Goal: Task Accomplishment & Management: Manage account settings

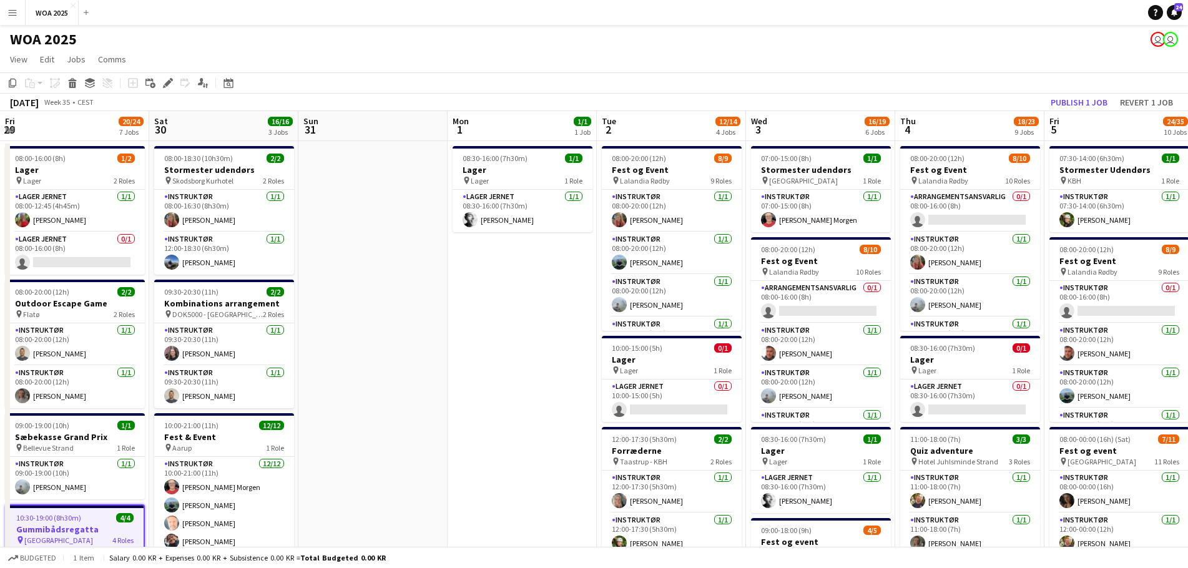
scroll to position [283, 0]
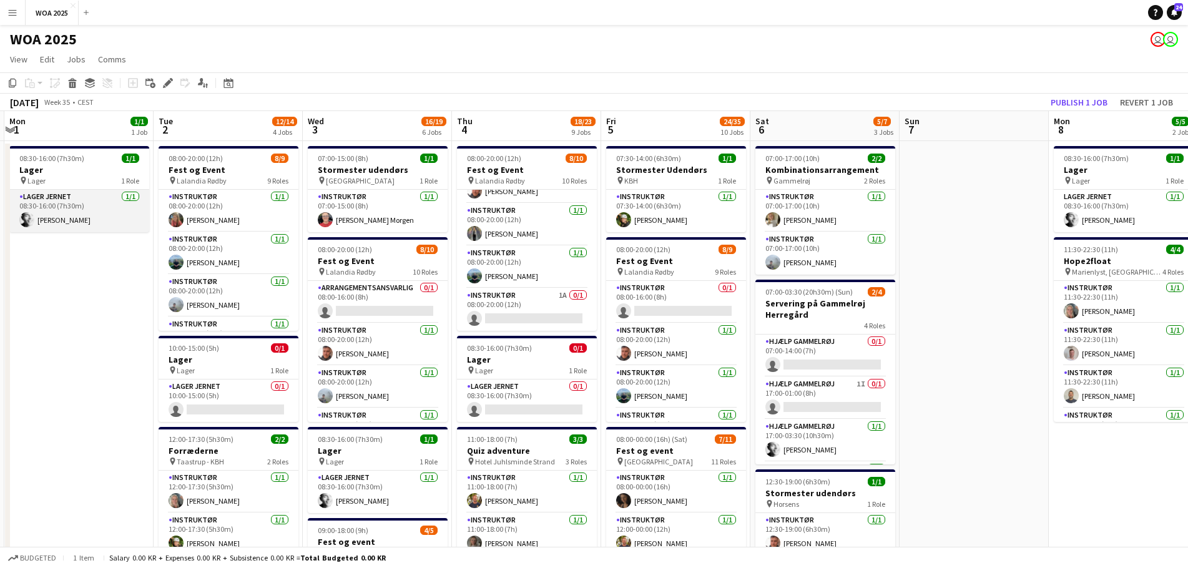
click at [78, 227] on app-card-role "Lager Jernet [DATE] 08:30-16:00 (7h30m) [PERSON_NAME]" at bounding box center [79, 211] width 140 height 42
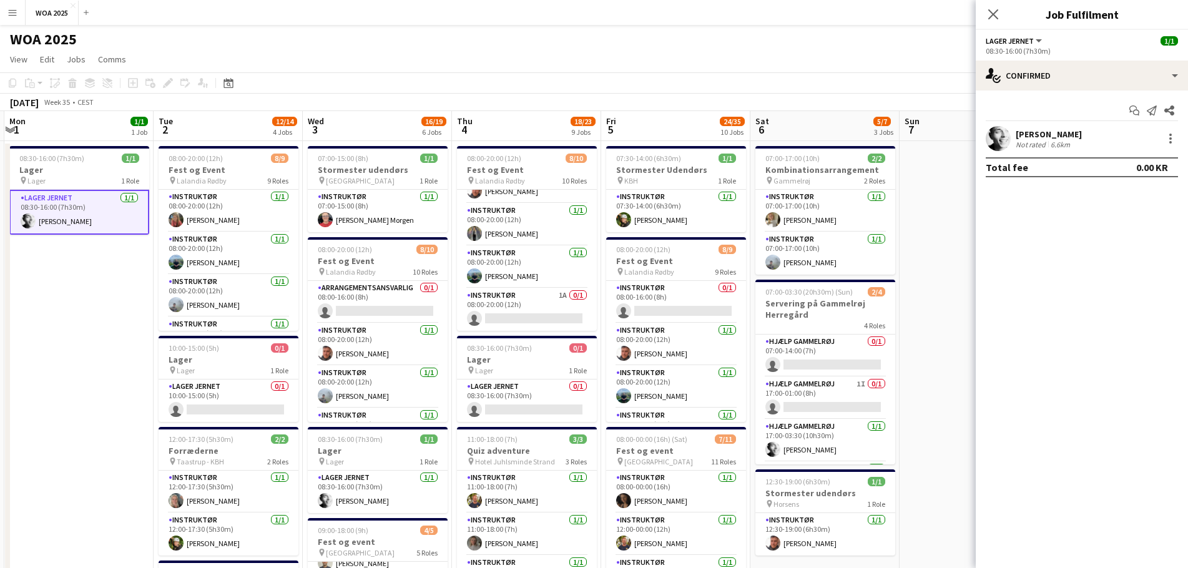
drag, startPoint x: 1075, startPoint y: 134, endPoint x: 1041, endPoint y: 129, distance: 34.0
click at [1041, 129] on div "[PERSON_NAME] Not rated 6.6km" at bounding box center [1082, 138] width 212 height 25
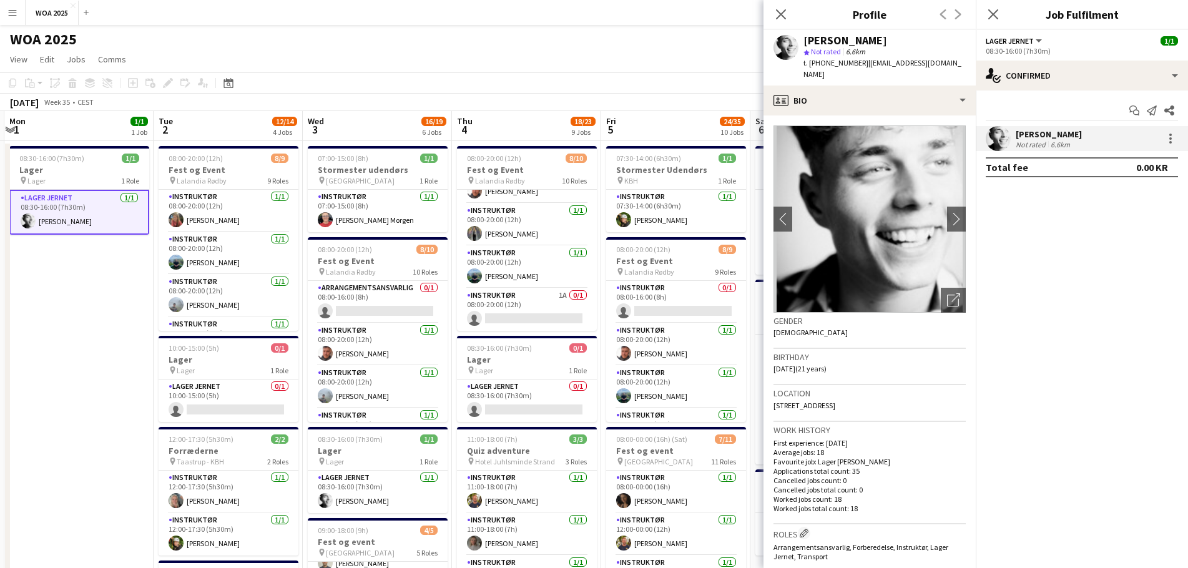
copy div "Kobeissi"
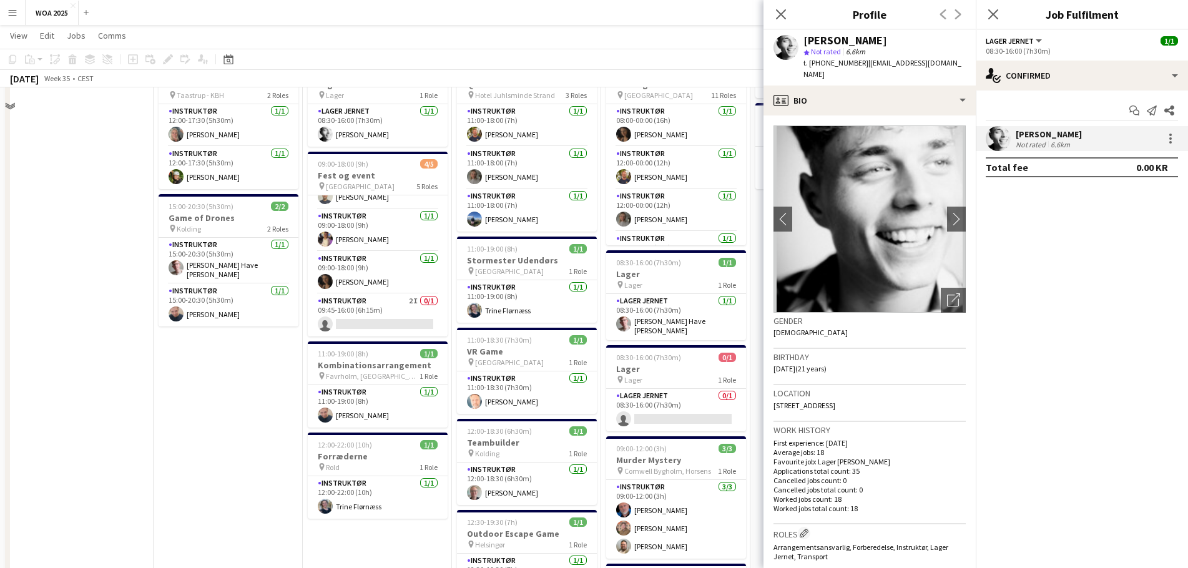
scroll to position [375, 0]
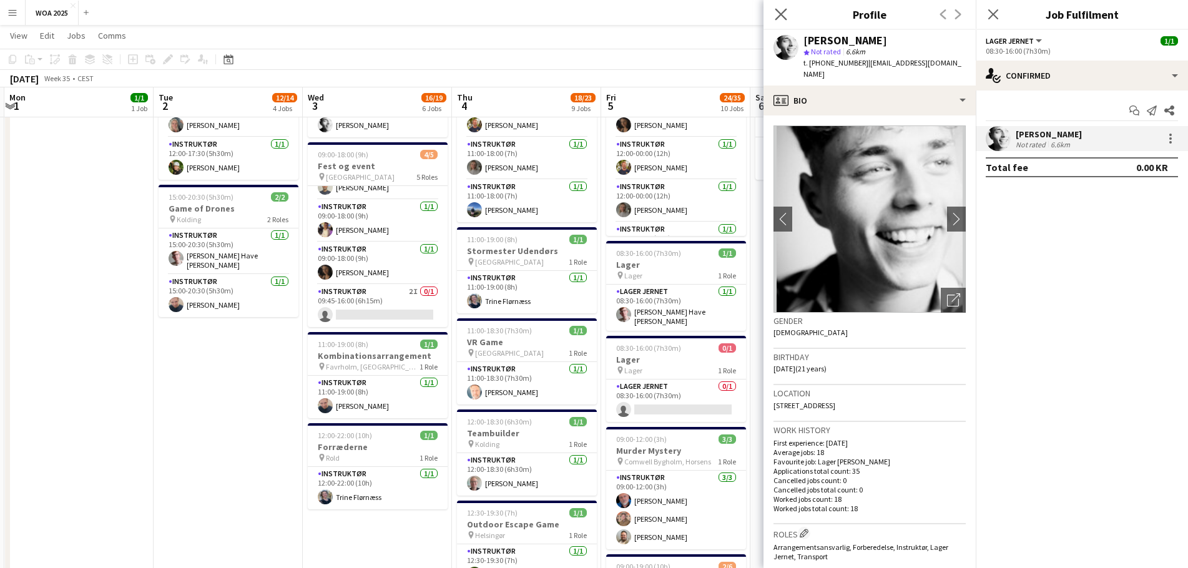
click at [775, 10] on icon "Close pop-in" at bounding box center [781, 14] width 12 height 12
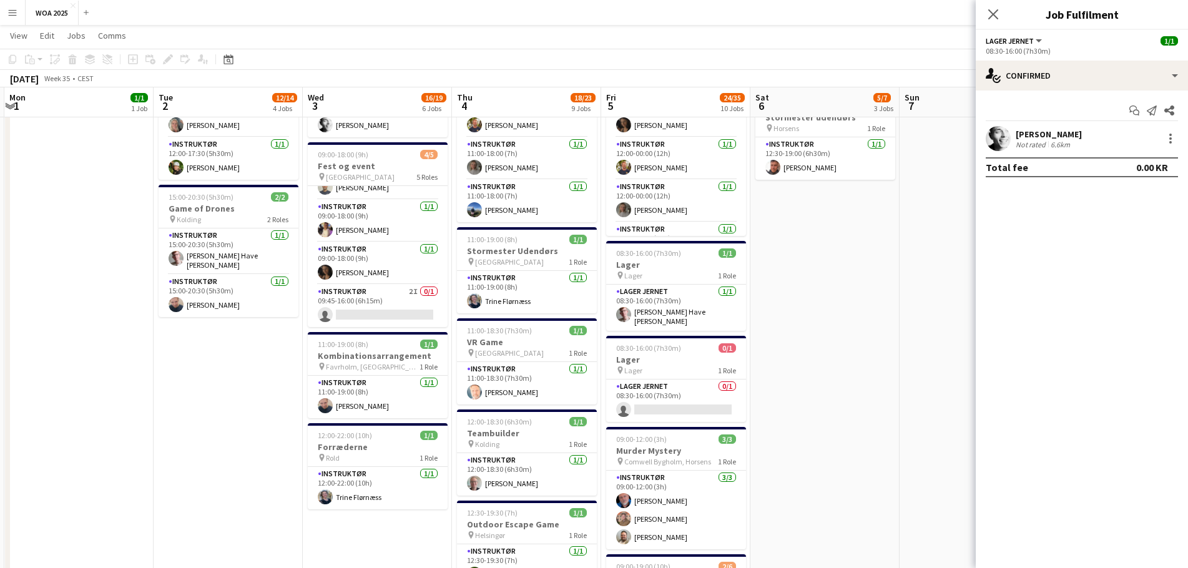
click at [860, 318] on app-date-cell "07:00-17:00 (10h) 2/2 Kombinationsarrangement pin Gammelrøj 2 Roles Instruktør …" at bounding box center [825, 403] width 149 height 1276
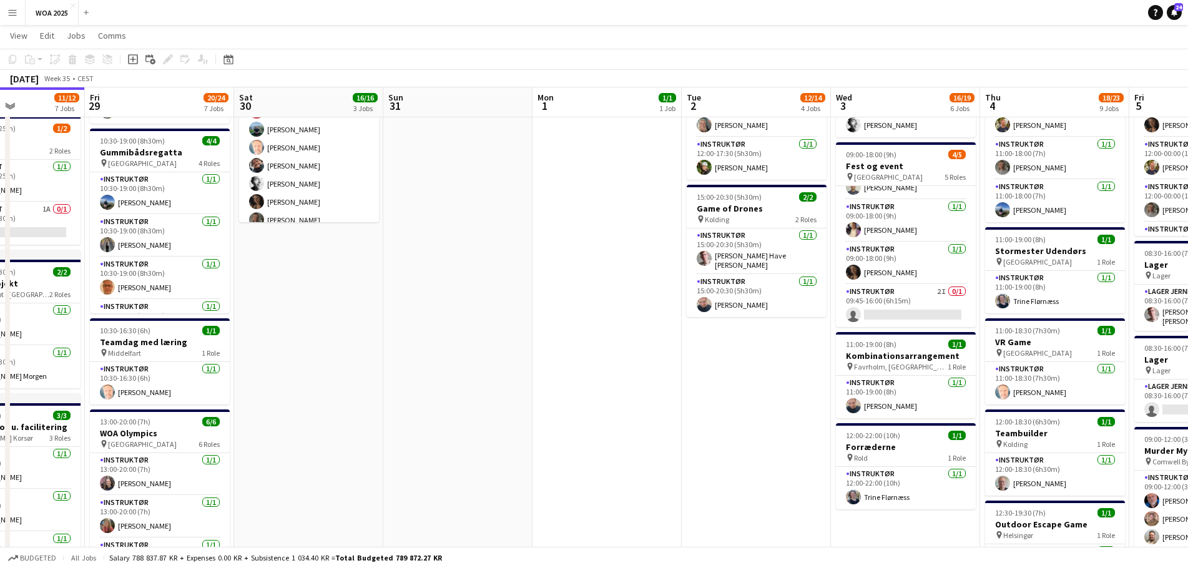
scroll to position [0, 363]
drag, startPoint x: 203, startPoint y: 309, endPoint x: 690, endPoint y: 357, distance: 489.4
click at [690, 357] on app-calendar-viewport "Tue 26 9/9 4 Jobs Wed 27 7/7 5 Jobs Thu 28 11/12 7 Jobs Fri 29 20/24 7 Jobs Sat…" at bounding box center [594, 357] width 1188 height 1367
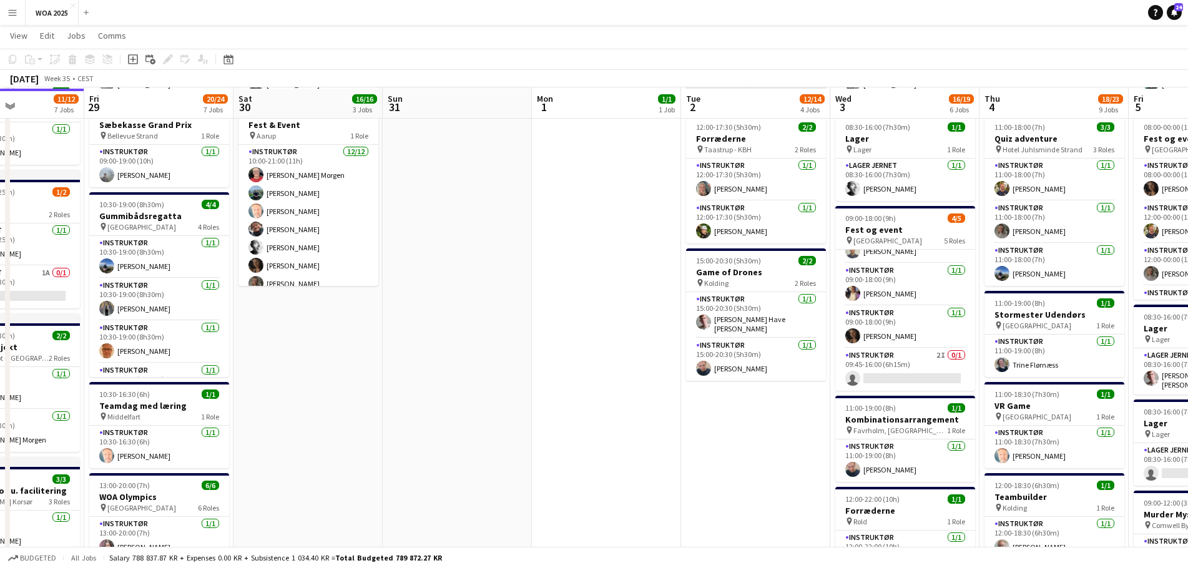
scroll to position [312, 0]
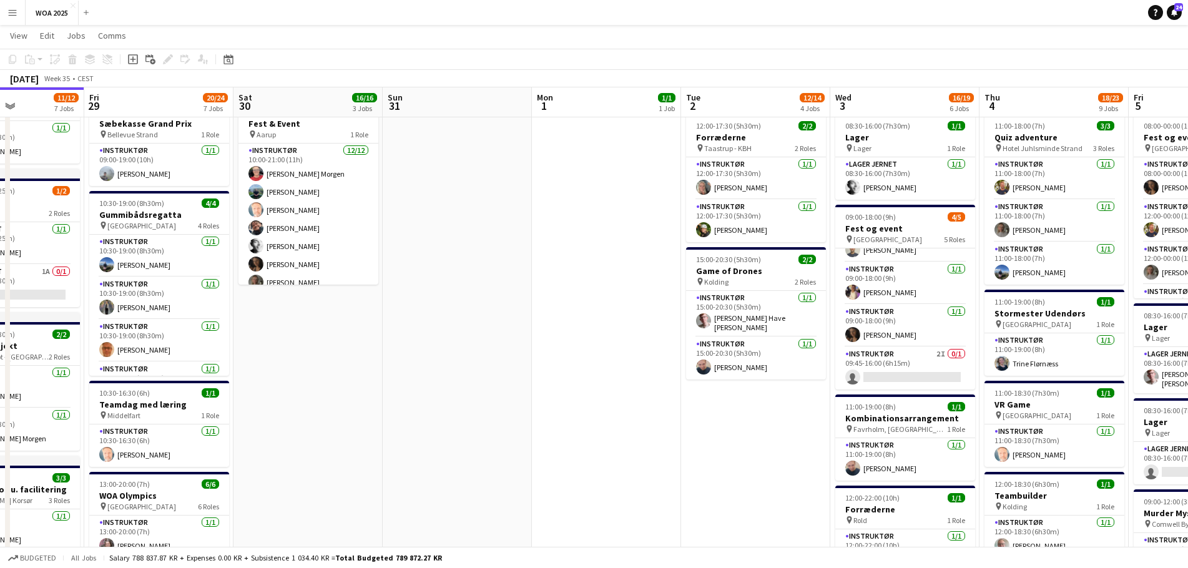
click at [755, 435] on app-date-cell "08:00-20:00 (12h) 8/9 Fest og Event pin Lalandia Rødby 9 Roles Instruktør [DATE…" at bounding box center [755, 466] width 149 height 1276
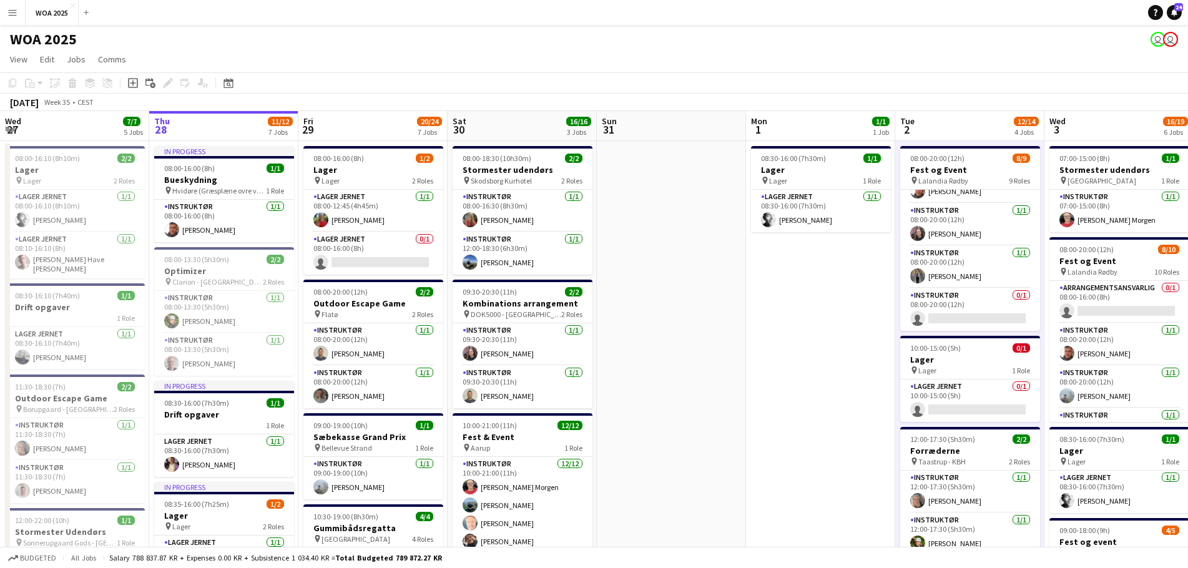
scroll to position [0, 296]
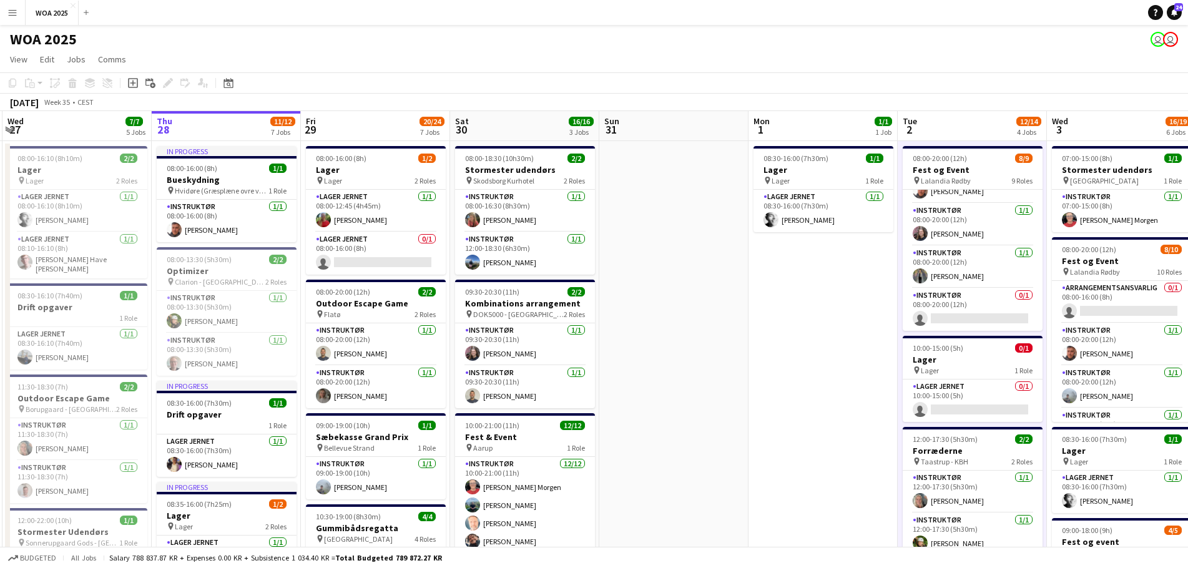
drag, startPoint x: 162, startPoint y: 360, endPoint x: 377, endPoint y: 351, distance: 215.0
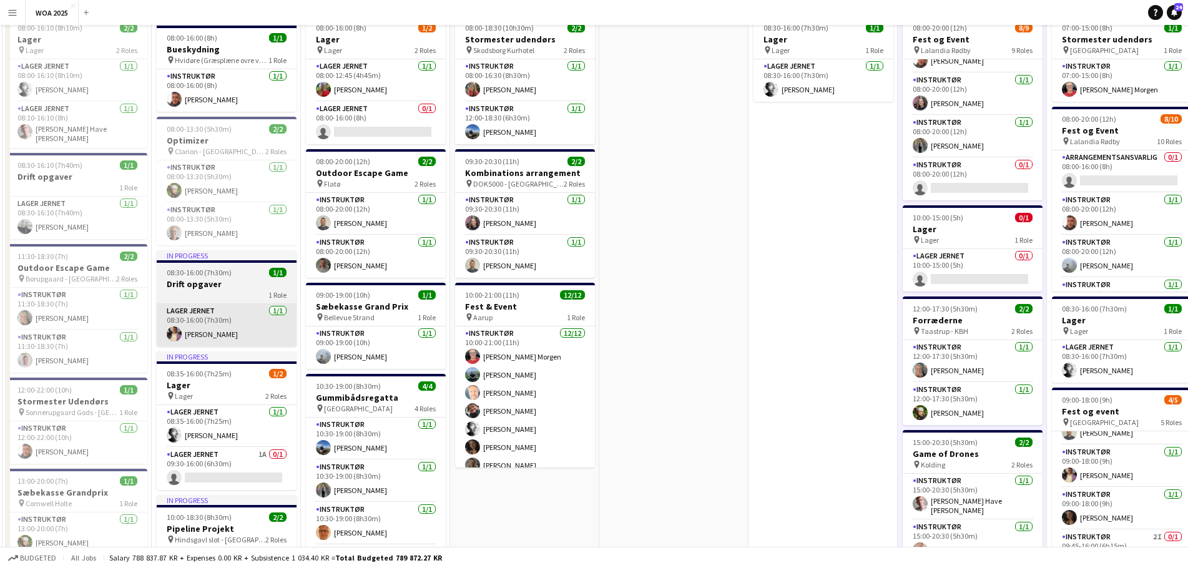
scroll to position [0, 0]
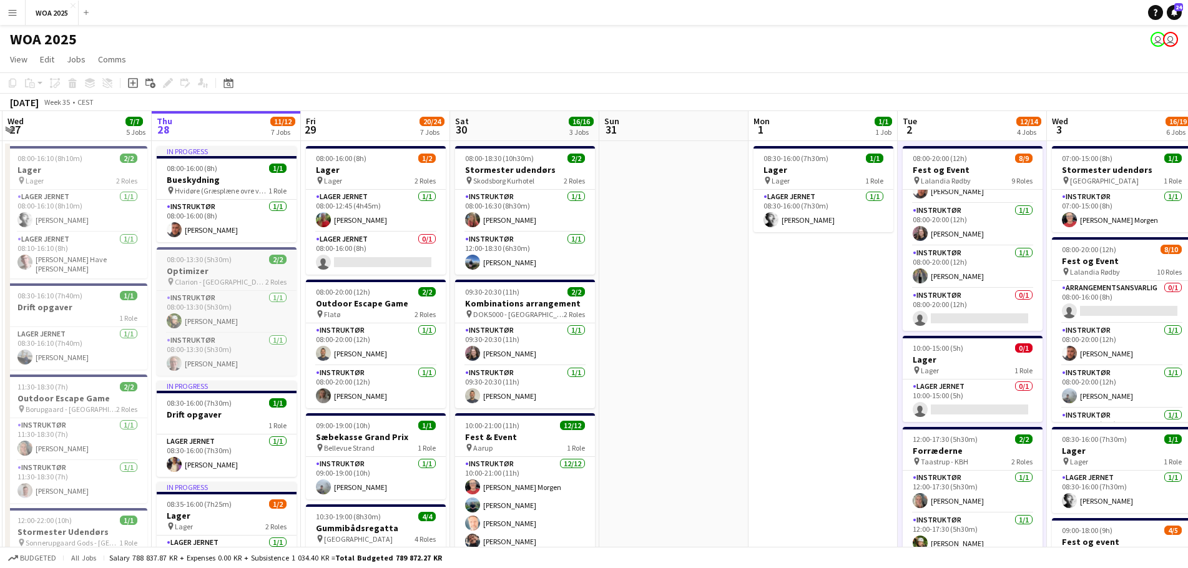
click at [251, 273] on h3 "Optimizer" at bounding box center [227, 270] width 140 height 11
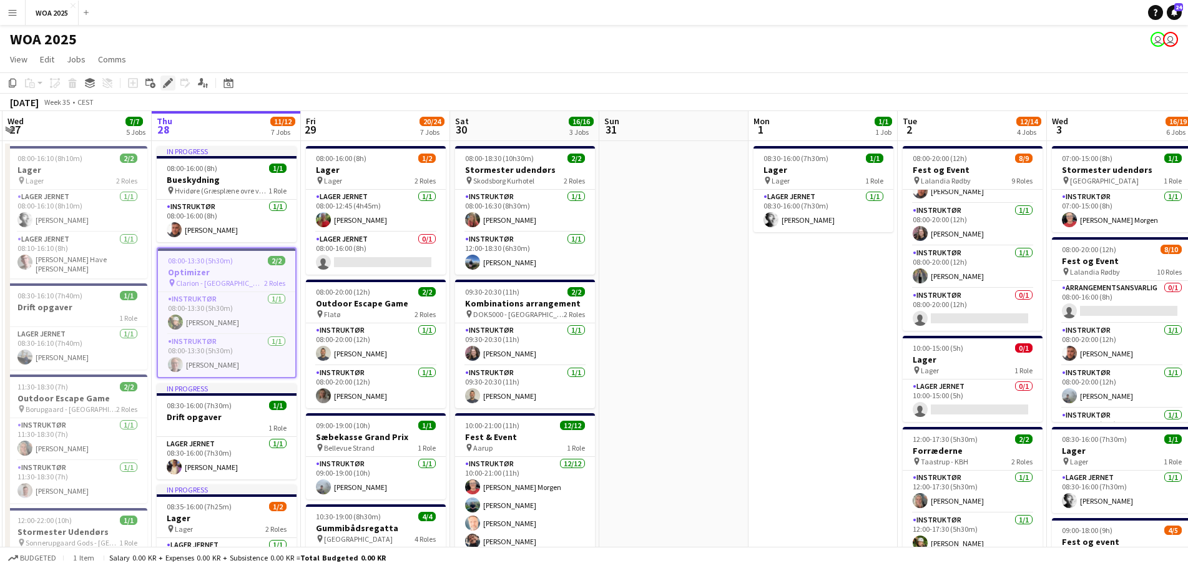
click at [174, 84] on div "Edit" at bounding box center [167, 83] width 15 height 15
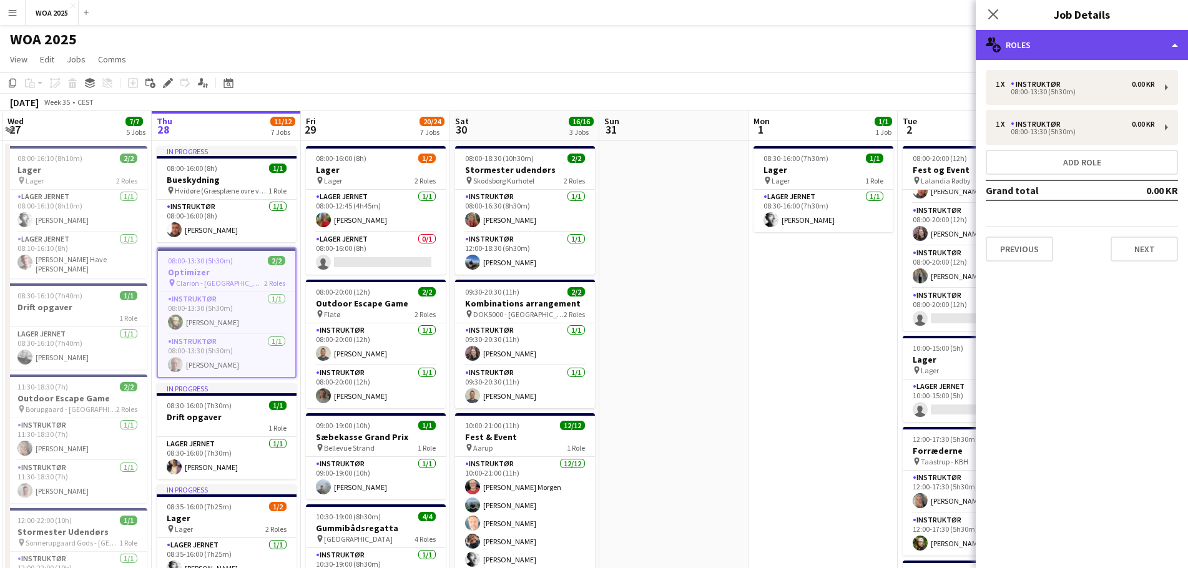
click at [1091, 48] on div "multiple-users-add Roles" at bounding box center [1082, 45] width 212 height 30
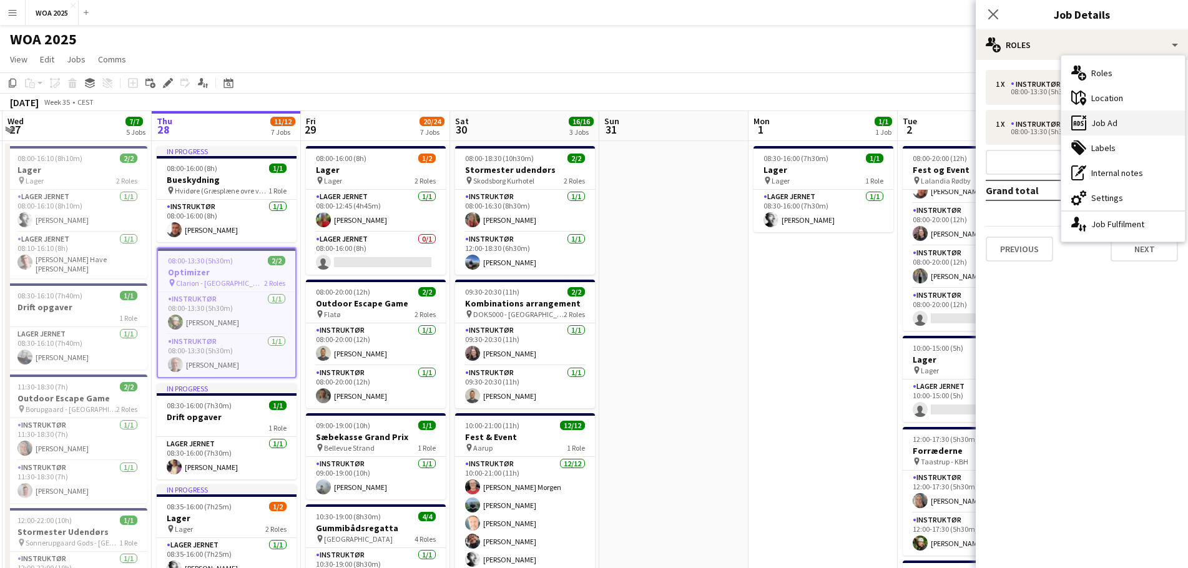
click at [1124, 126] on div "ads-window Job Ad" at bounding box center [1124, 123] width 124 height 25
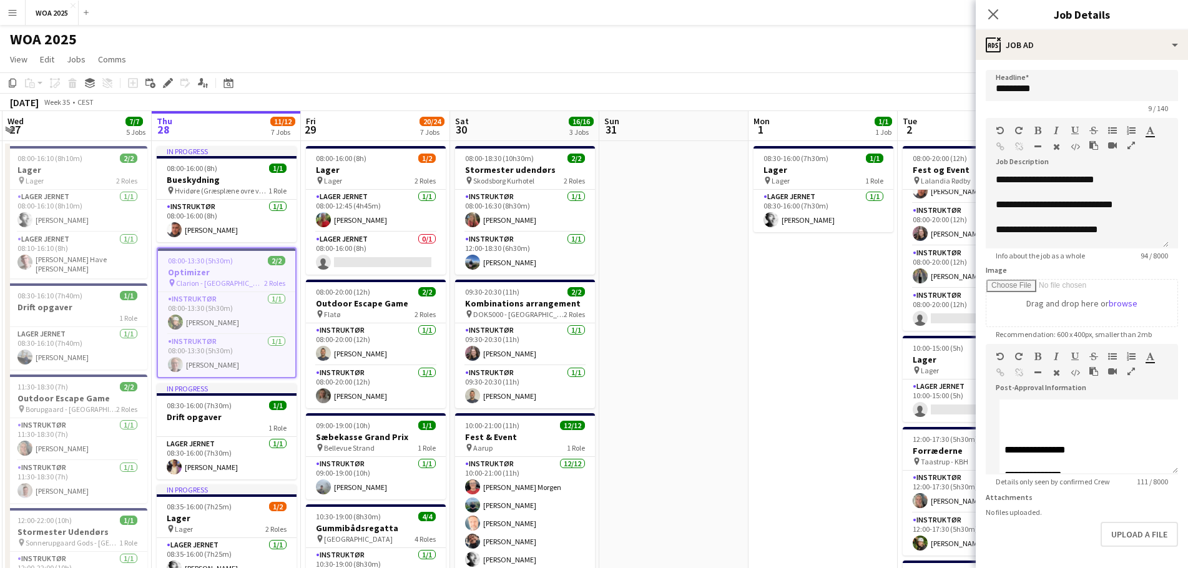
click at [1001, 17] on div "Close pop-in" at bounding box center [993, 14] width 35 height 29
click at [997, 17] on icon "Close pop-in" at bounding box center [993, 14] width 12 height 12
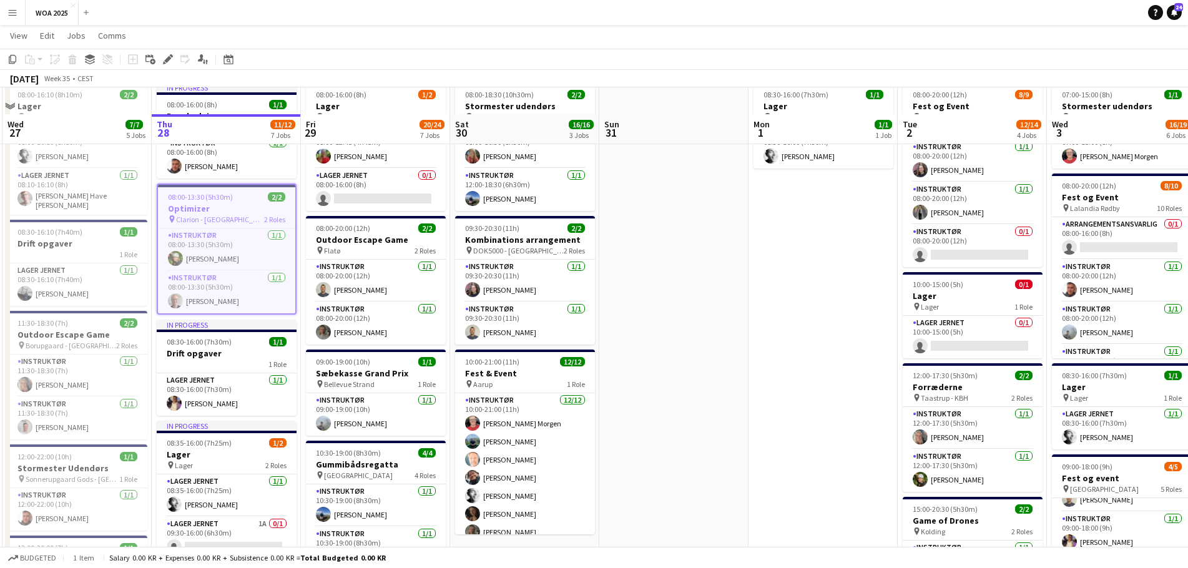
scroll to position [187, 0]
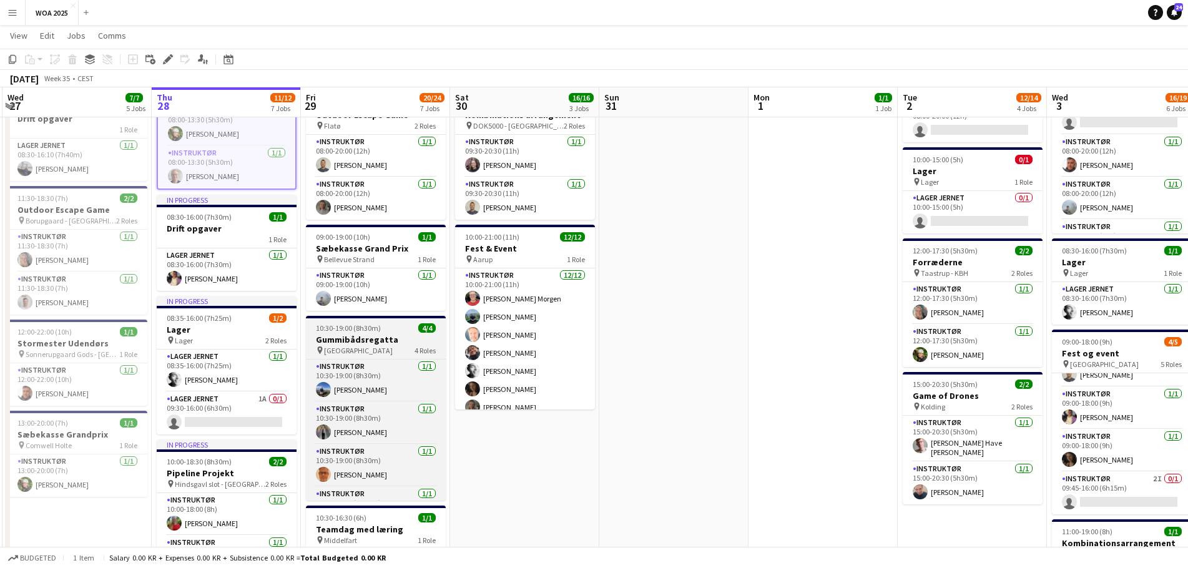
click at [380, 349] on div "pin Odense 4 Roles" at bounding box center [376, 350] width 140 height 10
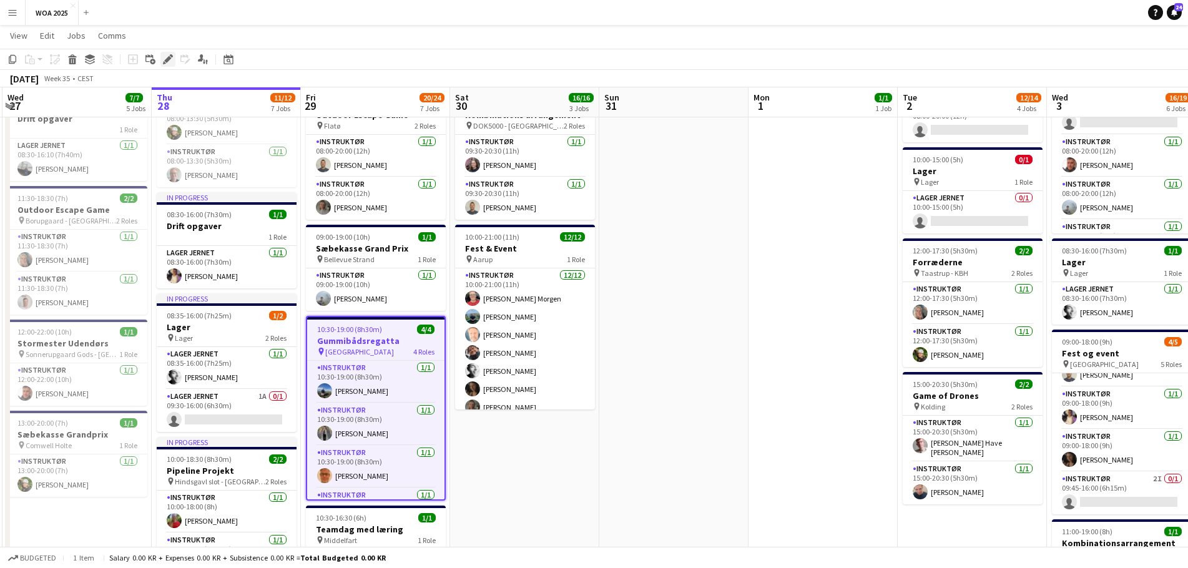
click at [169, 59] on icon at bounding box center [167, 59] width 7 height 7
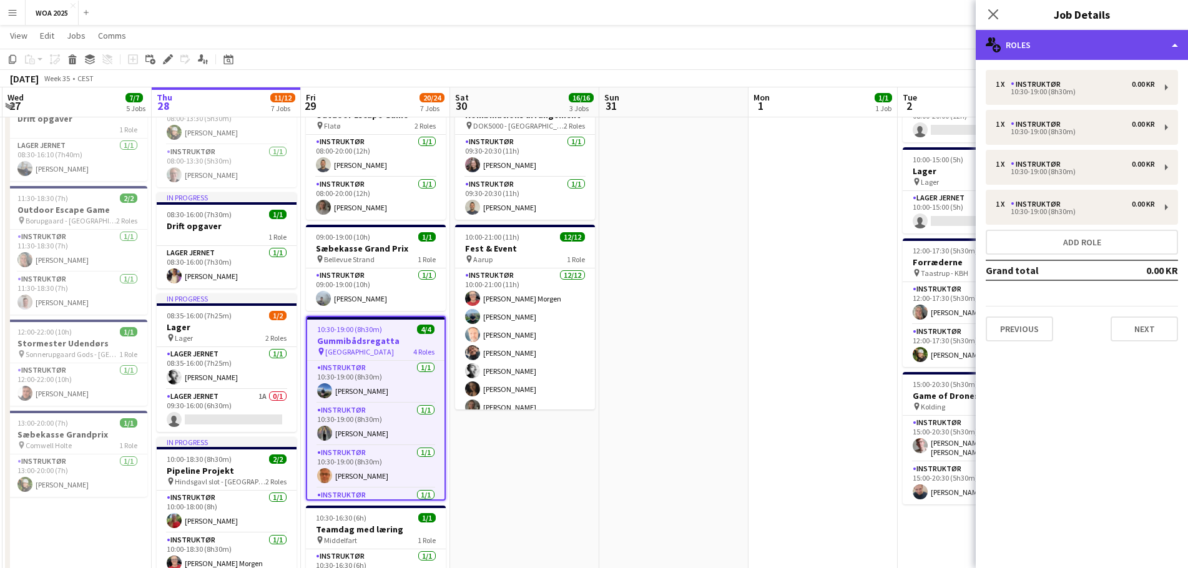
click at [1043, 38] on div "multiple-users-add Roles" at bounding box center [1082, 45] width 212 height 30
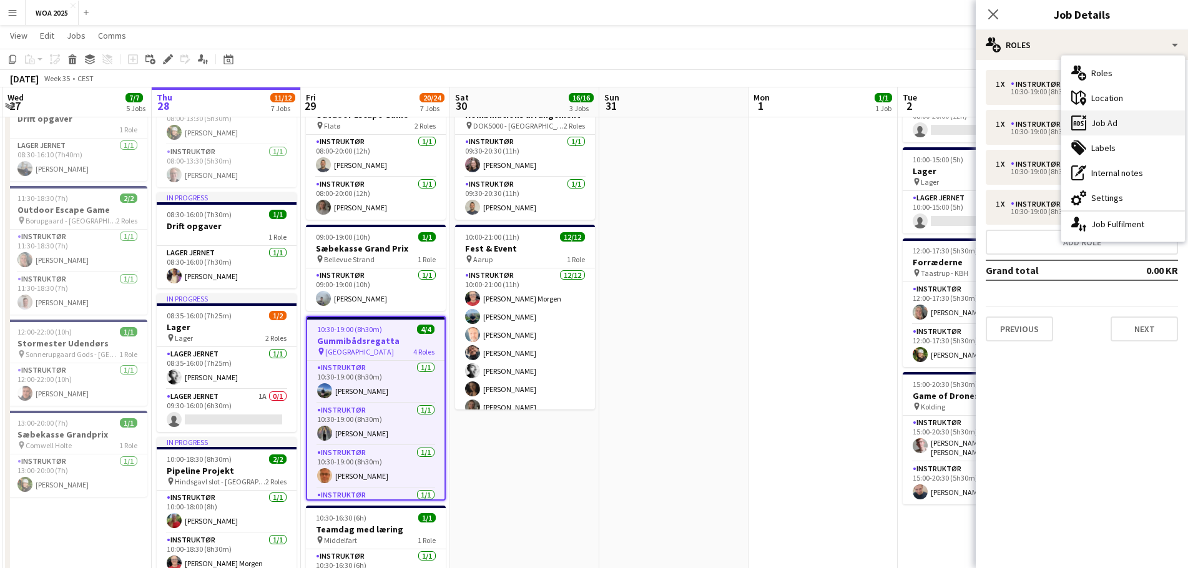
click at [1116, 119] on div "ads-window Job Ad" at bounding box center [1124, 123] width 124 height 25
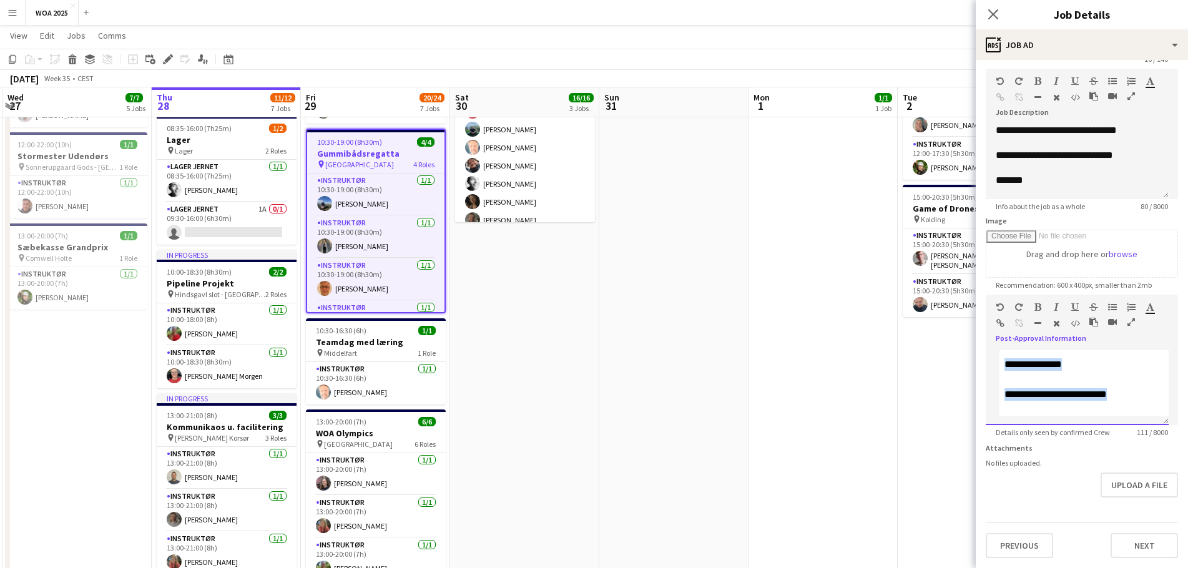
scroll to position [0, 0]
drag, startPoint x: 1138, startPoint y: 385, endPoint x: 972, endPoint y: 322, distance: 177.1
click at [972, 322] on body "Menu Boards Boards Boards All jobs Status Workforce Workforce My Workforce Recr…" at bounding box center [594, 343] width 1188 height 1437
click at [1058, 338] on div "Standard Heading 1 Heading 2 Heading 3 Heading 4 Heading 5 Heading 6 Heading 7 …" at bounding box center [1082, 318] width 192 height 47
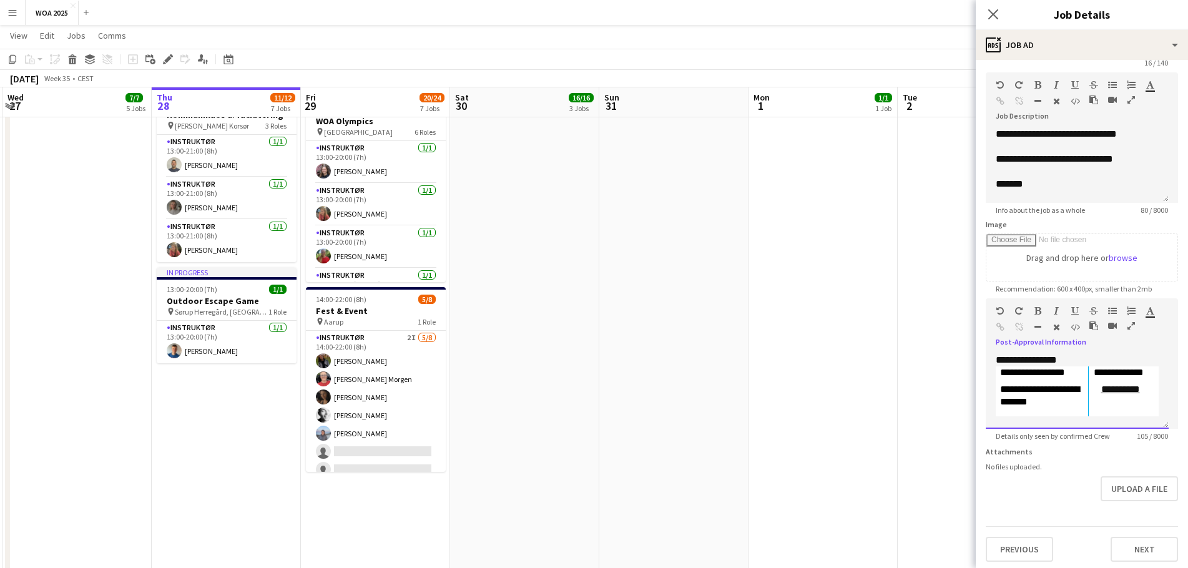
scroll to position [59, 0]
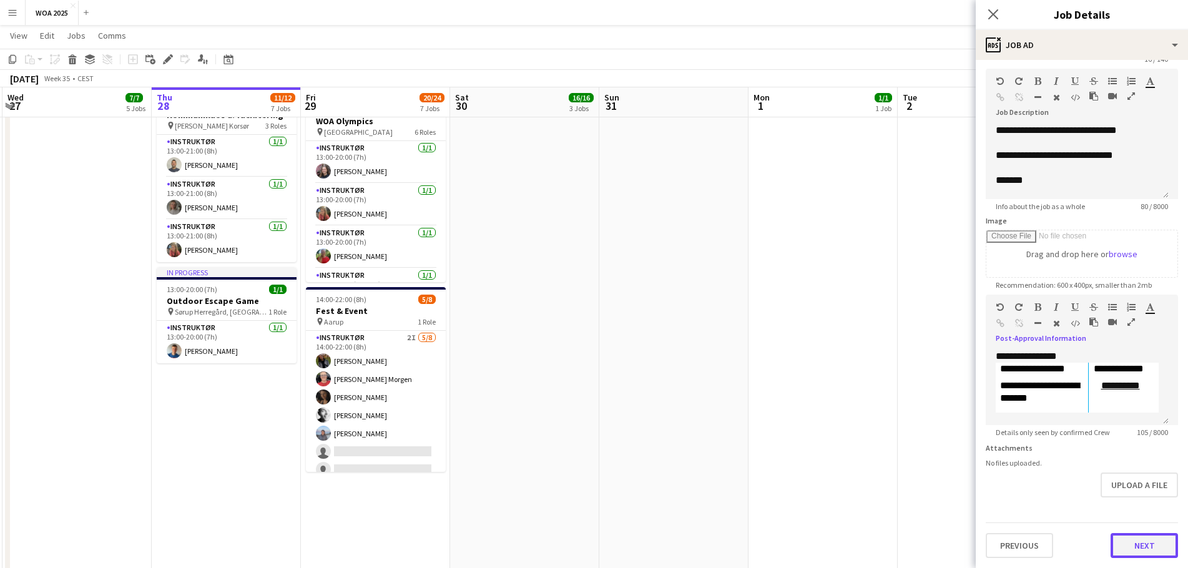
click at [1125, 549] on button "Next" at bounding box center [1144, 545] width 67 height 25
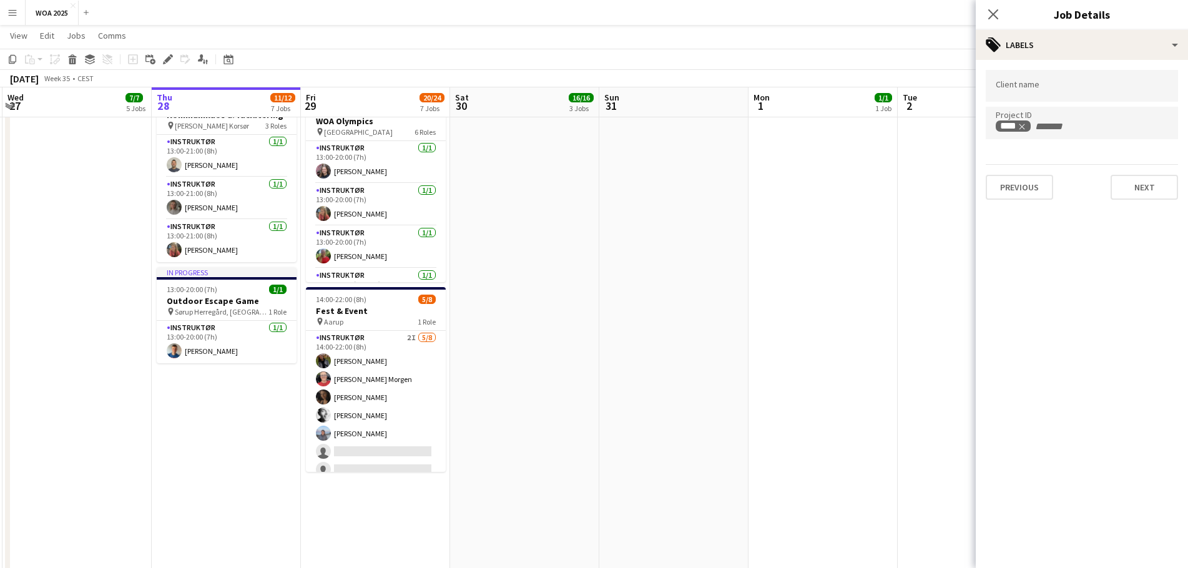
scroll to position [0, 0]
click at [947, 194] on app-date-cell "08:00-20:00 (12h) 8/9 Fest og Event pin Lalandia Rødby 9 Roles Instruktør [DATE…" at bounding box center [972, 91] width 149 height 1276
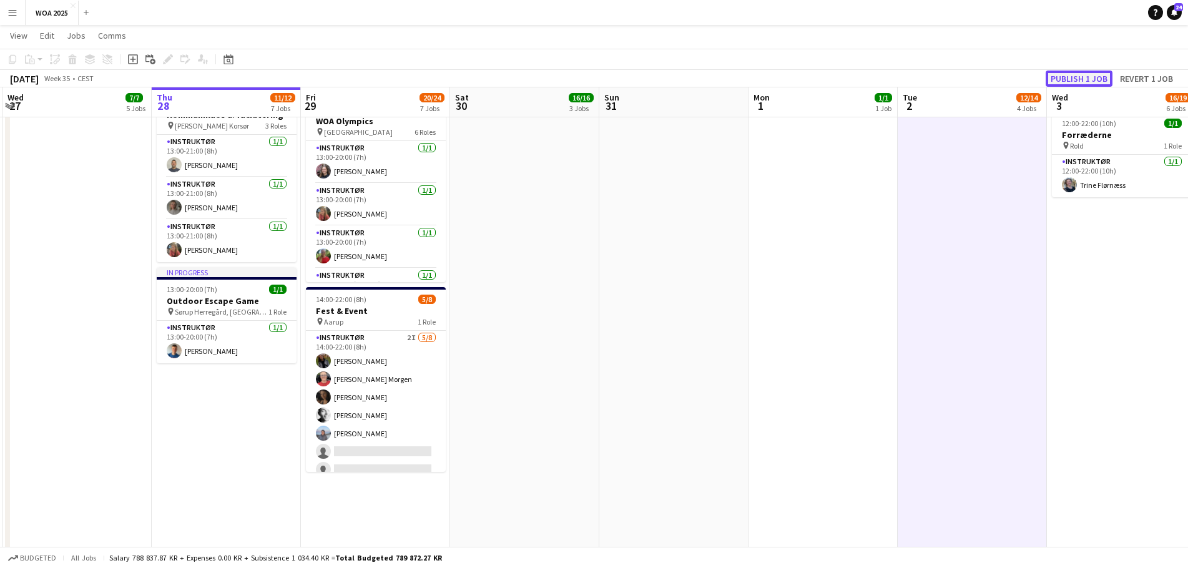
click at [1073, 84] on button "Publish 1 job" at bounding box center [1079, 79] width 67 height 16
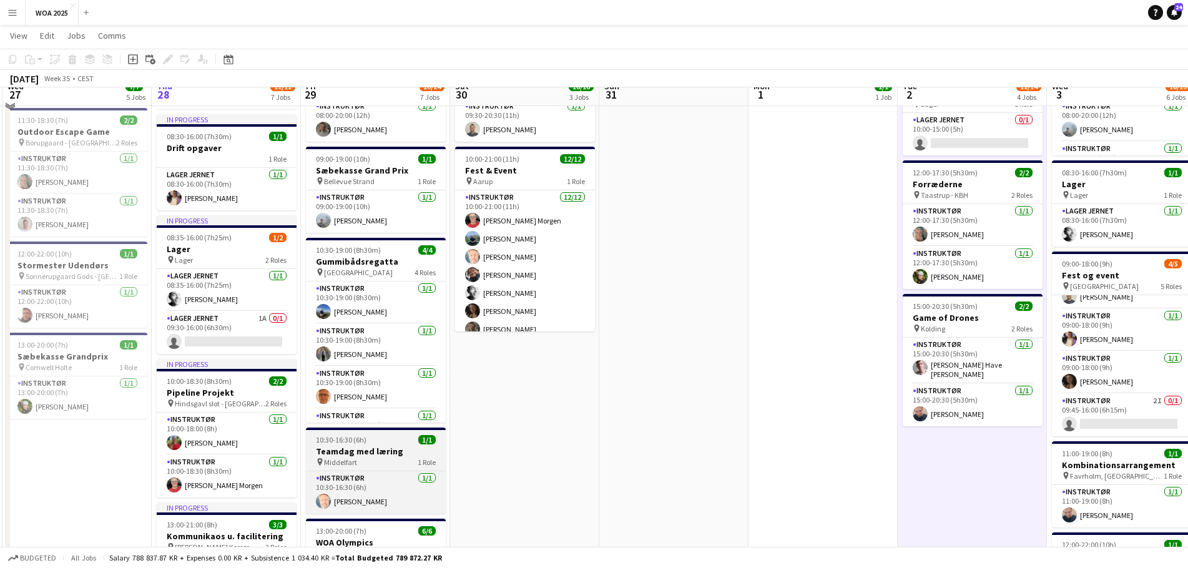
scroll to position [250, 0]
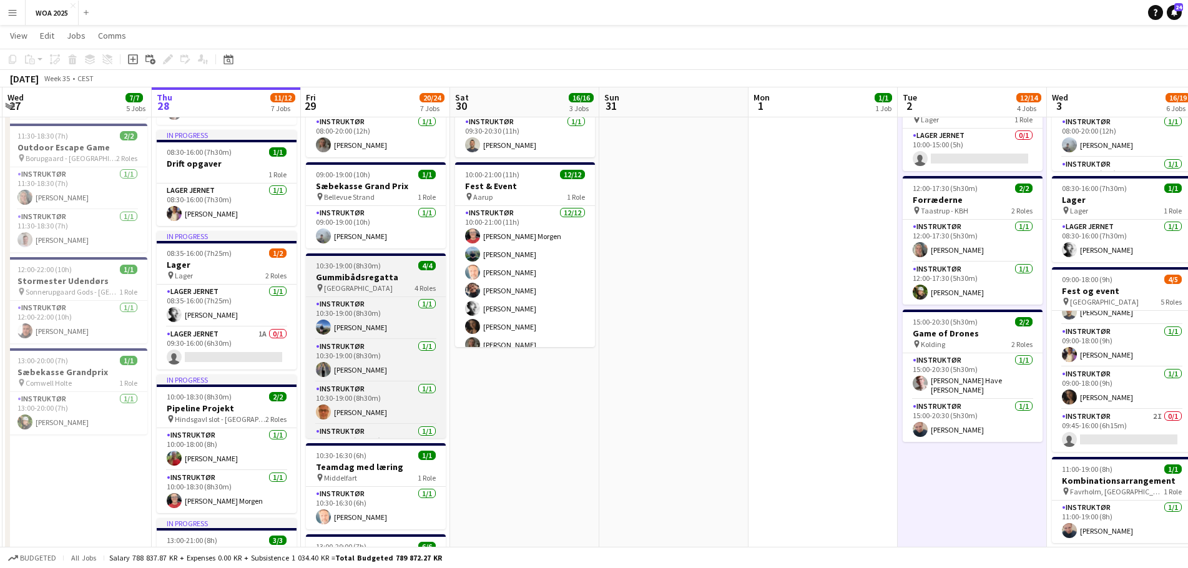
click at [387, 285] on div "pin Odense 4 Roles" at bounding box center [376, 288] width 140 height 10
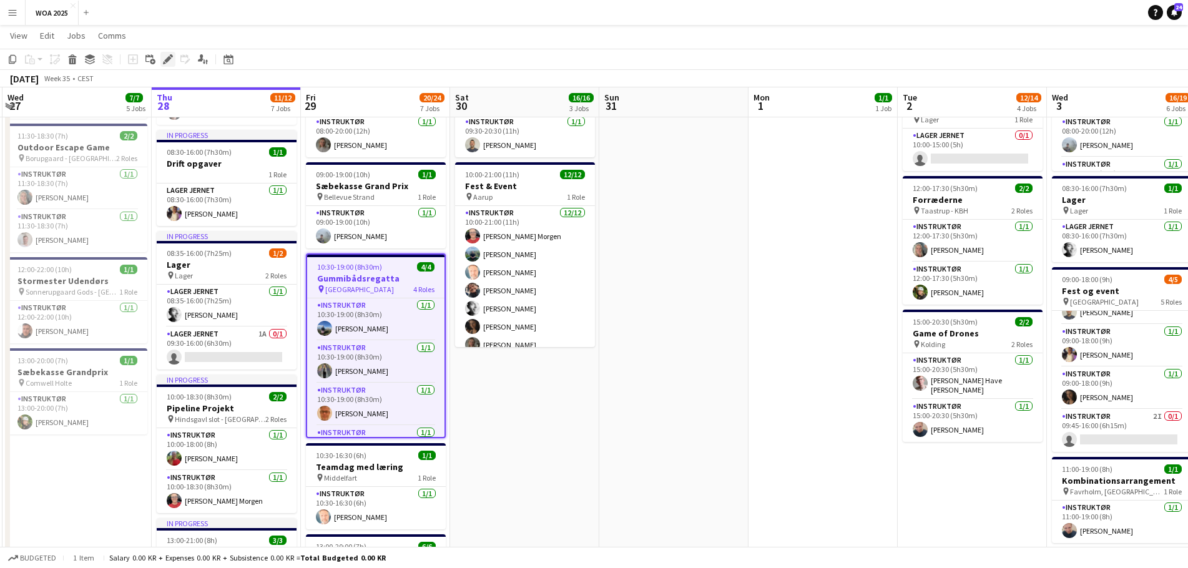
click at [169, 65] on div "Edit" at bounding box center [167, 59] width 15 height 15
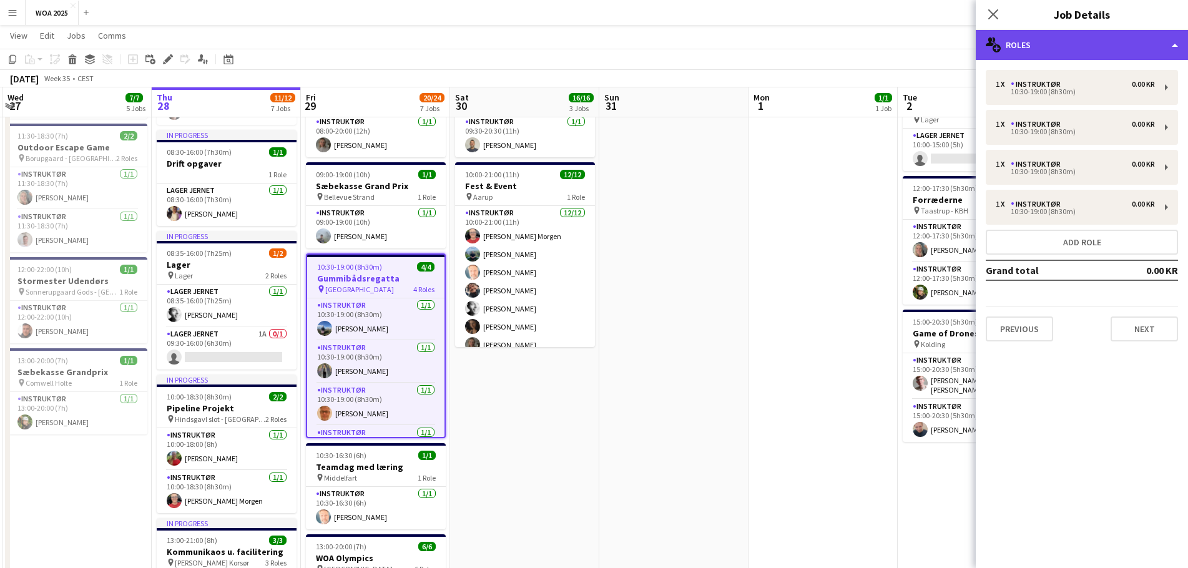
click at [1124, 47] on div "multiple-users-add Roles" at bounding box center [1082, 45] width 212 height 30
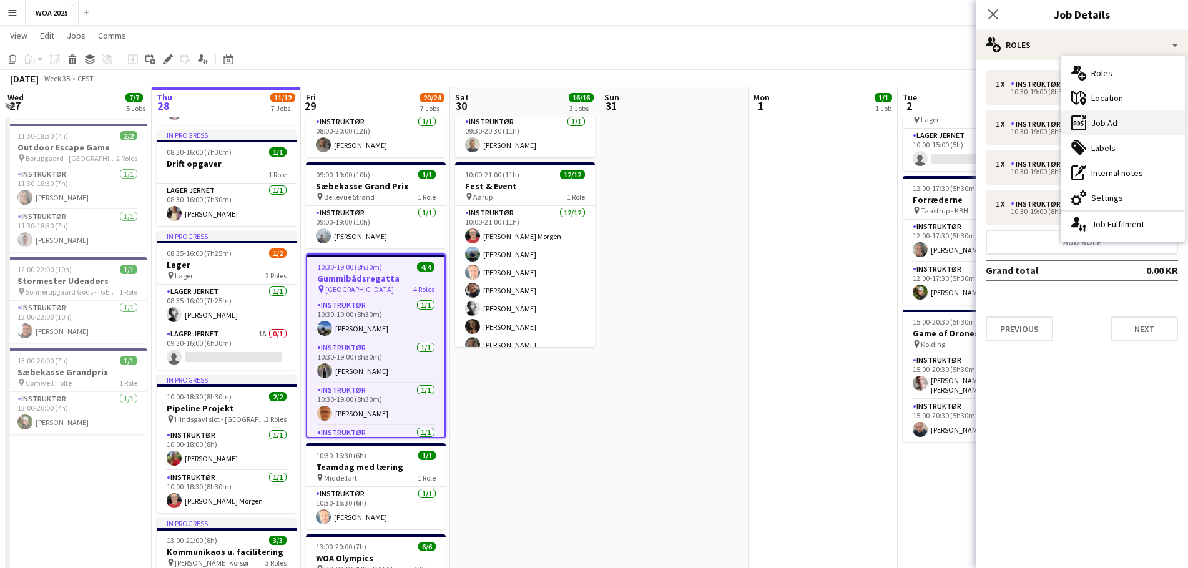
click at [1128, 120] on div "ads-window Job Ad" at bounding box center [1124, 123] width 124 height 25
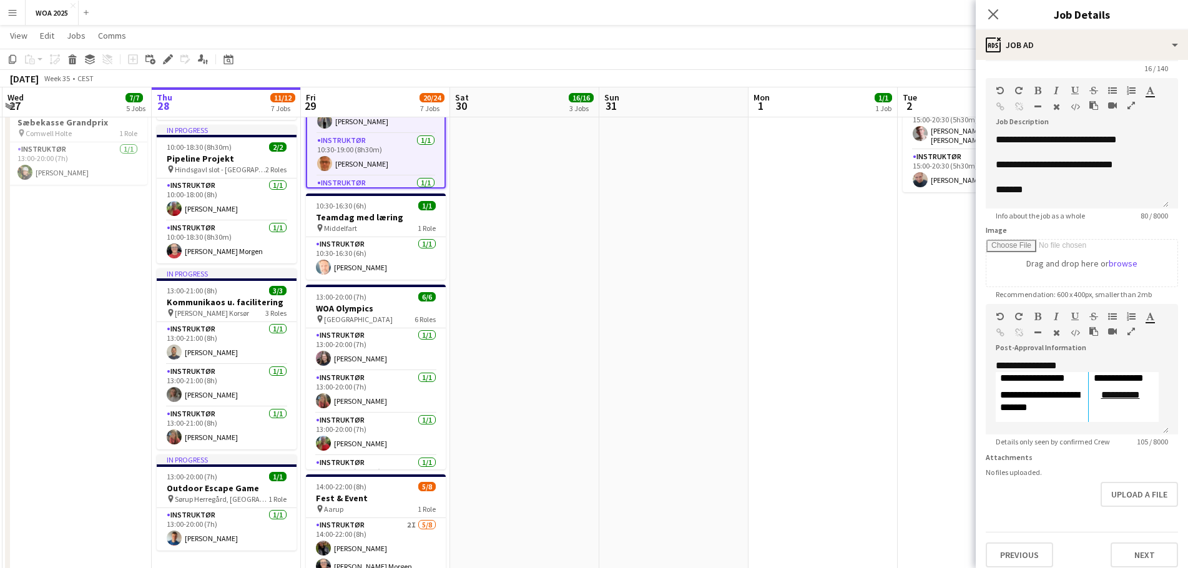
scroll to position [59, 0]
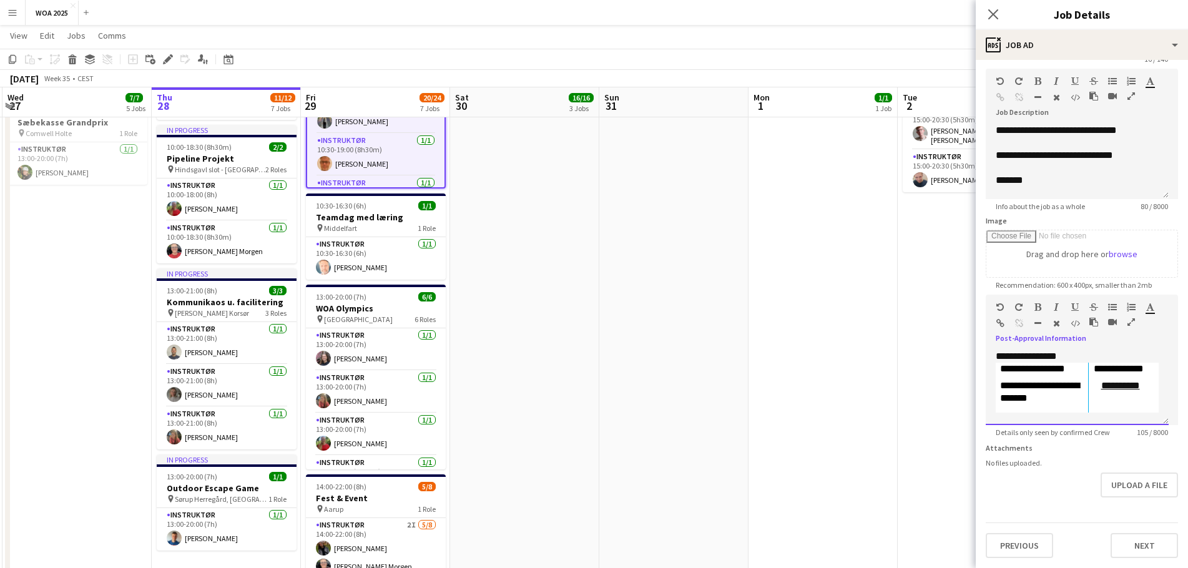
drag, startPoint x: 1003, startPoint y: 342, endPoint x: 1171, endPoint y: 460, distance: 205.3
click at [1171, 460] on form "**********" at bounding box center [1082, 290] width 212 height 538
click at [1043, 366] on div at bounding box center [1077, 387] width 183 height 75
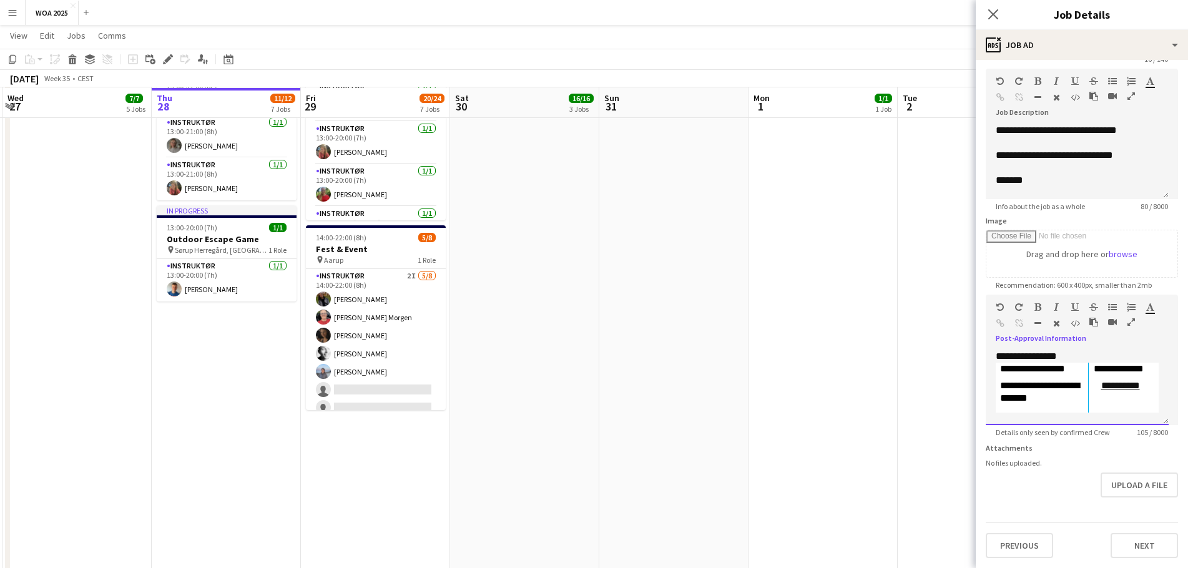
scroll to position [749, 0]
drag, startPoint x: 998, startPoint y: 347, endPoint x: 1173, endPoint y: 404, distance: 184.6
click at [1173, 404] on form "**********" at bounding box center [1082, 290] width 212 height 538
click at [1018, 357] on p at bounding box center [1077, 362] width 163 height 25
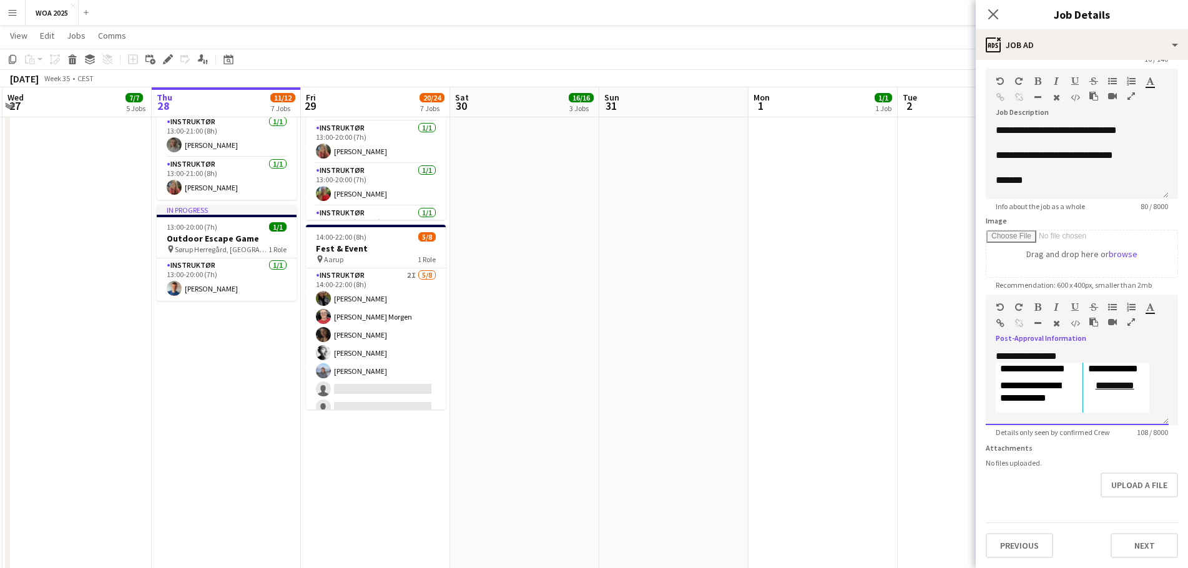
scroll to position [10, 0]
drag, startPoint x: 996, startPoint y: 352, endPoint x: 1216, endPoint y: 467, distance: 248.9
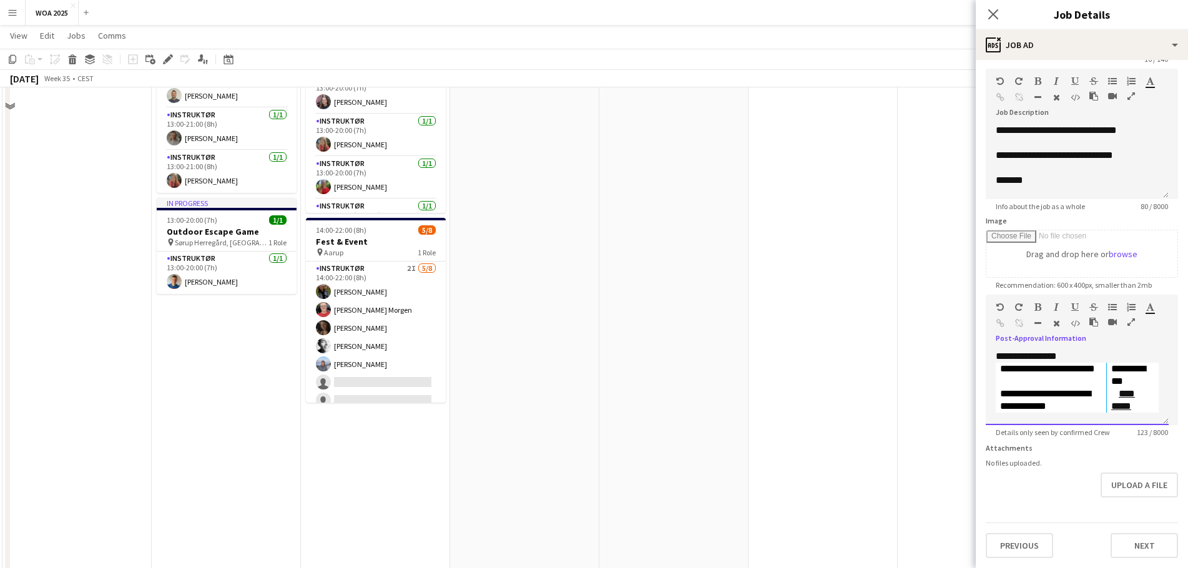
scroll to position [556, 0]
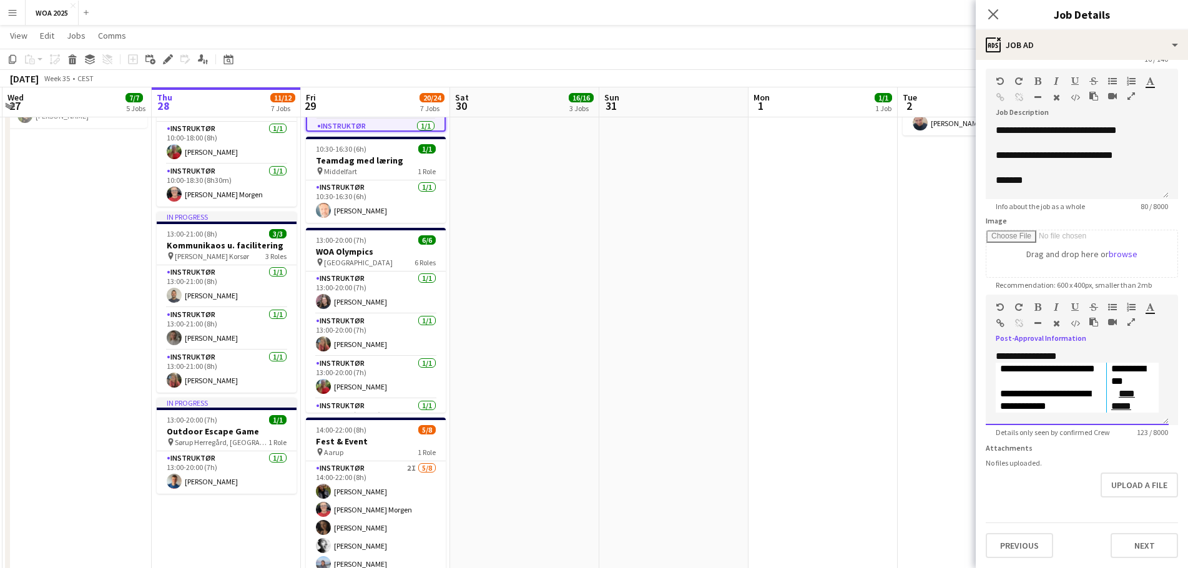
drag, startPoint x: 992, startPoint y: 350, endPoint x: 1213, endPoint y: 461, distance: 248.3
click at [1188, 461] on html "Menu Boards Boards Boards All jobs Status Workforce Workforce My Workforce Recr…" at bounding box center [594, 162] width 1188 height 1437
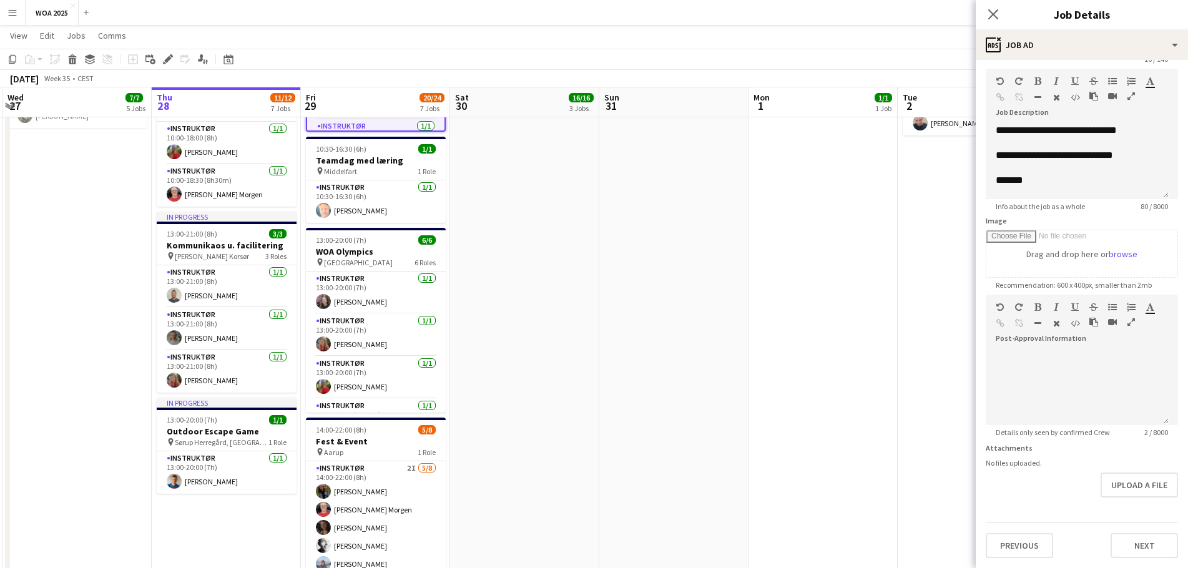
click at [923, 370] on app-date-cell "08:00-20:00 (12h) 8/9 Fest og Event pin Lalandia Rødby 9 Roles Instruktør [DATE…" at bounding box center [972, 222] width 149 height 1276
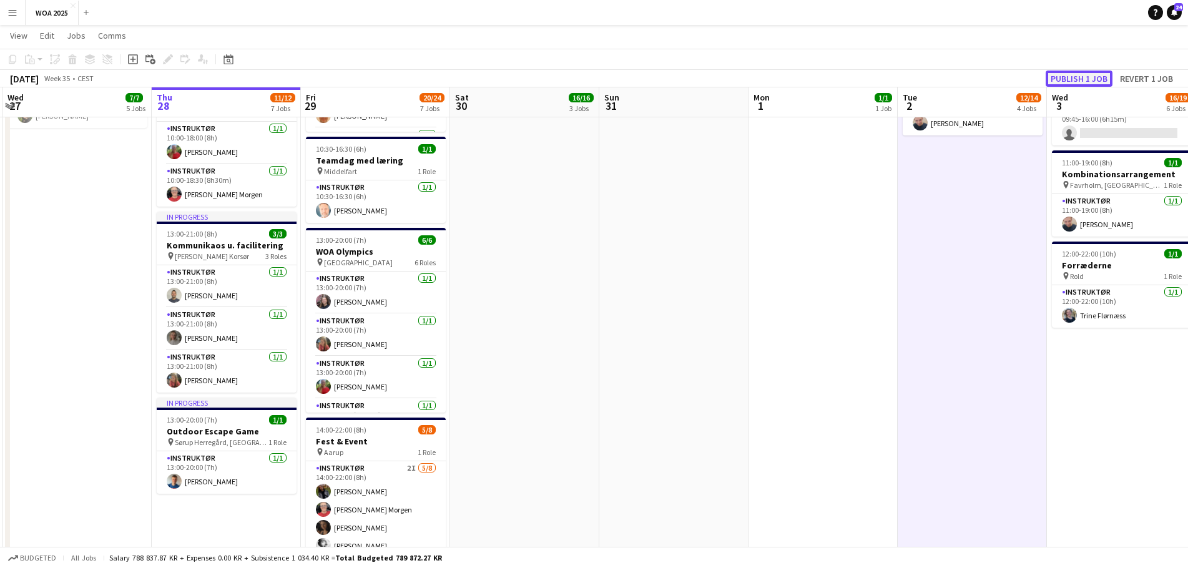
click at [1069, 78] on button "Publish 1 job" at bounding box center [1079, 79] width 67 height 16
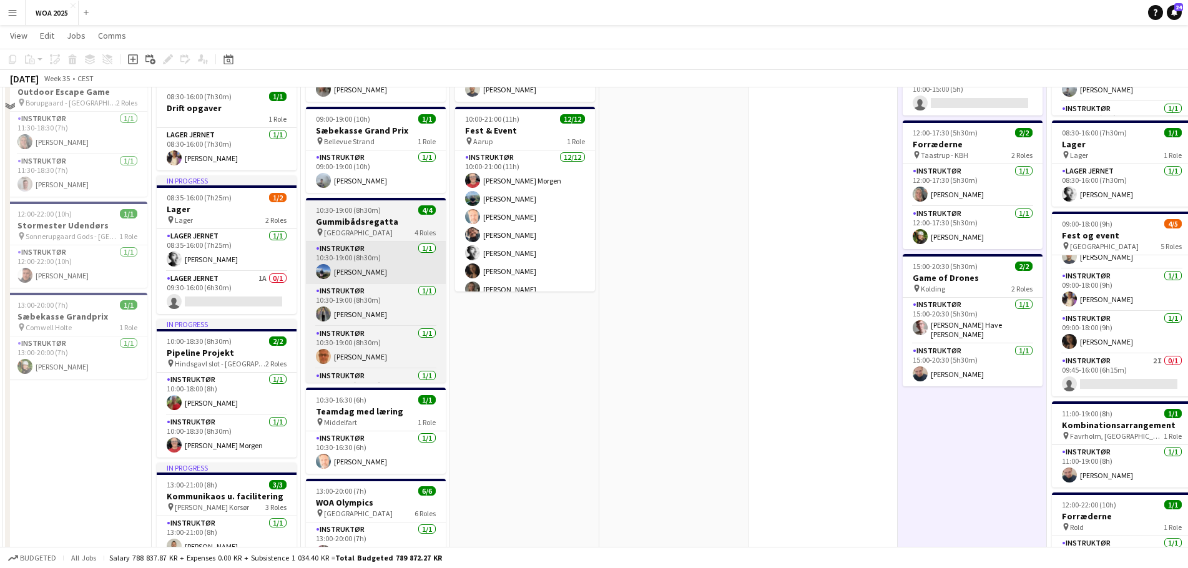
scroll to position [0, 0]
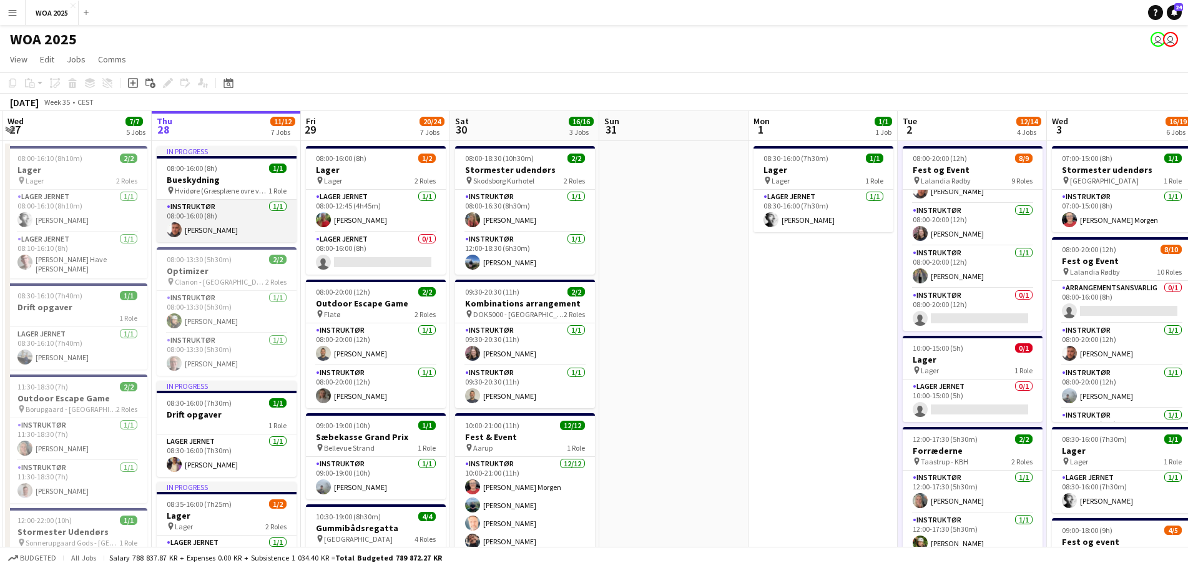
click at [230, 215] on app-card-role "Instruktør [DATE] 08:00-16:00 (8h) [PERSON_NAME]" at bounding box center [227, 221] width 140 height 42
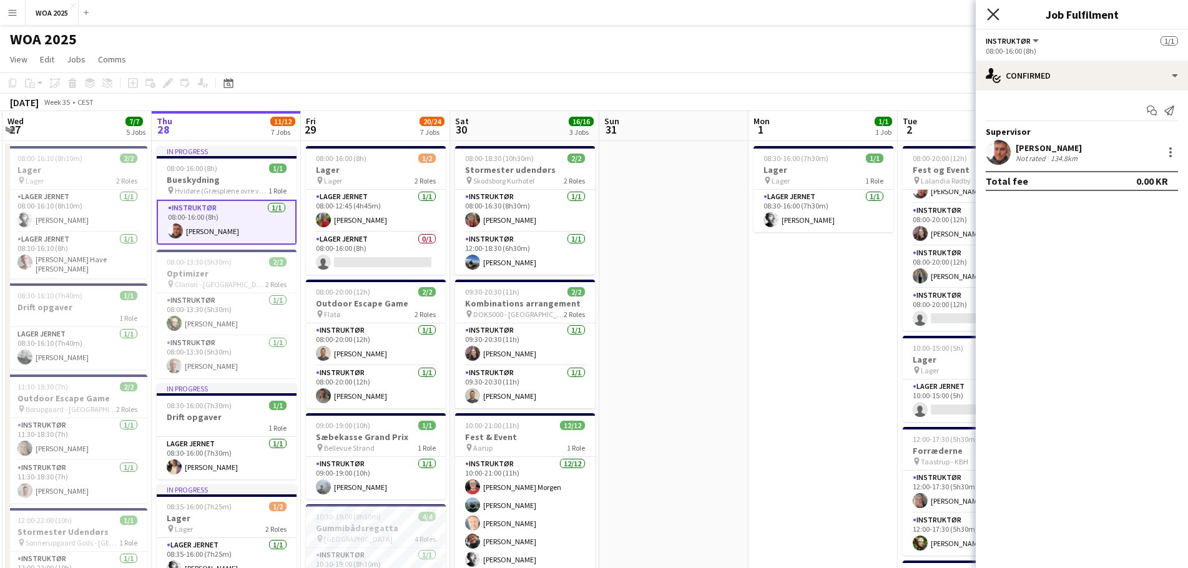
click at [998, 13] on icon "Close pop-in" at bounding box center [993, 14] width 12 height 12
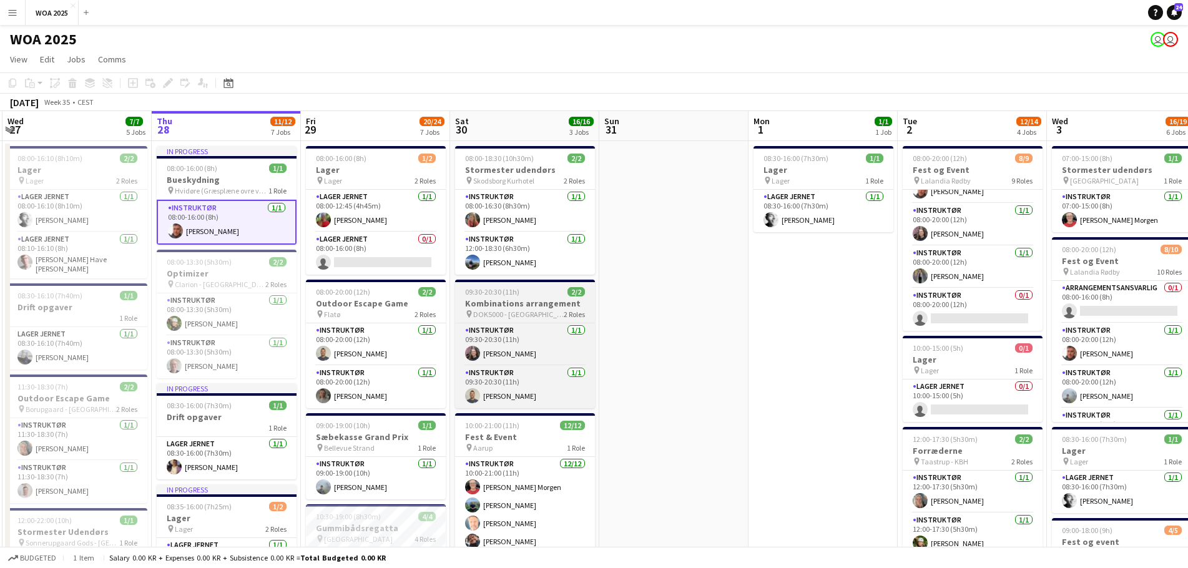
click at [540, 309] on div "pin DOK5000 - Odense 2 Roles" at bounding box center [525, 314] width 140 height 10
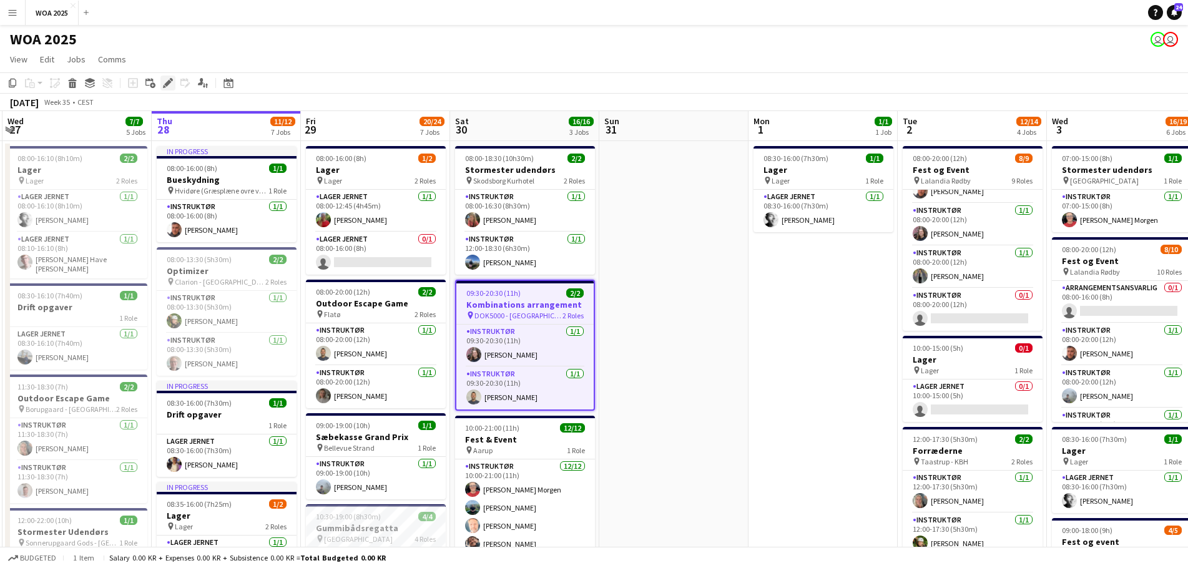
click at [174, 81] on div "Edit" at bounding box center [167, 83] width 15 height 15
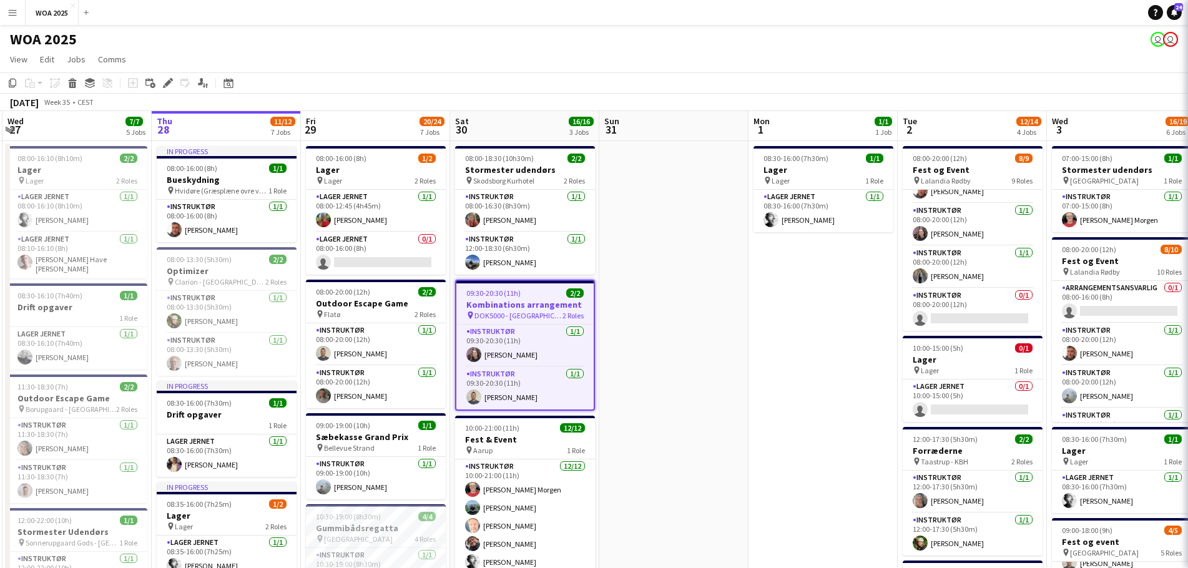
type input "**********"
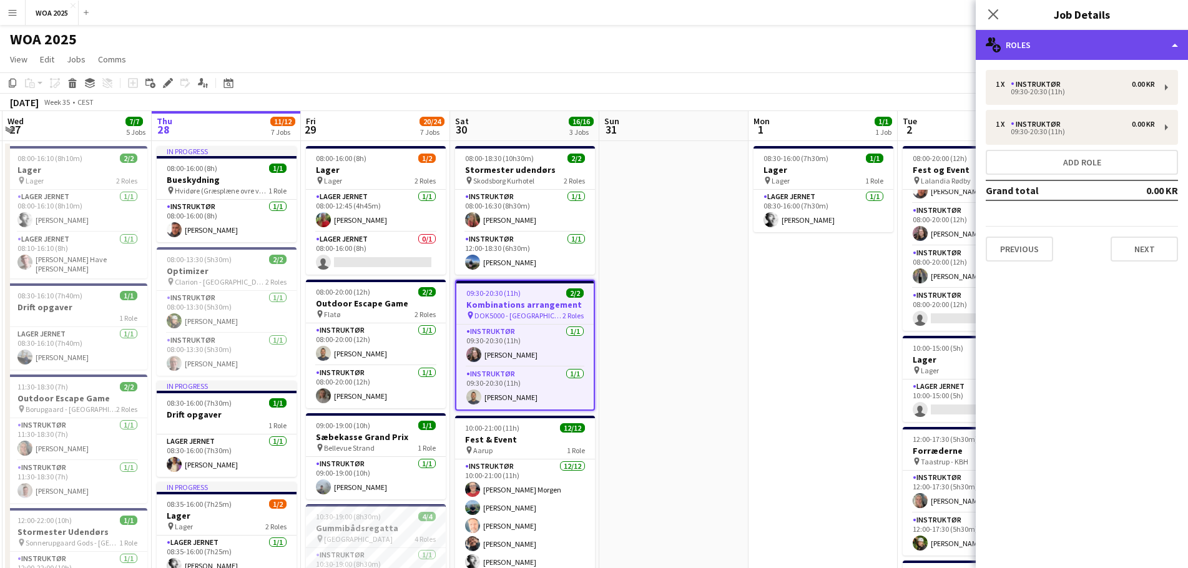
click at [1075, 49] on div "multiple-users-add Roles" at bounding box center [1082, 45] width 212 height 30
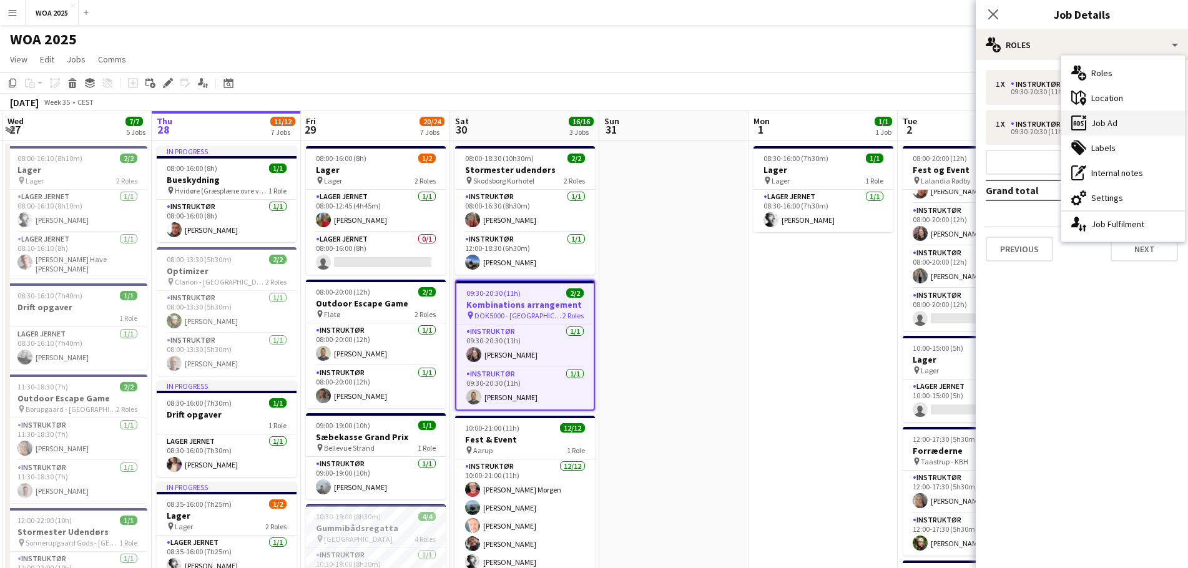
click at [1139, 128] on div "ads-window Job Ad" at bounding box center [1124, 123] width 124 height 25
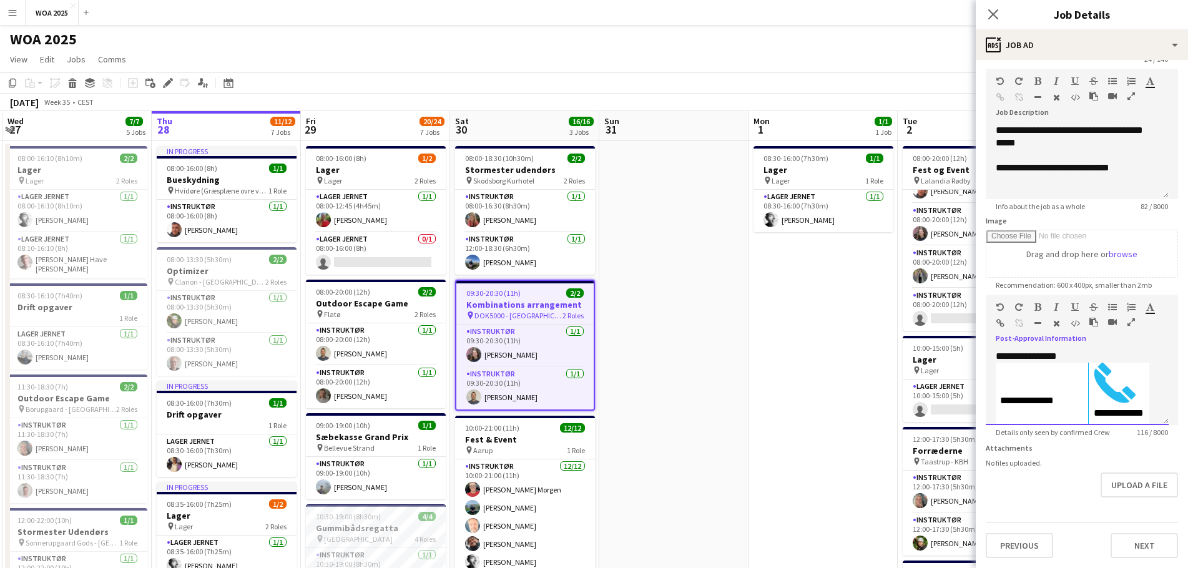
scroll to position [69, 0]
drag, startPoint x: 997, startPoint y: 349, endPoint x: 1244, endPoint y: 569, distance: 330.8
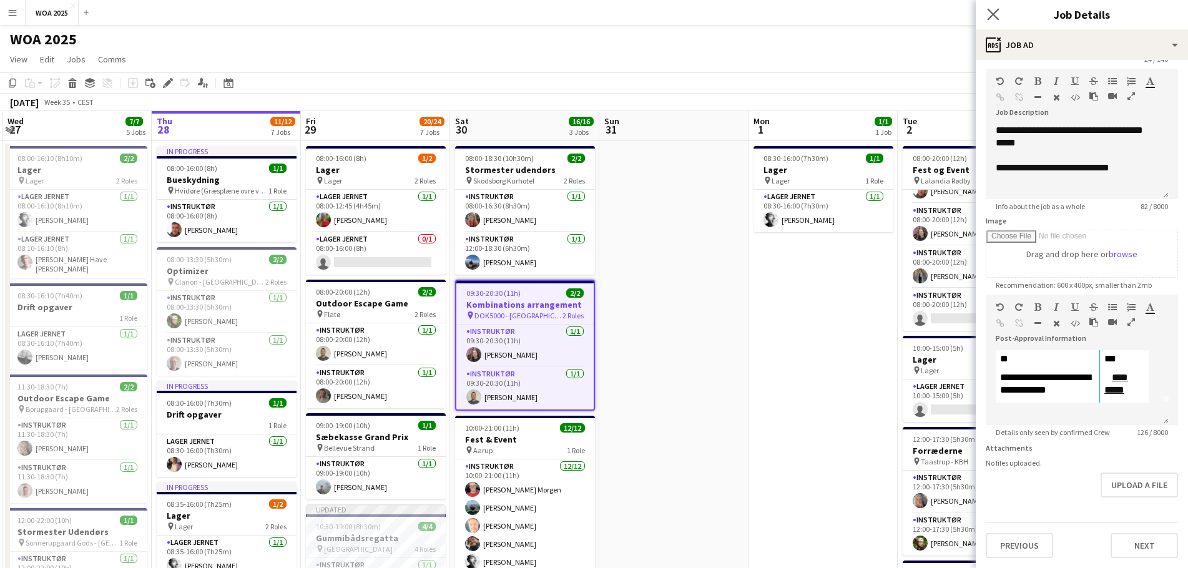
click at [1000, 16] on app-icon "Close pop-in" at bounding box center [994, 15] width 18 height 18
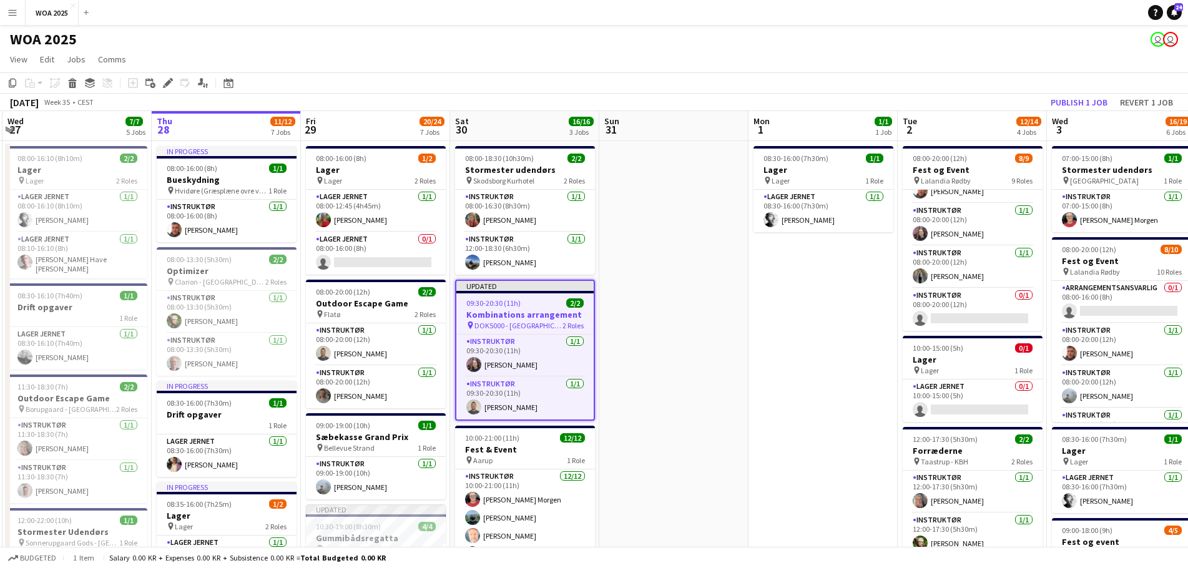
click at [513, 290] on div "Updated" at bounding box center [524, 286] width 137 height 10
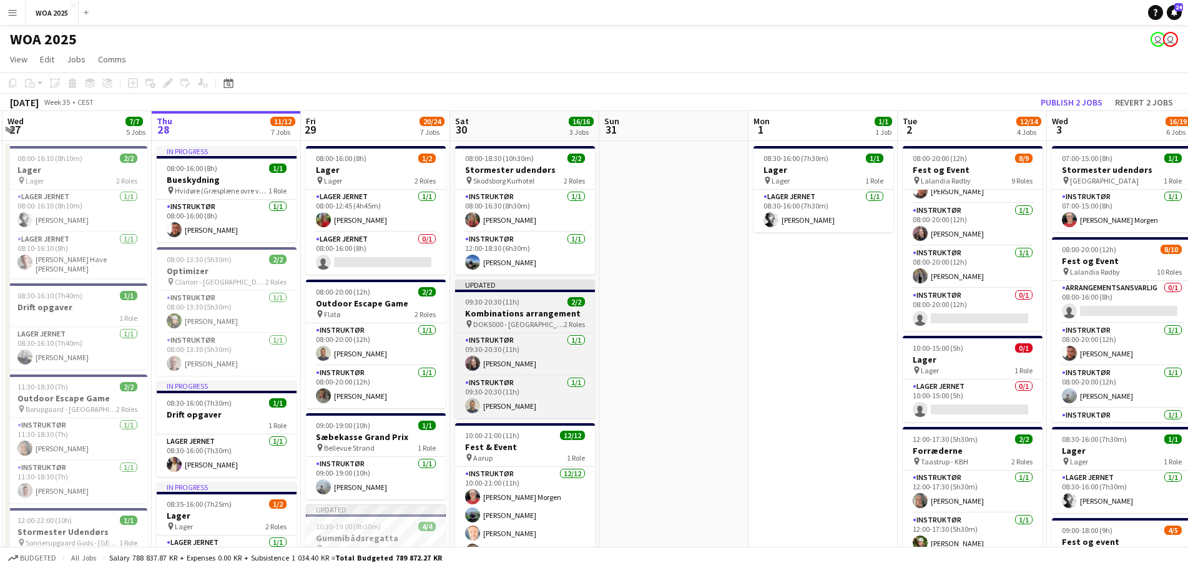
click at [515, 307] on app-job-card "Updated 09:30-20:30 (11h) 2/2 Kombinations arrangement pin DOK5000 - Odense 2 R…" at bounding box center [525, 349] width 140 height 139
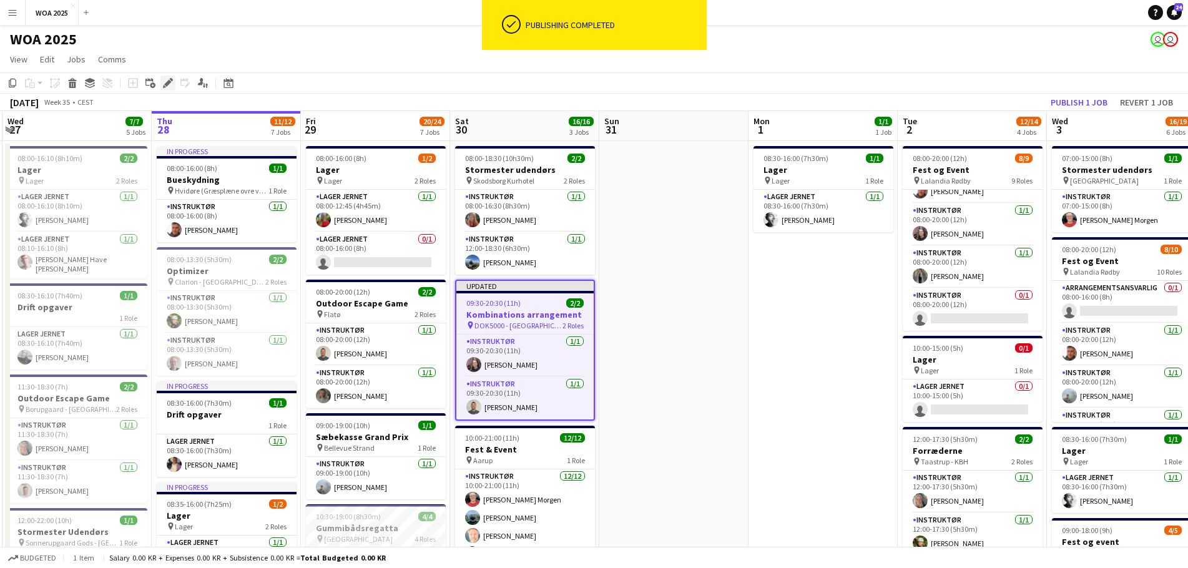
click at [168, 82] on icon at bounding box center [167, 83] width 7 height 7
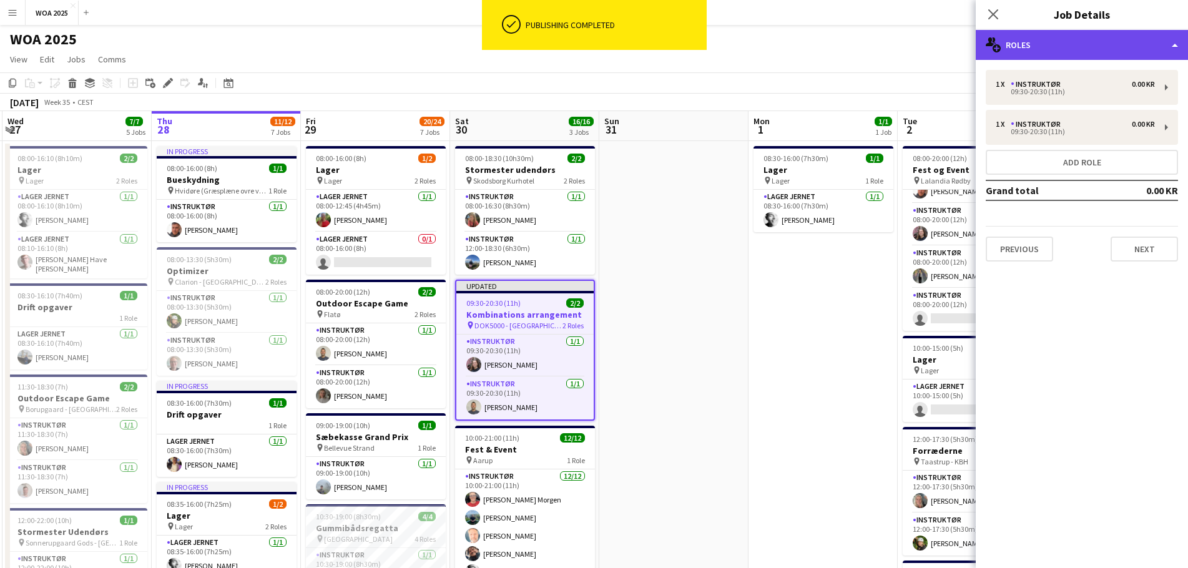
click at [1083, 46] on div "multiple-users-add Roles" at bounding box center [1082, 45] width 212 height 30
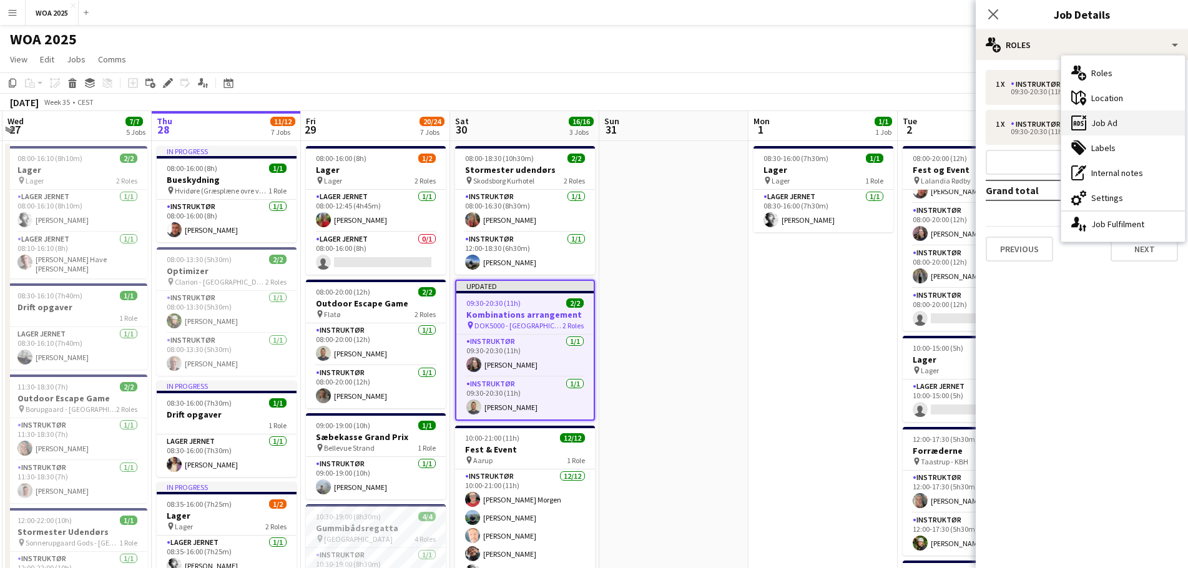
click at [1120, 134] on div "ads-window Job Ad" at bounding box center [1124, 123] width 124 height 25
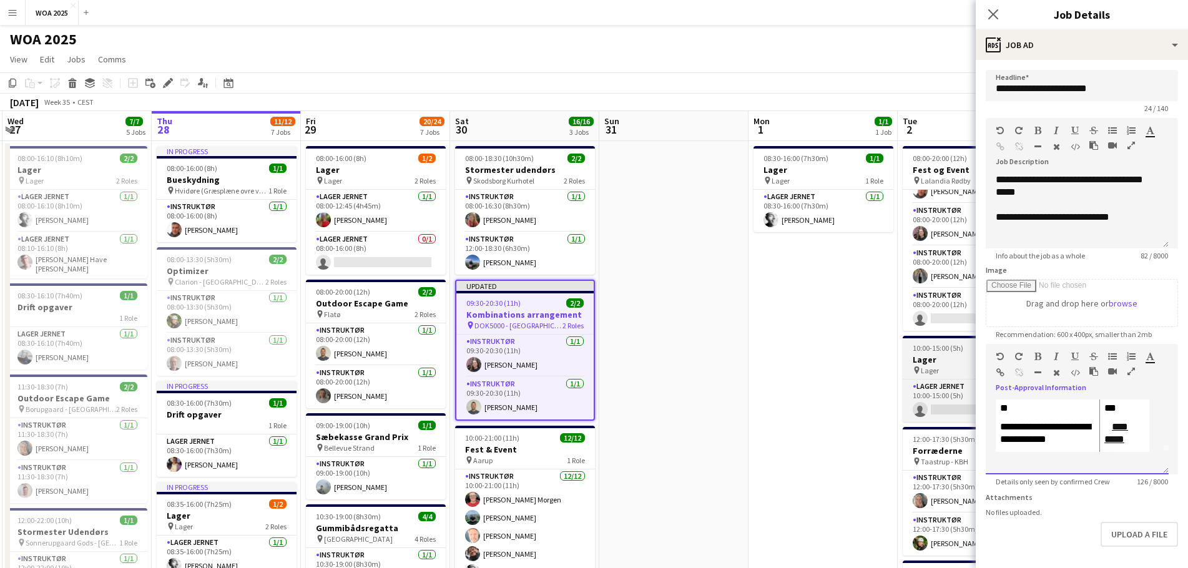
scroll to position [0, 0]
drag, startPoint x: 1122, startPoint y: 463, endPoint x: 957, endPoint y: 362, distance: 193.4
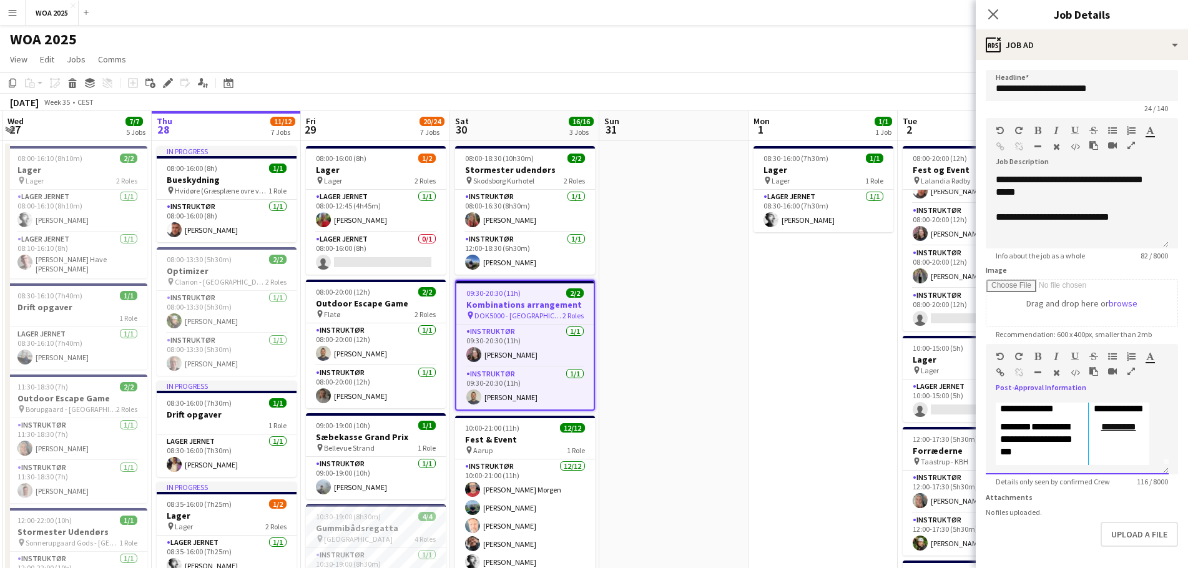
scroll to position [10, 0]
drag, startPoint x: 1003, startPoint y: 411, endPoint x: 1247, endPoint y: 503, distance: 260.6
drag, startPoint x: 1090, startPoint y: 439, endPoint x: 916, endPoint y: 379, distance: 184.2
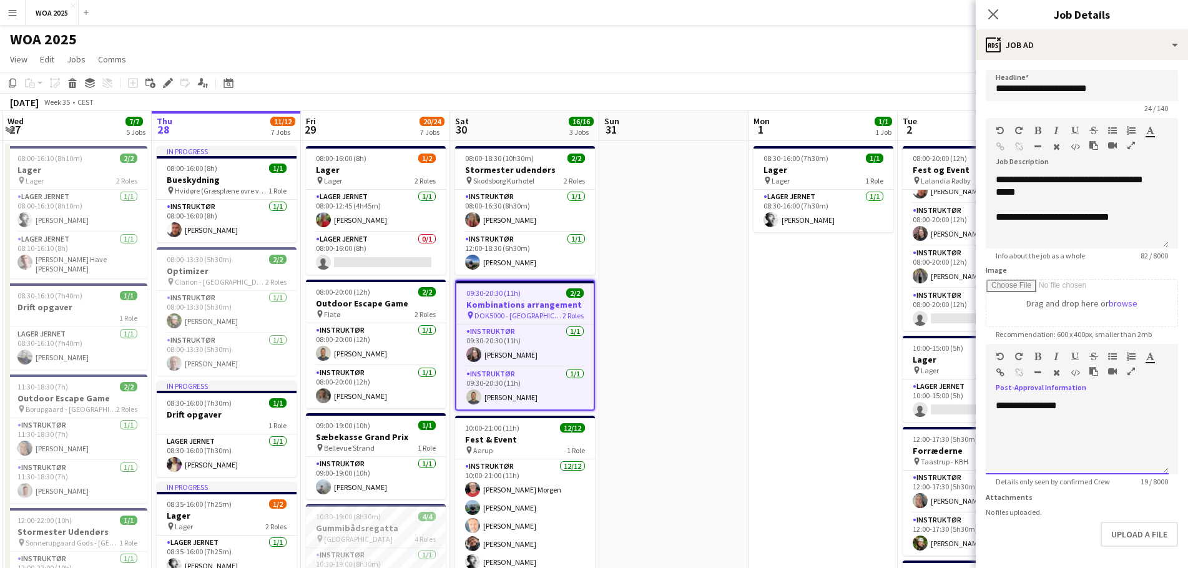
drag, startPoint x: 1111, startPoint y: 447, endPoint x: 984, endPoint y: 403, distance: 134.7
click at [984, 403] on form "**********" at bounding box center [1082, 339] width 212 height 538
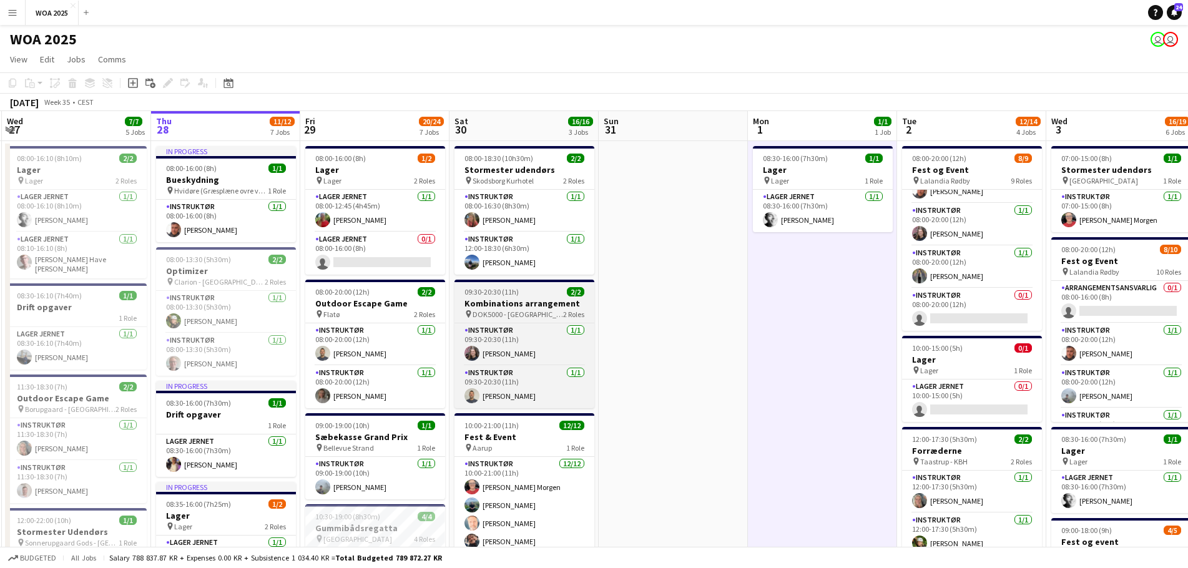
click at [554, 313] on div "pin DOK5000 - Odense 2 Roles" at bounding box center [525, 314] width 140 height 10
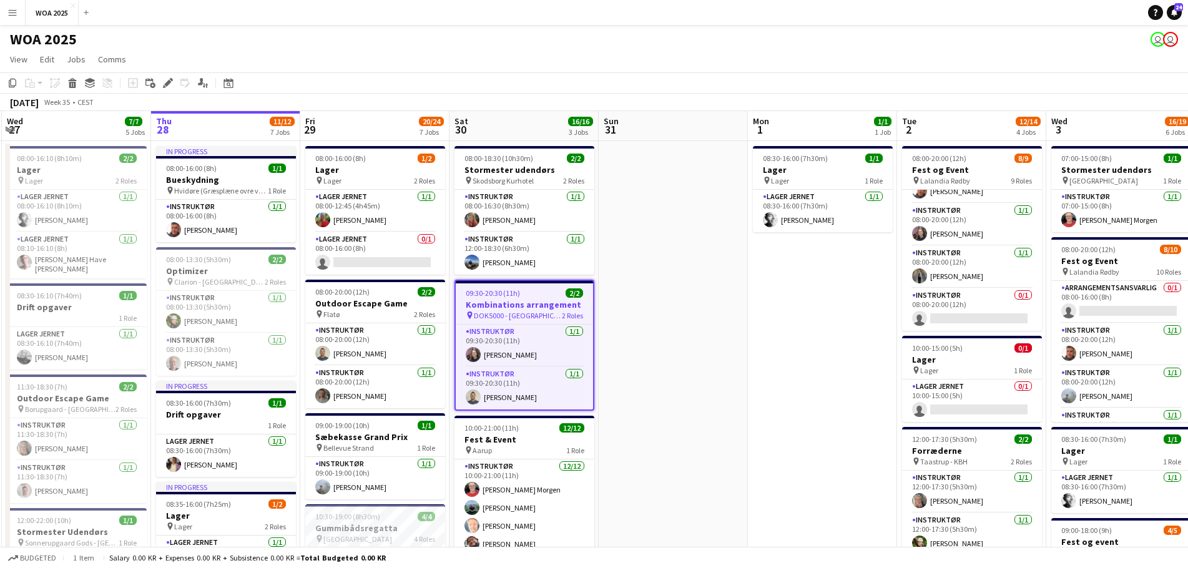
click at [521, 299] on h3 "Kombinations arrangement" at bounding box center [524, 304] width 137 height 11
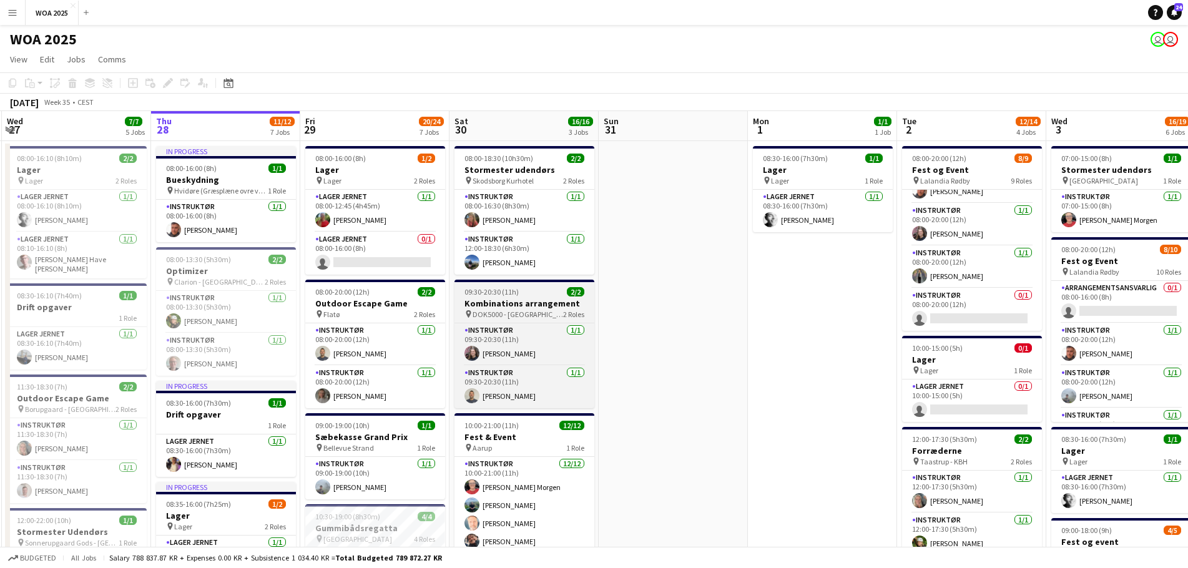
click at [513, 291] on span "09:30-20:30 (11h)" at bounding box center [492, 291] width 54 height 9
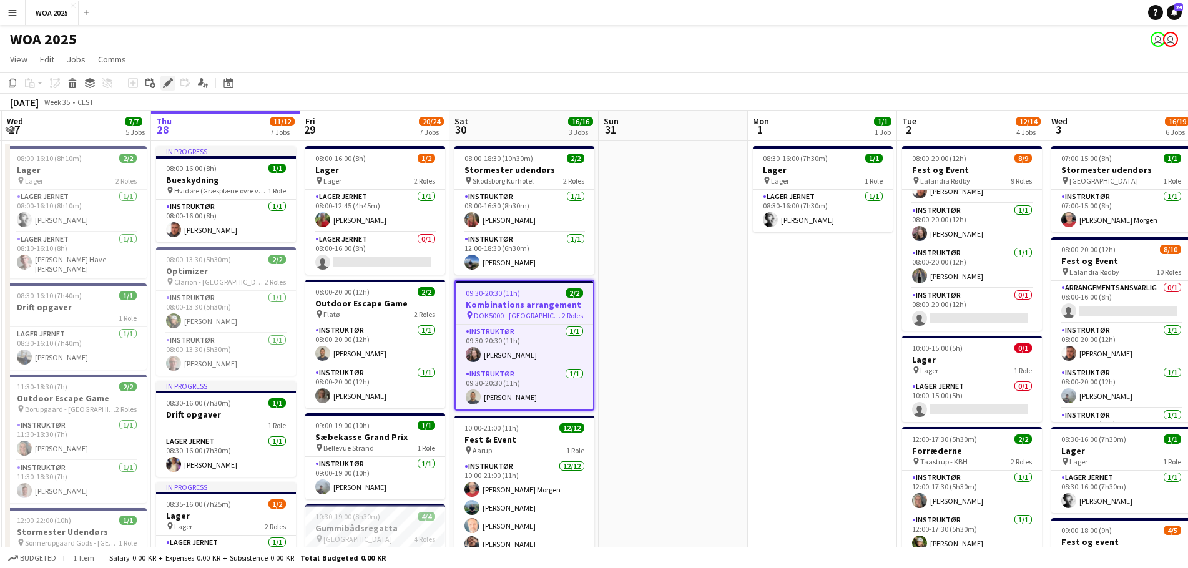
click at [165, 84] on icon at bounding box center [167, 83] width 7 height 7
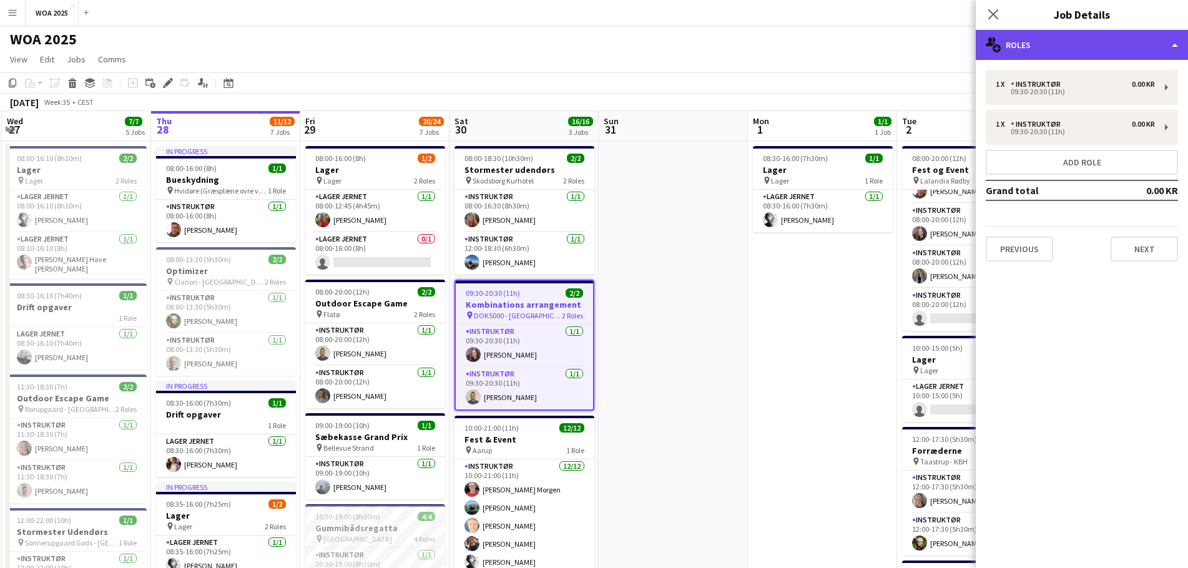
click at [1076, 42] on div "multiple-users-add Roles" at bounding box center [1082, 45] width 212 height 30
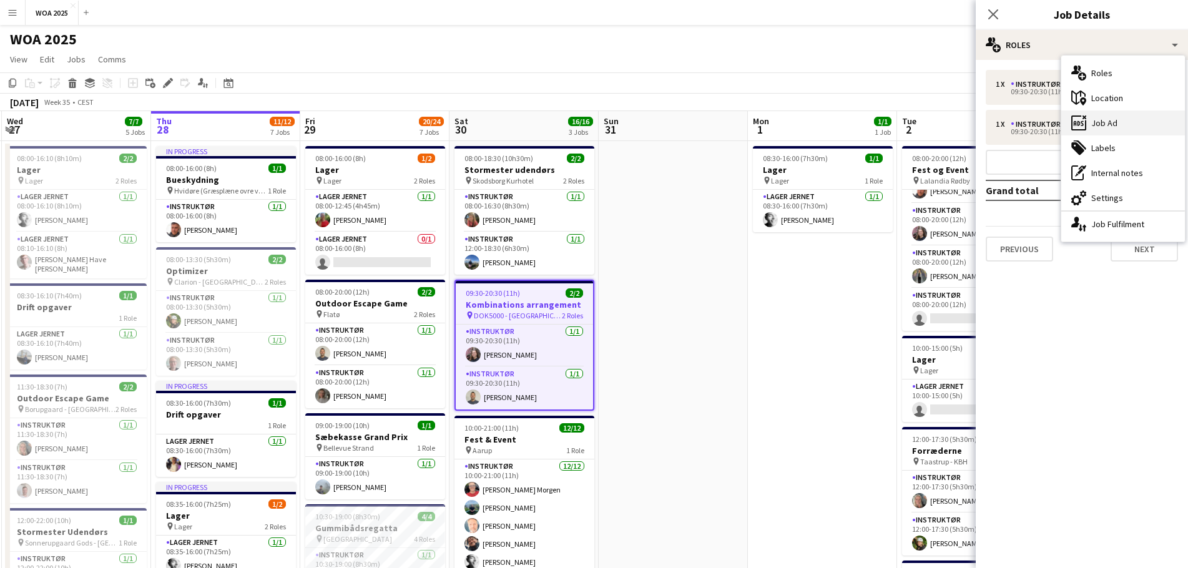
click at [1125, 129] on div "ads-window Job Ad" at bounding box center [1124, 123] width 124 height 25
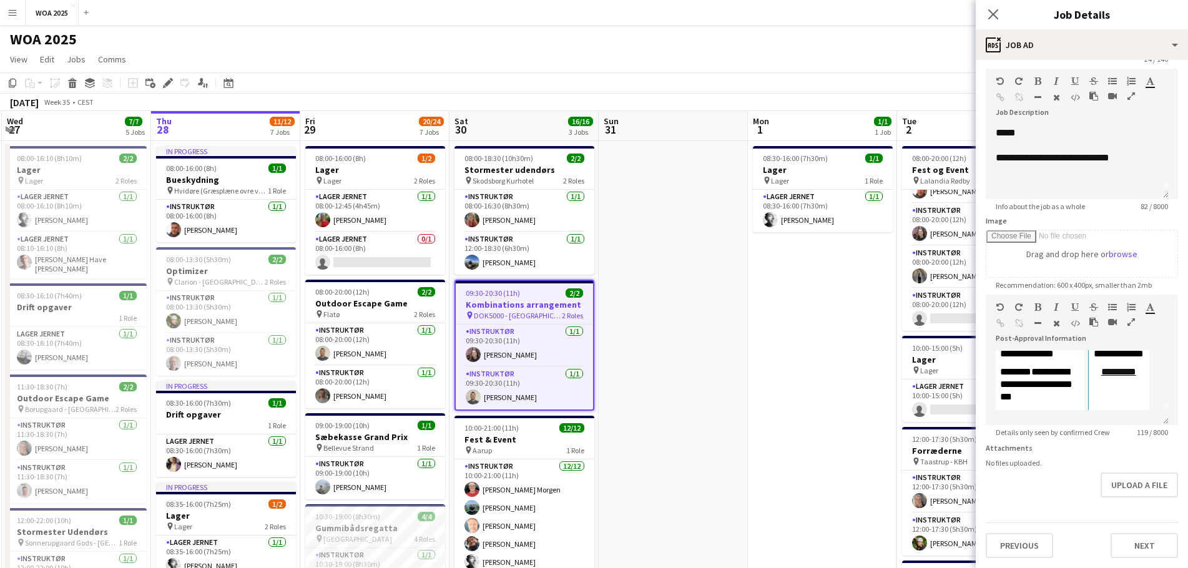
scroll to position [22, 0]
click at [1096, 387] on td "*********" at bounding box center [1119, 380] width 61 height 44
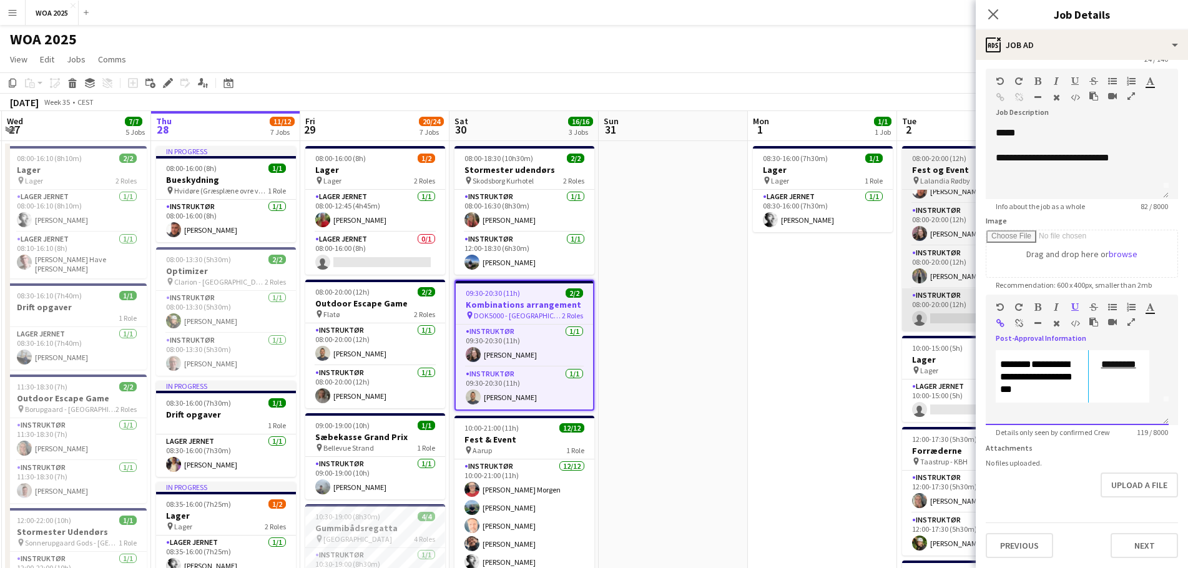
scroll to position [0, 0]
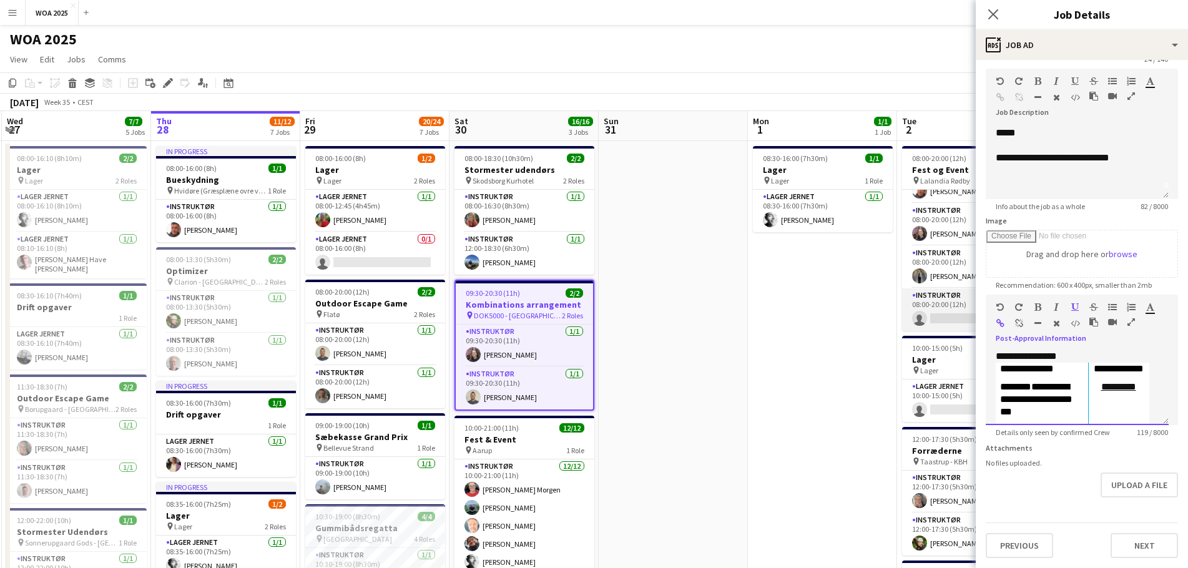
drag, startPoint x: 1105, startPoint y: 396, endPoint x: 964, endPoint y: 302, distance: 169.2
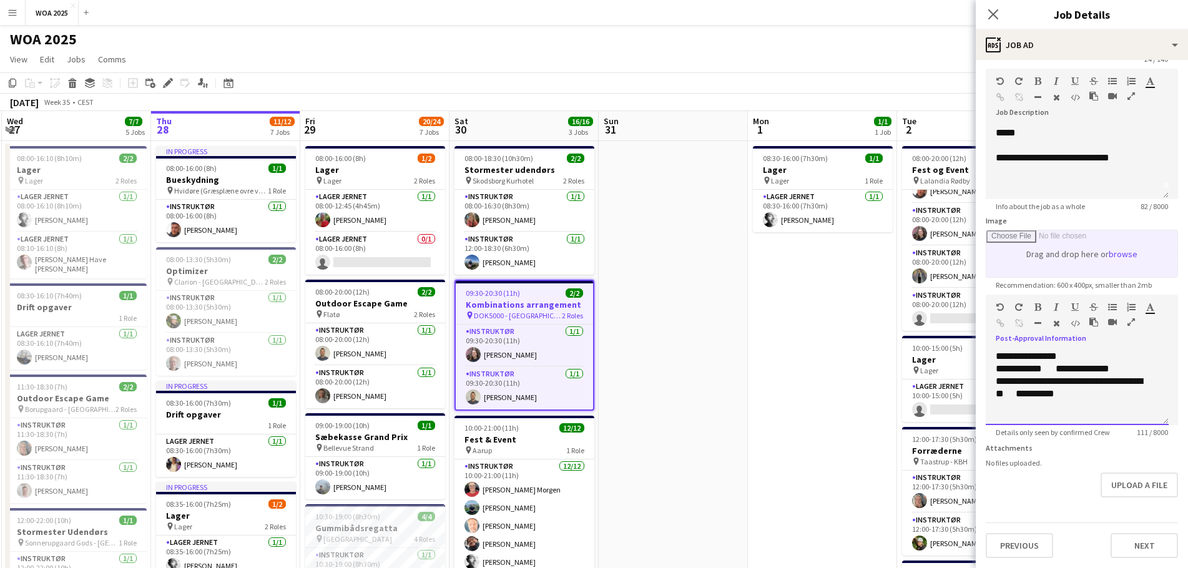
scroll to position [59, 0]
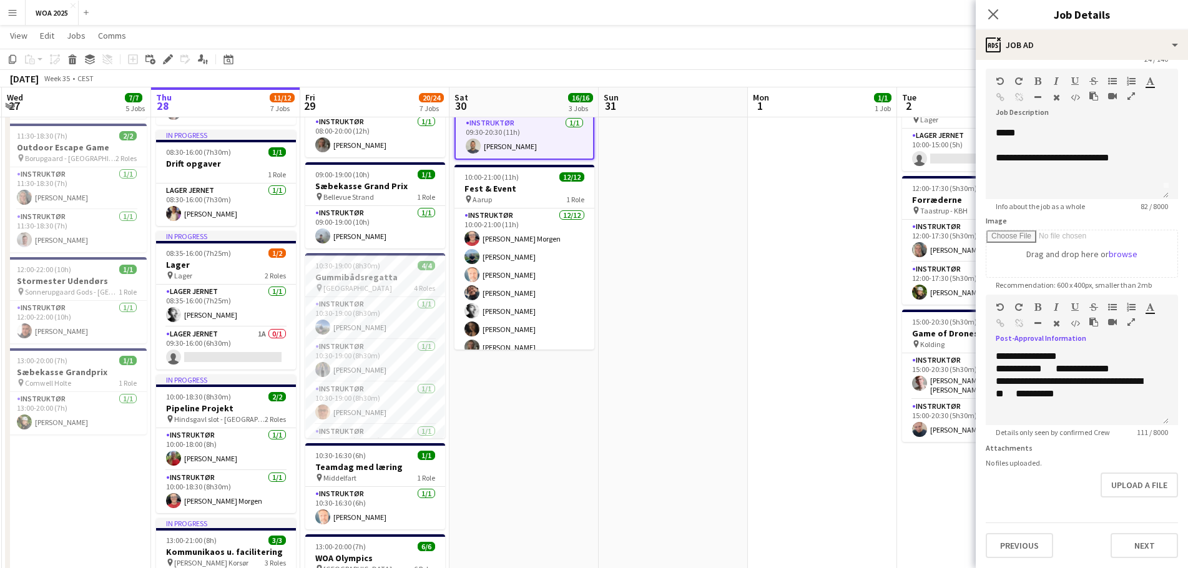
click at [842, 312] on app-date-cell "08:30-16:00 (7h30m) 1/1 Lager pin Lager 1 Role Lager Jernet [DATE] 08:30-16:00 …" at bounding box center [822, 528] width 149 height 1276
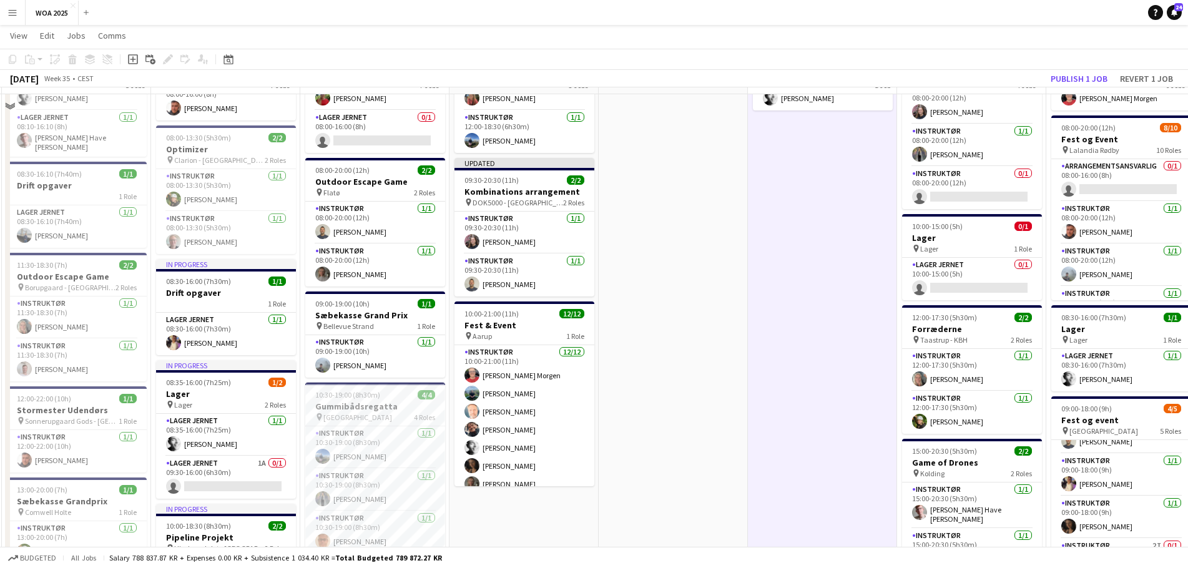
scroll to position [62, 0]
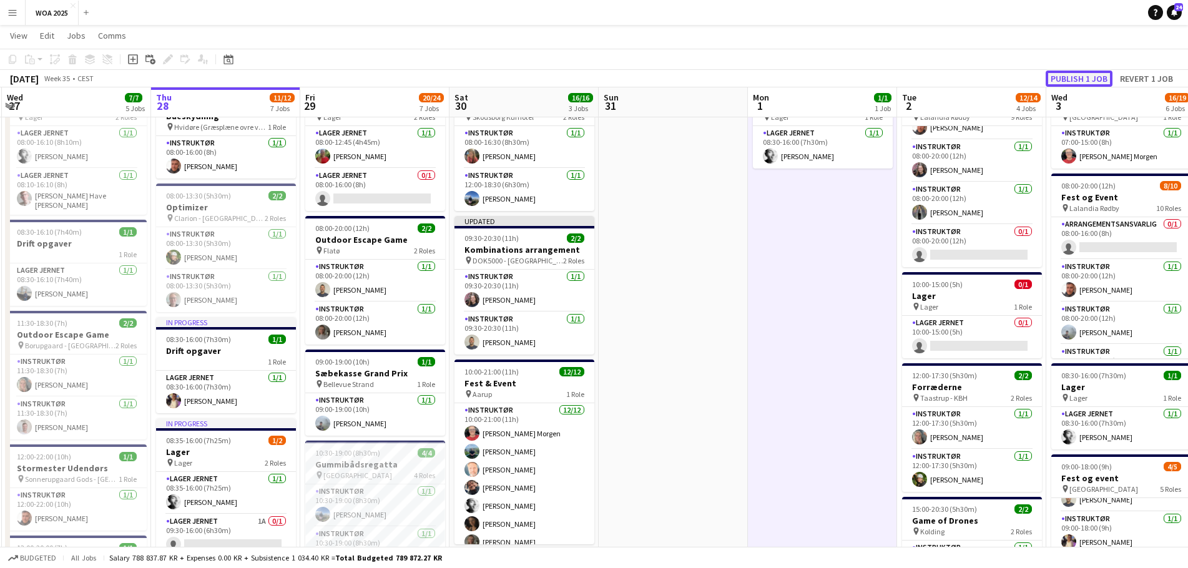
click at [1075, 84] on button "Publish 1 job" at bounding box center [1079, 79] width 67 height 16
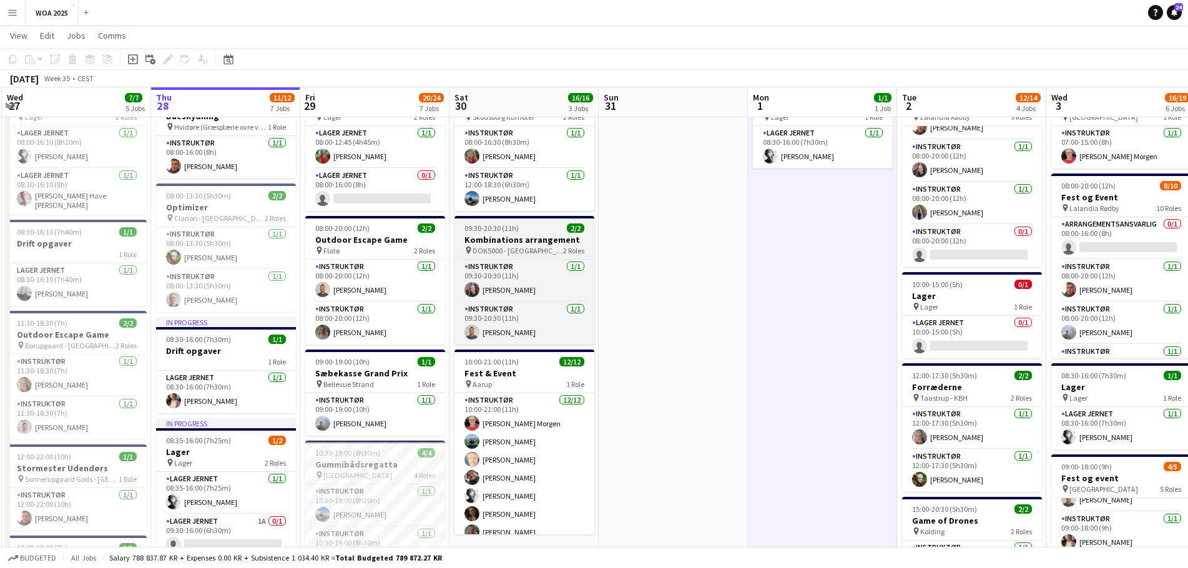
click at [514, 250] on span "DOK5000 - [GEOGRAPHIC_DATA]" at bounding box center [518, 250] width 91 height 9
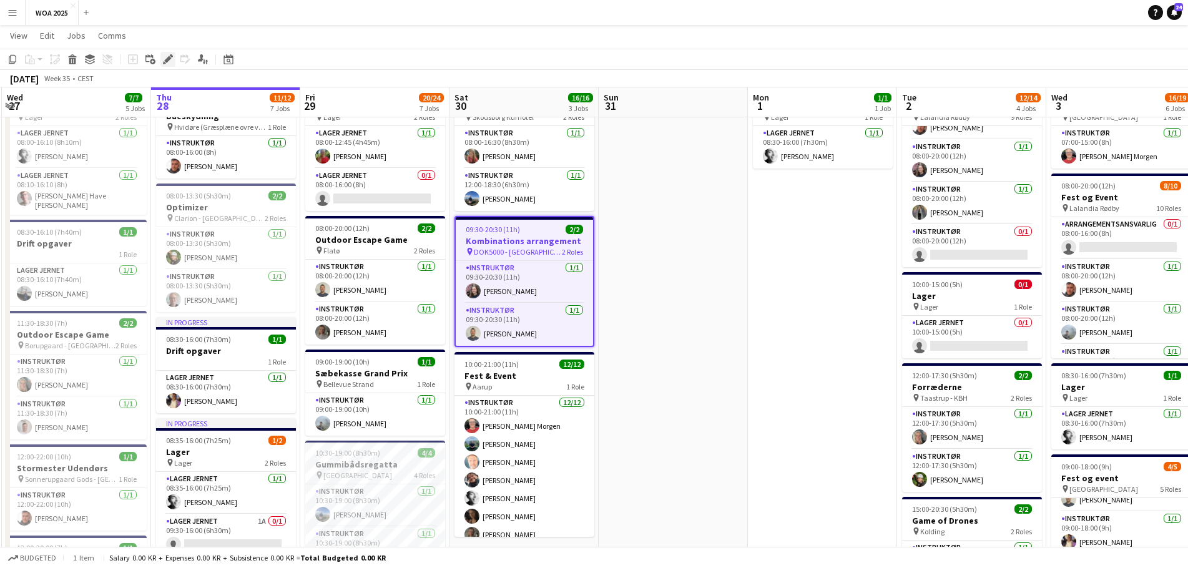
click at [165, 59] on icon "Edit" at bounding box center [168, 59] width 10 height 10
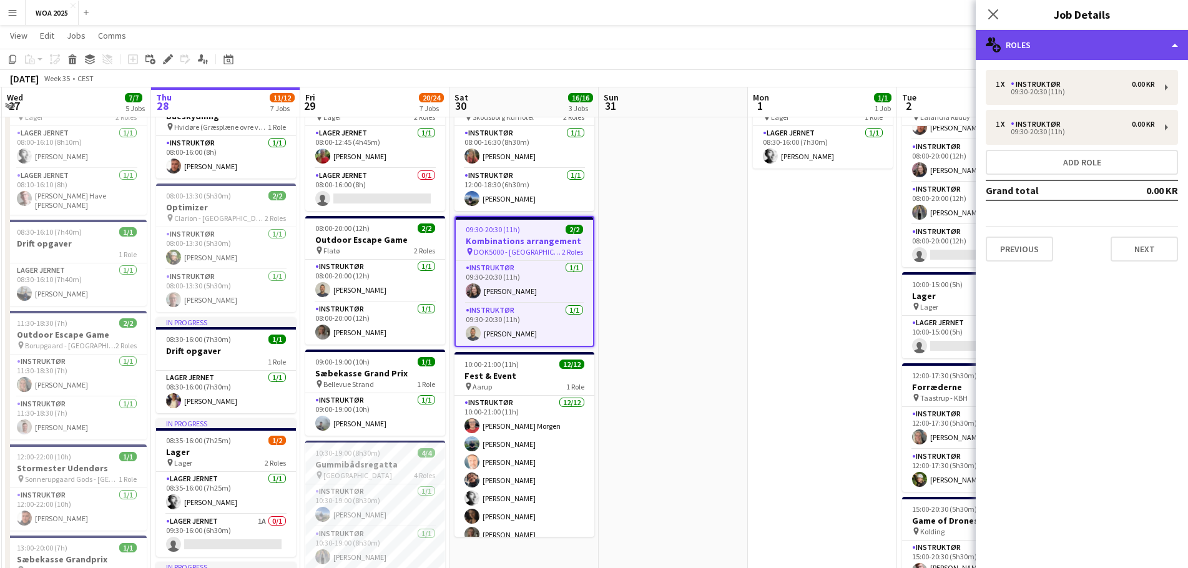
click at [1083, 51] on div "multiple-users-add Roles" at bounding box center [1082, 45] width 212 height 30
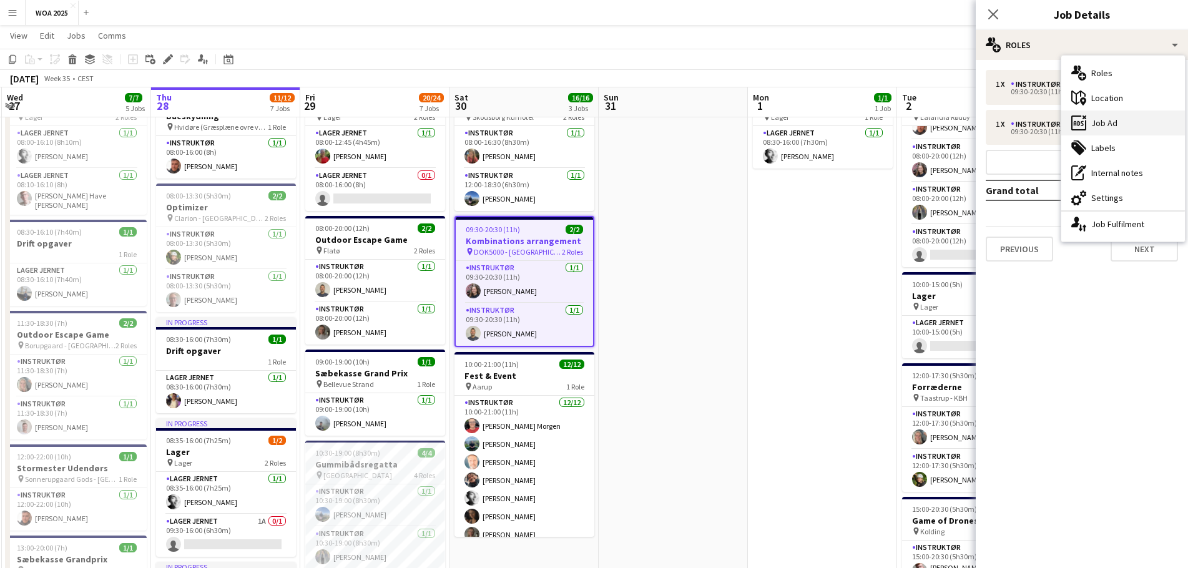
click at [1113, 126] on div "ads-window Job Ad" at bounding box center [1124, 123] width 124 height 25
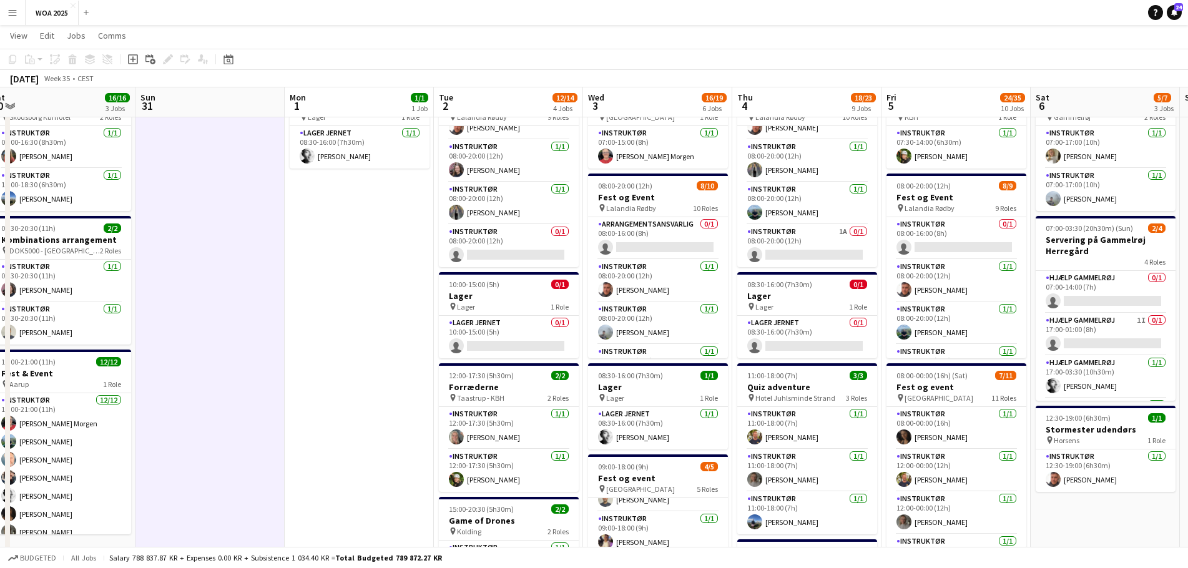
drag, startPoint x: 908, startPoint y: 282, endPoint x: 423, endPoint y: 269, distance: 485.4
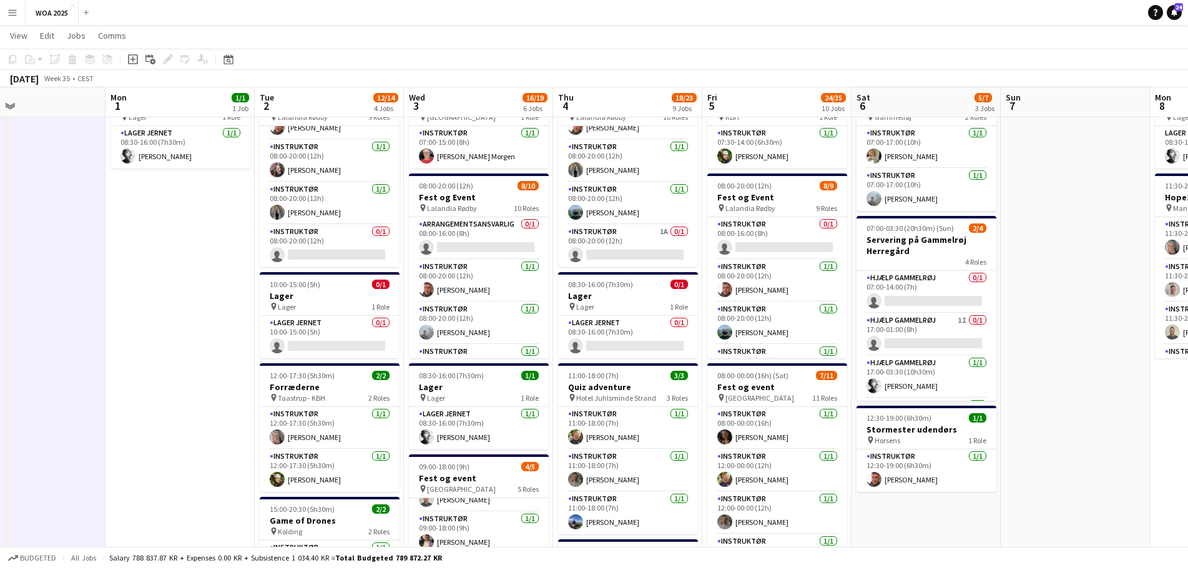
drag, startPoint x: 743, startPoint y: 315, endPoint x: 617, endPoint y: 307, distance: 126.4
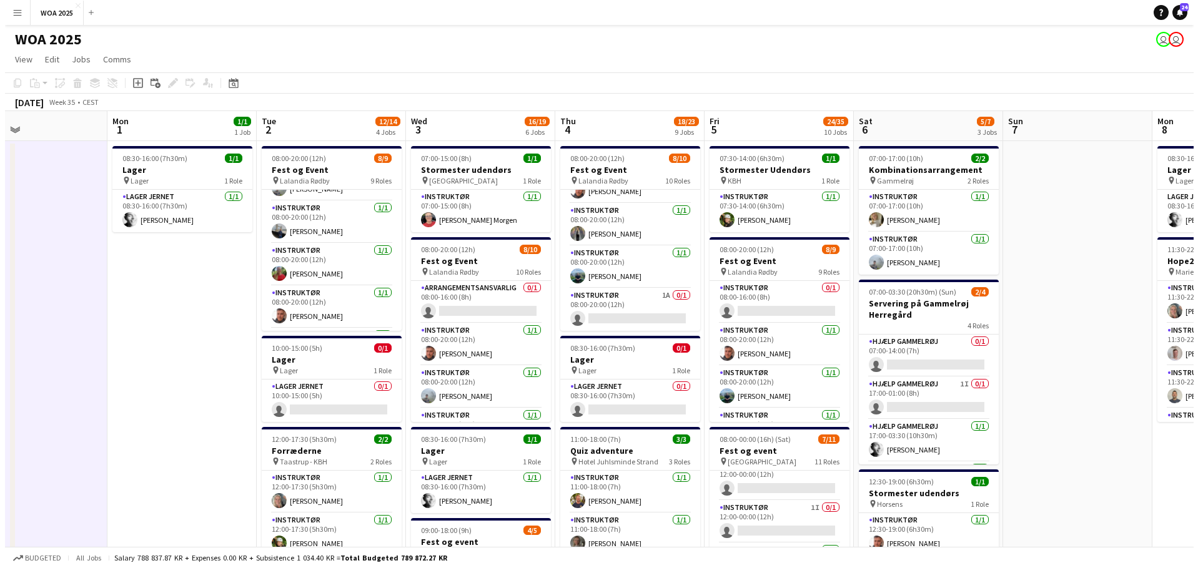
scroll to position [179, 0]
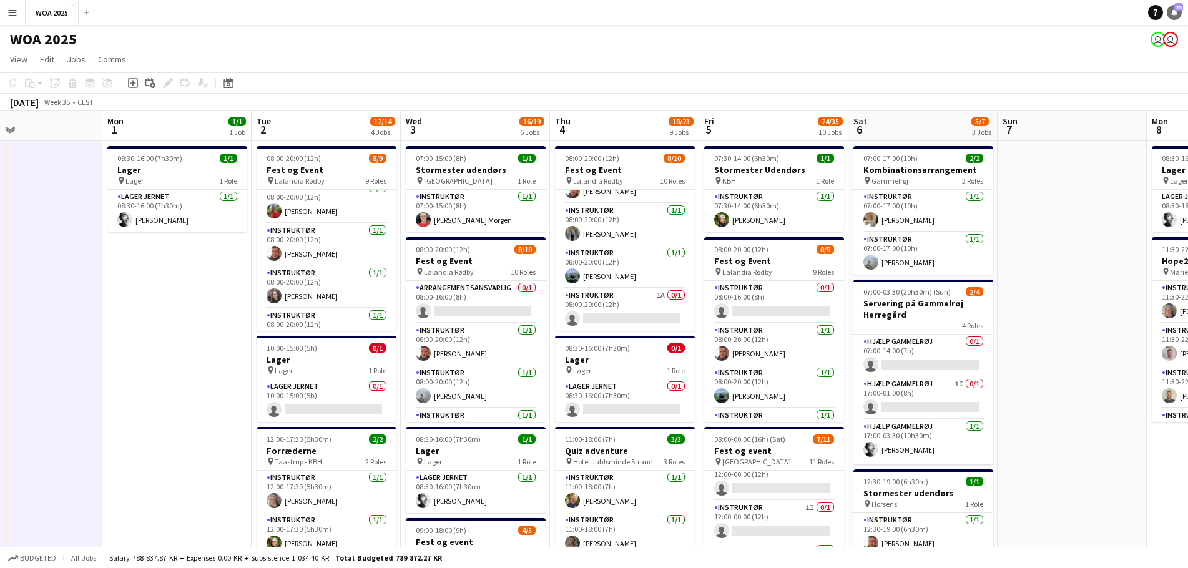
click at [1174, 15] on icon "Notifications" at bounding box center [1174, 12] width 7 height 7
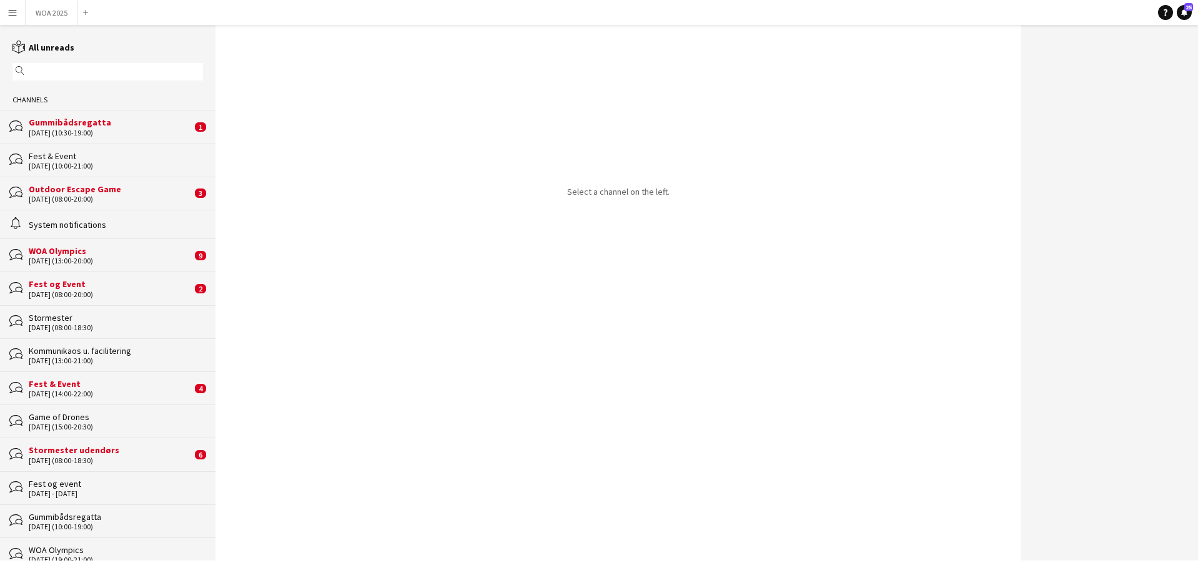
click at [107, 132] on div "[DATE] (10:30-19:00)" at bounding box center [110, 133] width 163 height 9
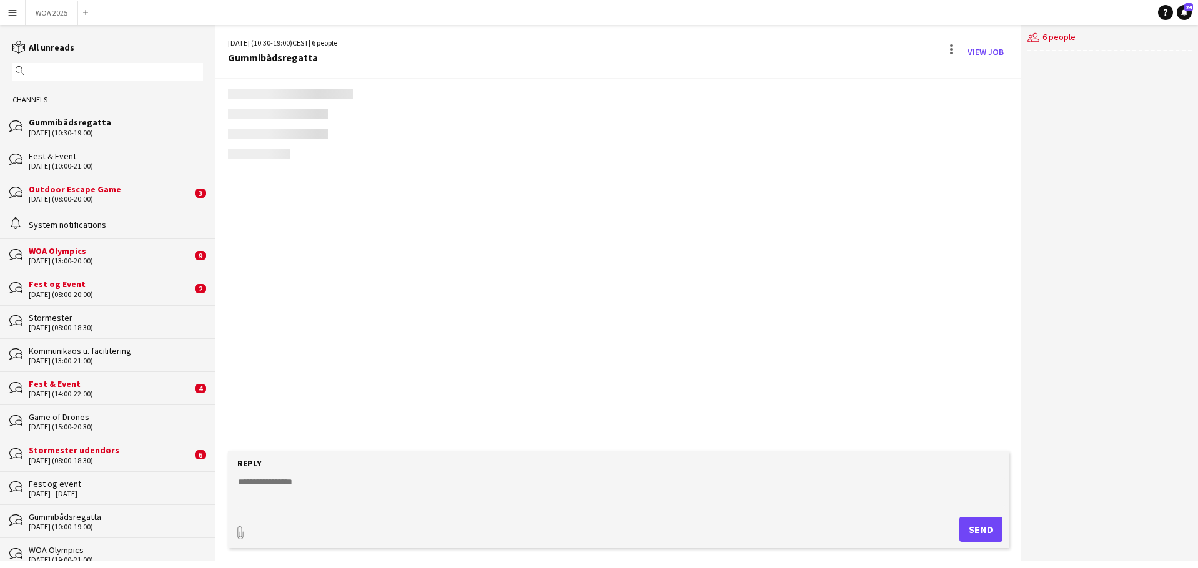
scroll to position [835, 0]
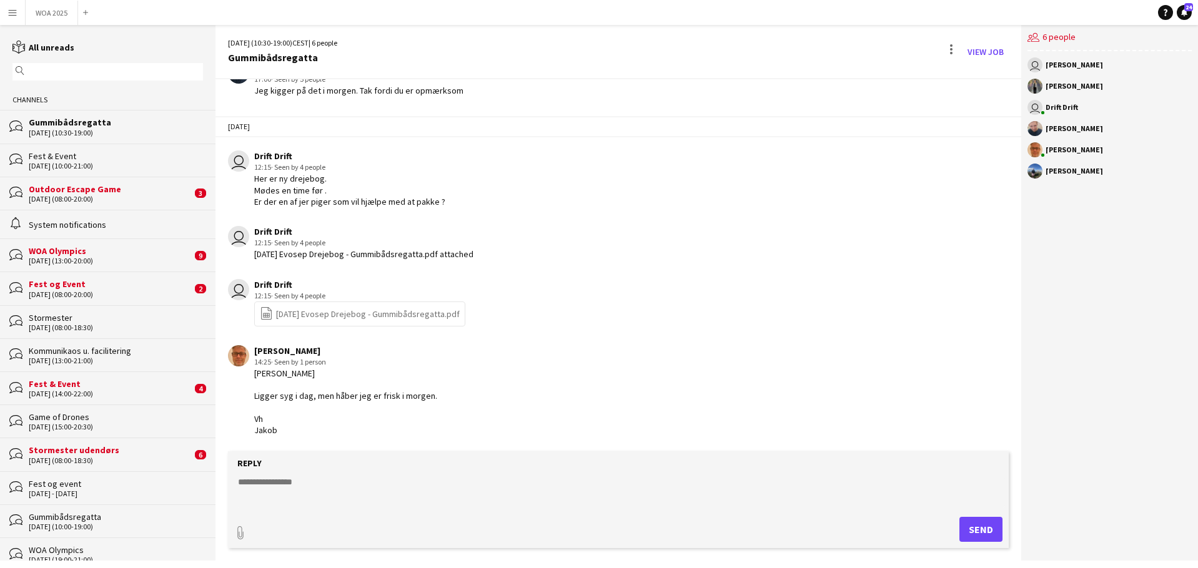
click at [372, 480] on textarea at bounding box center [621, 492] width 768 height 32
type textarea "**********"
click at [983, 535] on button "Send" at bounding box center [980, 529] width 43 height 25
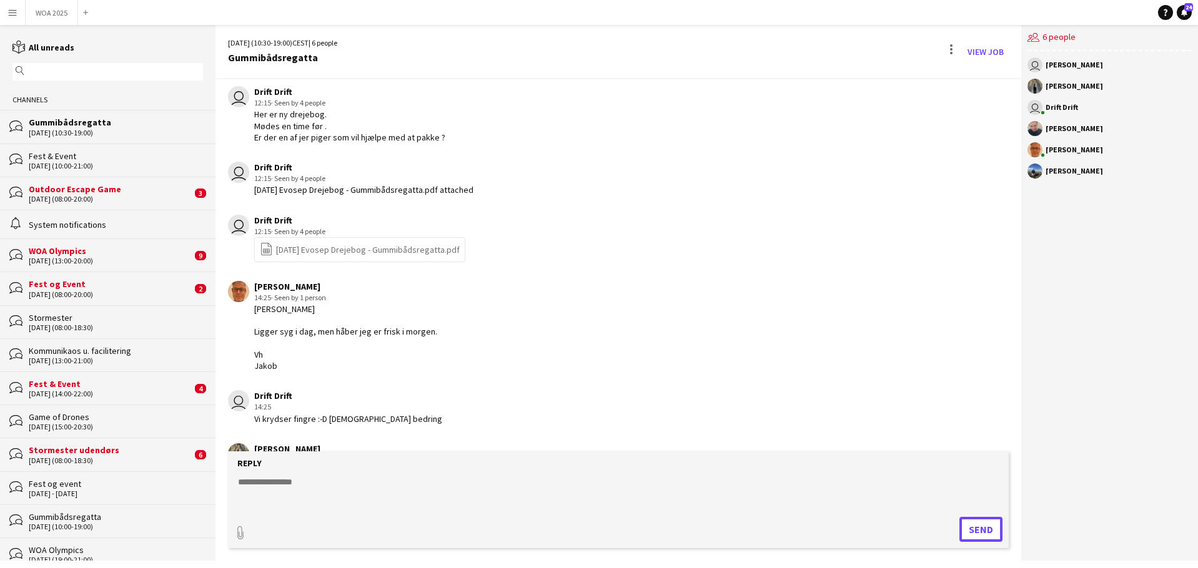
scroll to position [941, 0]
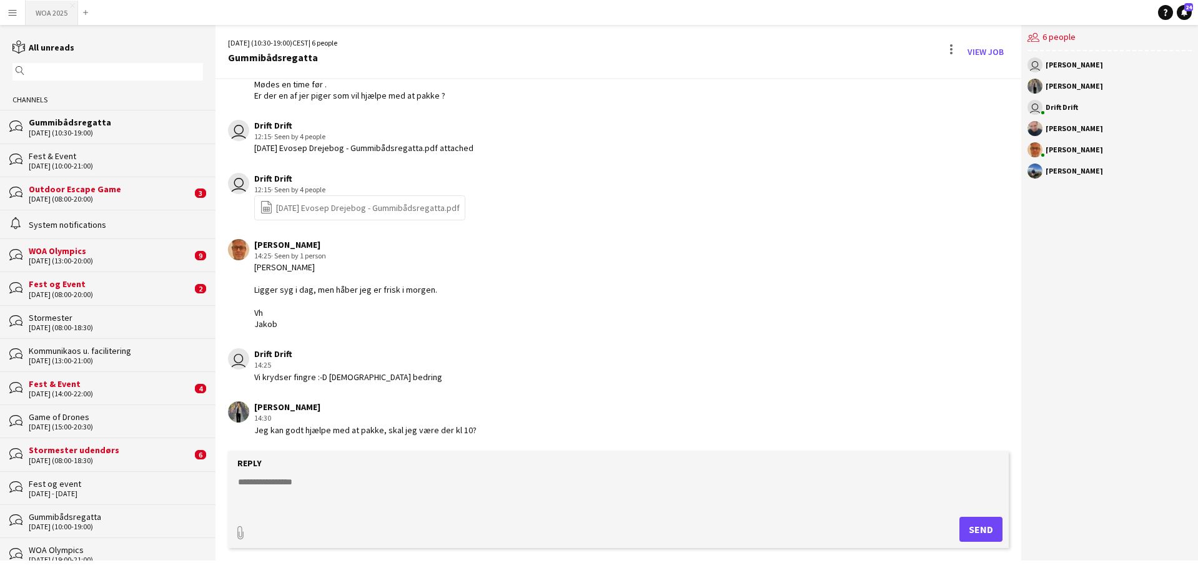
click at [37, 1] on button "WOA 2025 Close" at bounding box center [52, 13] width 52 height 24
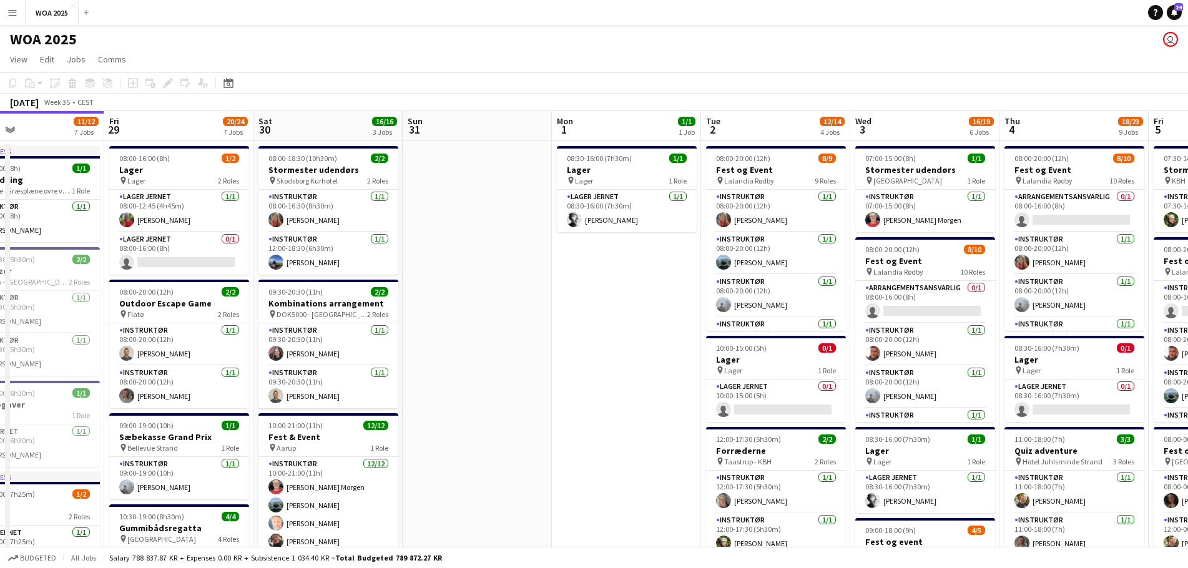
scroll to position [0, 500]
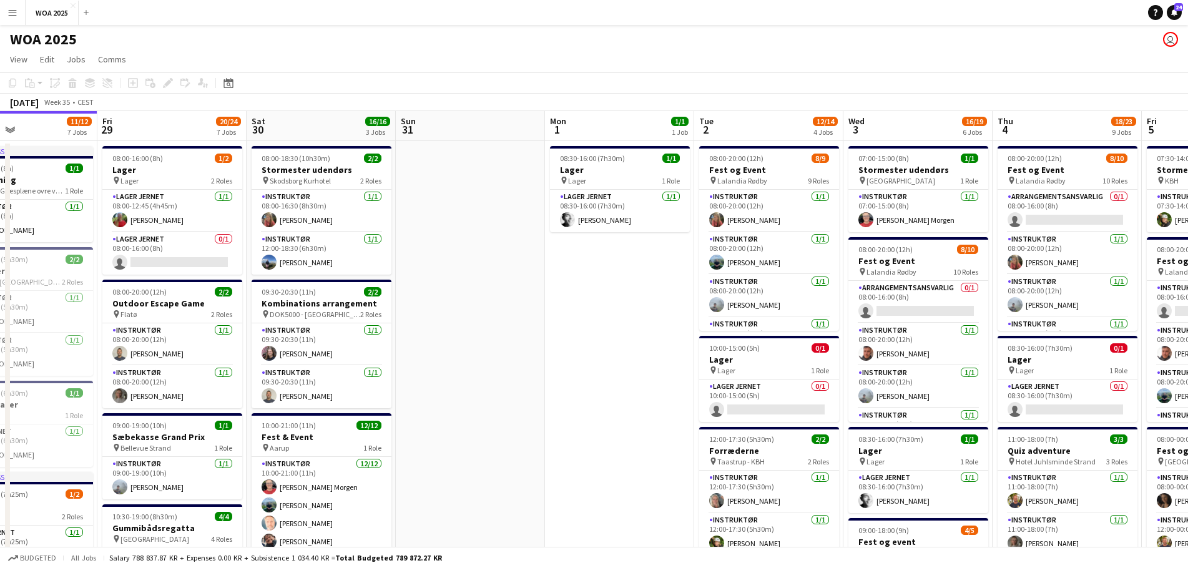
drag, startPoint x: 834, startPoint y: 306, endPoint x: 673, endPoint y: 308, distance: 161.7
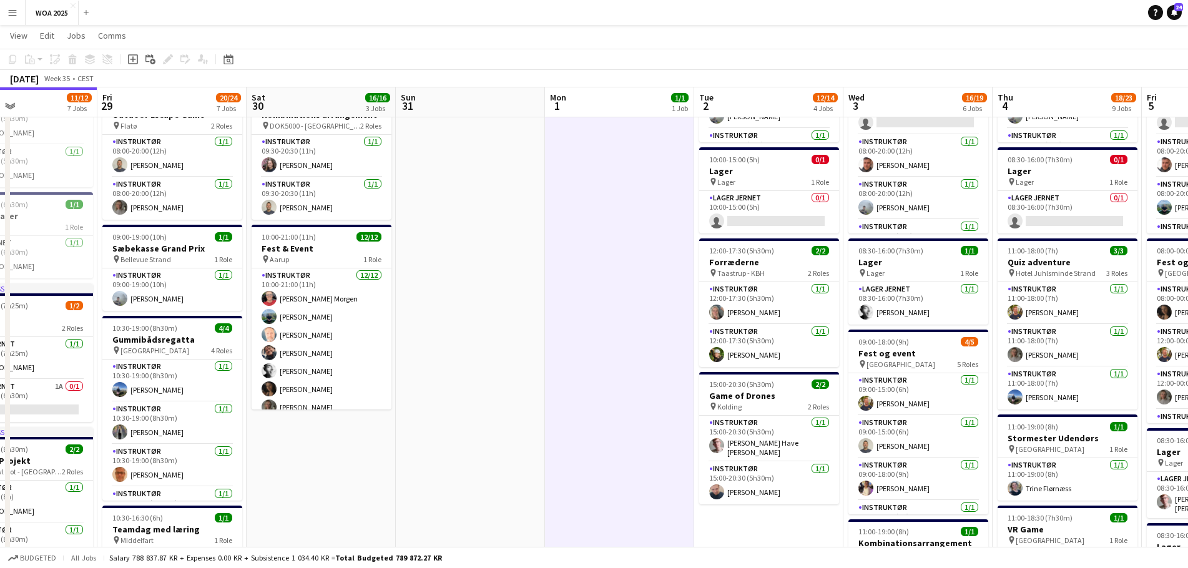
scroll to position [0, 337]
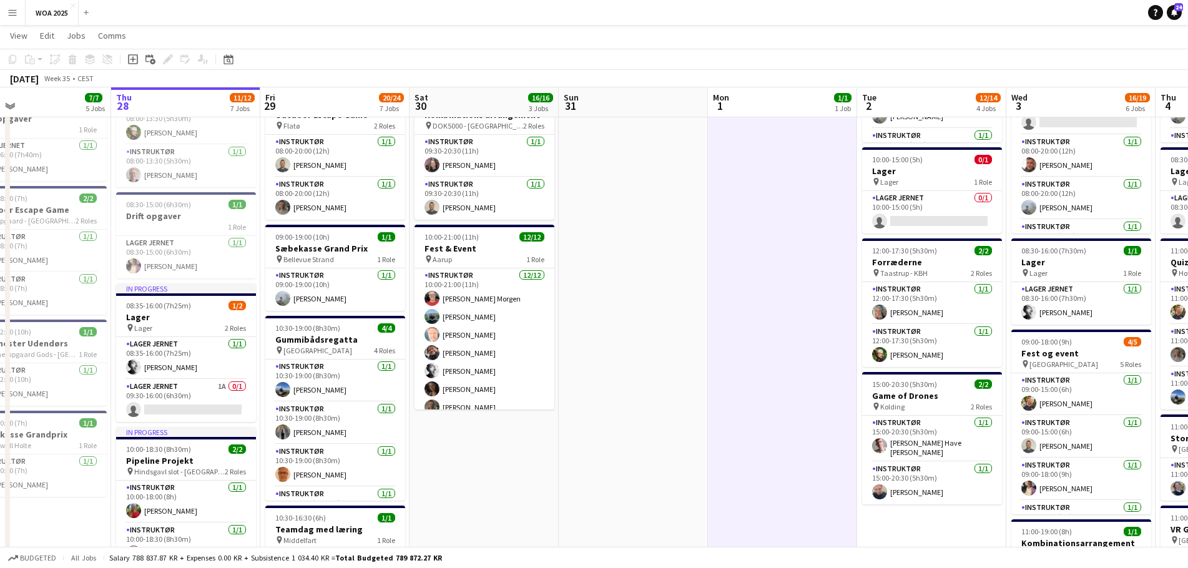
drag, startPoint x: 463, startPoint y: 325, endPoint x: 626, endPoint y: 325, distance: 163.0
click at [626, 325] on app-calendar-viewport "Mon 25 6/6 5 Jobs Tue 26 9/9 4 Jobs Wed 27 7/7 5 Jobs Thu 28 11/12 7 Jobs Fri 2…" at bounding box center [594, 544] width 1188 height 1367
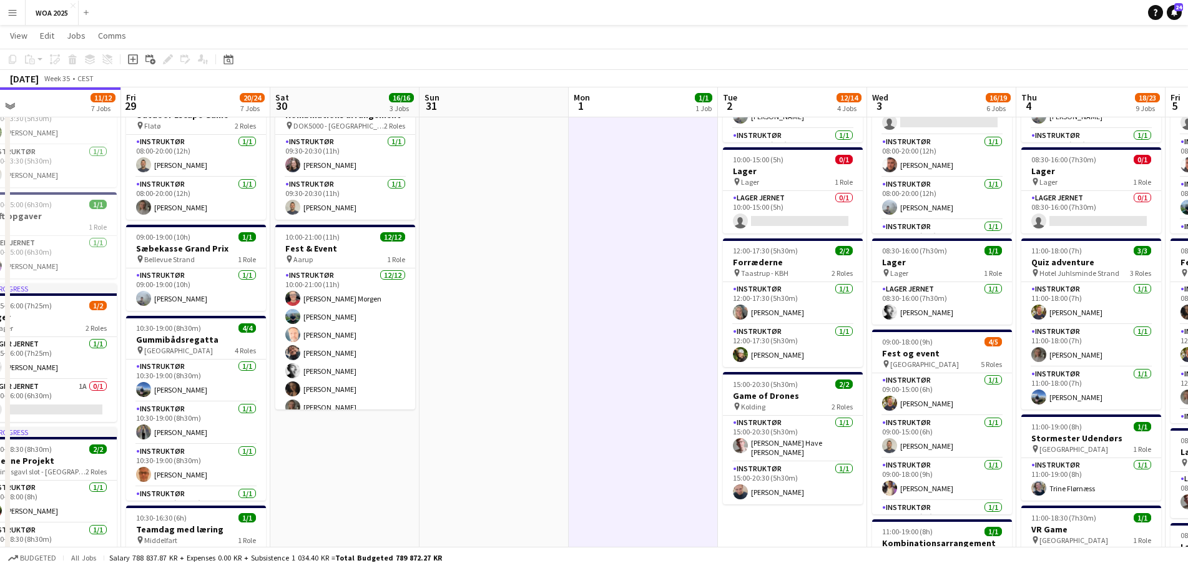
drag, startPoint x: 778, startPoint y: 268, endPoint x: 577, endPoint y: 276, distance: 201.2
click at [552, 270] on app-calendar-viewport "Mon 25 6/6 5 Jobs Tue 26 9/9 4 Jobs Wed 27 7/7 5 Jobs Thu 28 11/12 7 Jobs Fri 2…" at bounding box center [594, 544] width 1188 height 1367
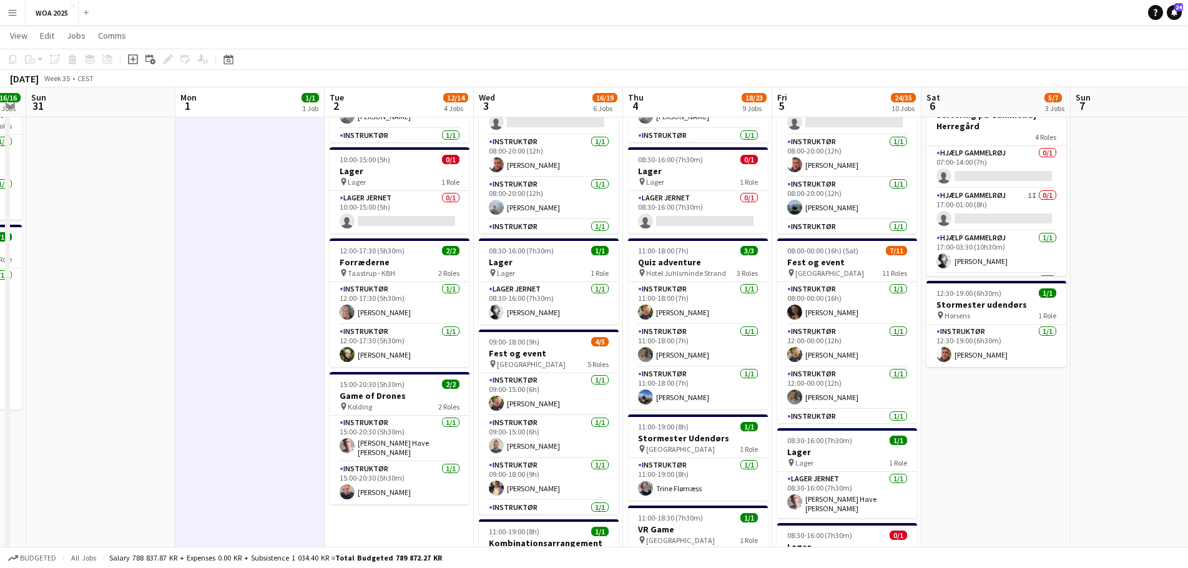
scroll to position [0, 434]
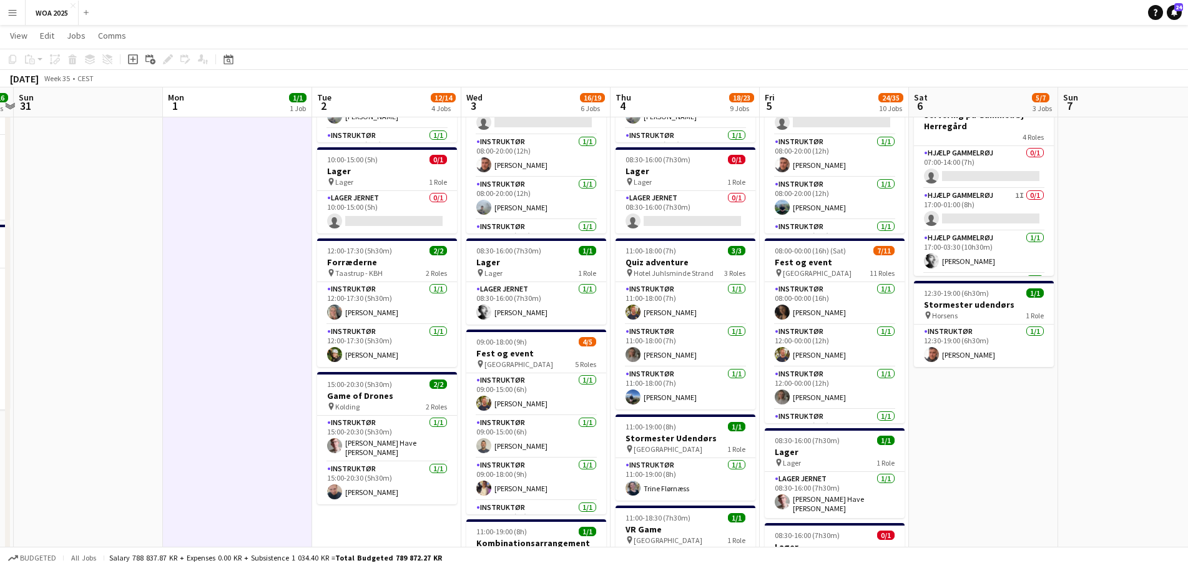
drag, startPoint x: 953, startPoint y: 248, endPoint x: 671, endPoint y: 247, distance: 282.2
click at [671, 247] on app-calendar-viewport "Thu 28 11/12 7 Jobs Fri 29 20/24 7 Jobs Sat 30 16/16 3 Jobs Sun 31 Mon 1 1/1 1 …" at bounding box center [594, 544] width 1188 height 1367
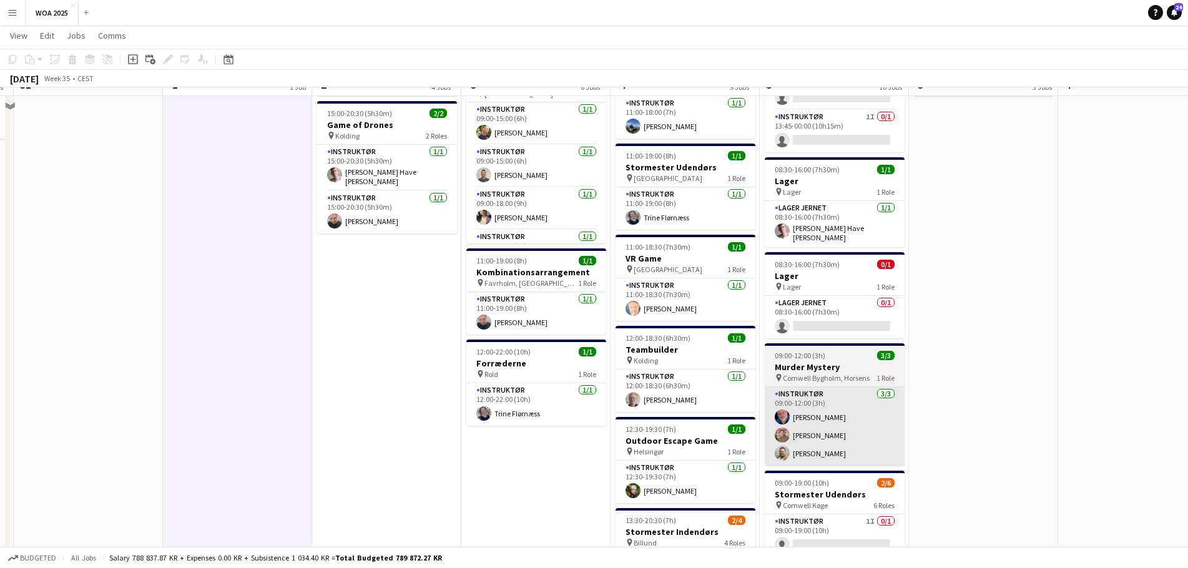
scroll to position [437, 0]
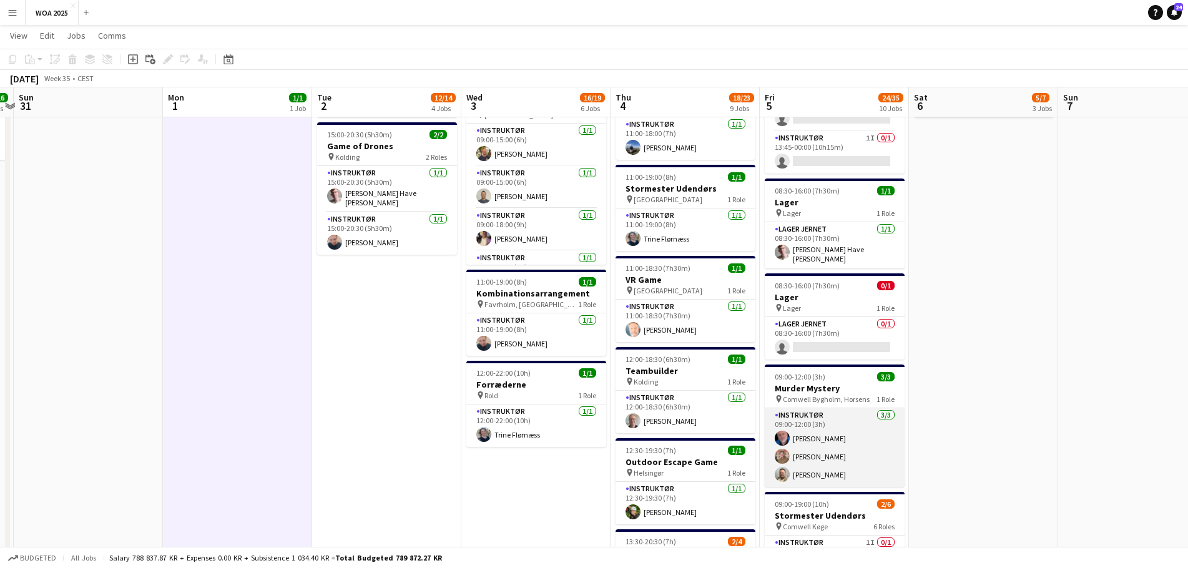
click at [879, 433] on app-card-role "Instruktør [DATE] 09:00-12:00 (3h) [PERSON_NAME] [PERSON_NAME]" at bounding box center [835, 447] width 140 height 79
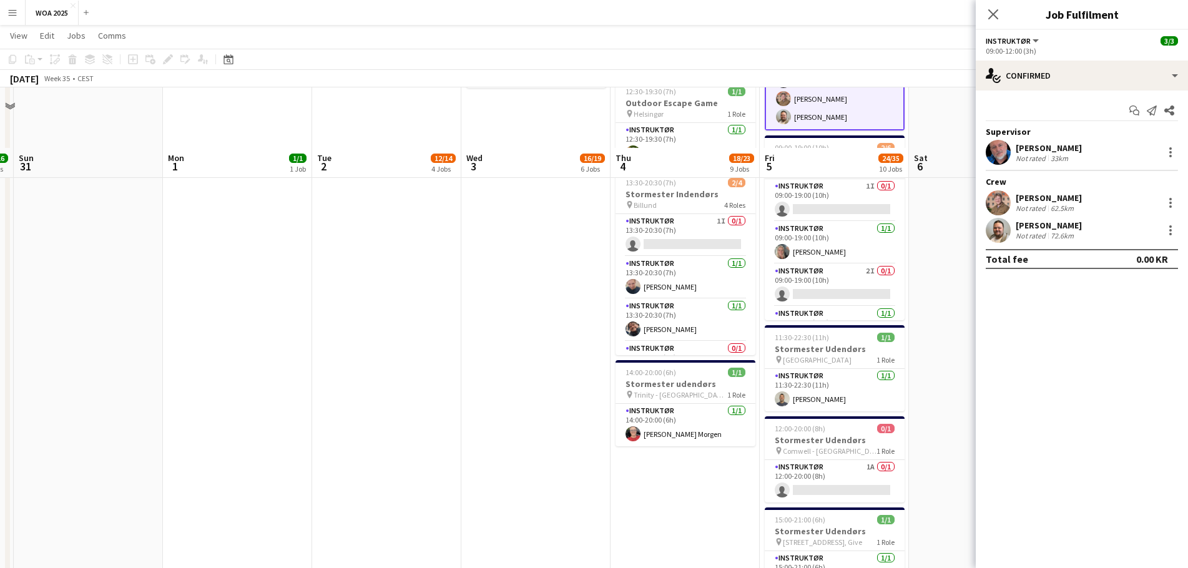
scroll to position [869, 0]
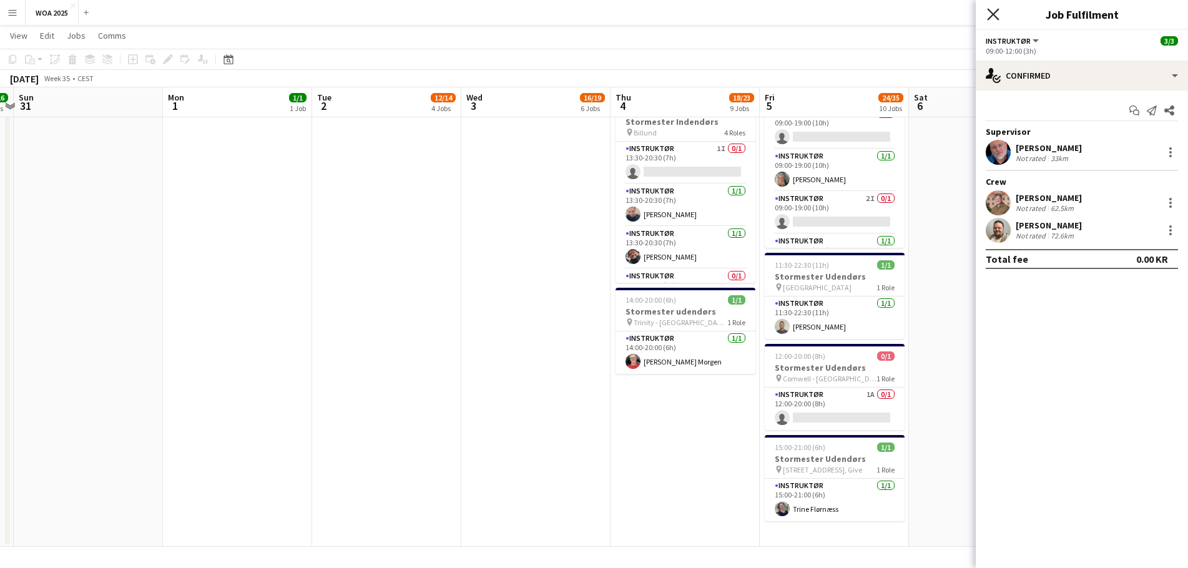
click at [996, 12] on icon at bounding box center [993, 14] width 12 height 12
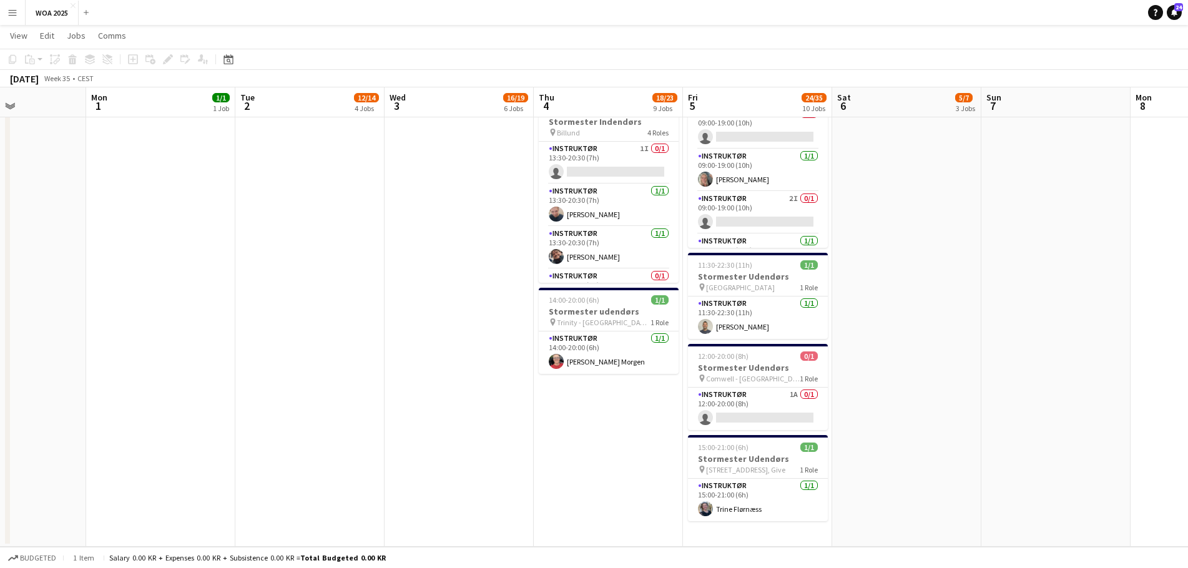
drag, startPoint x: 1031, startPoint y: 240, endPoint x: 733, endPoint y: 245, distance: 297.9
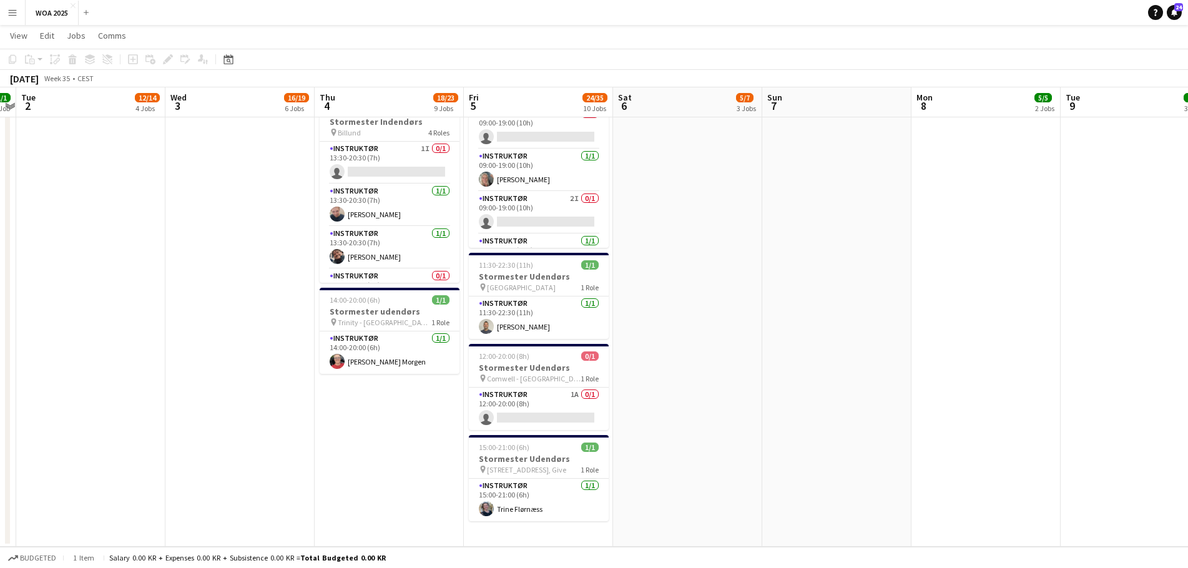
drag, startPoint x: 842, startPoint y: 246, endPoint x: 693, endPoint y: 243, distance: 149.3
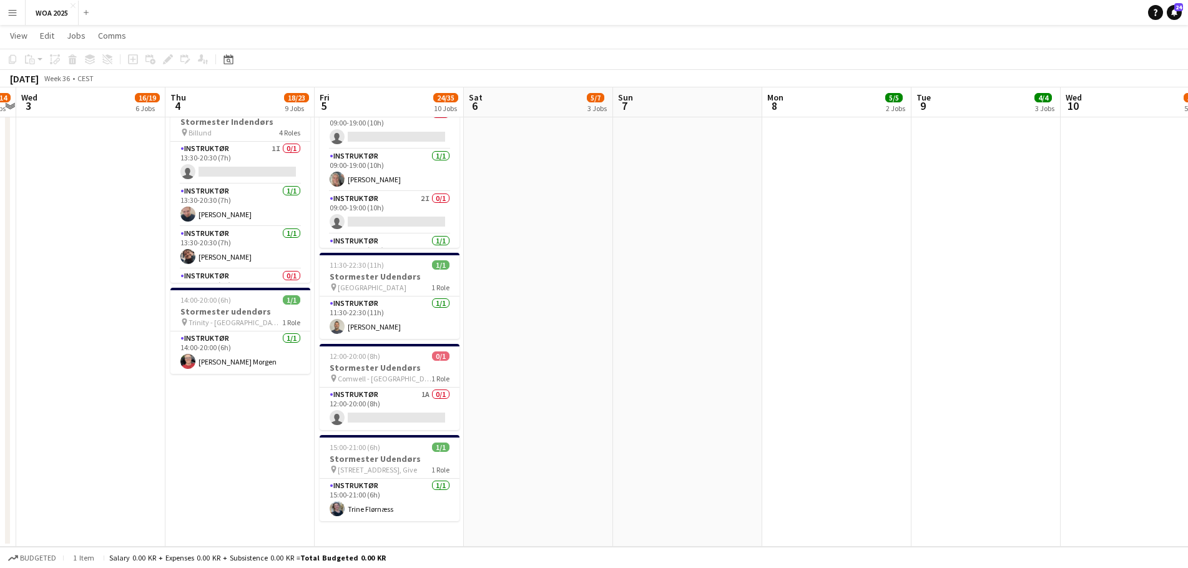
scroll to position [0, 432]
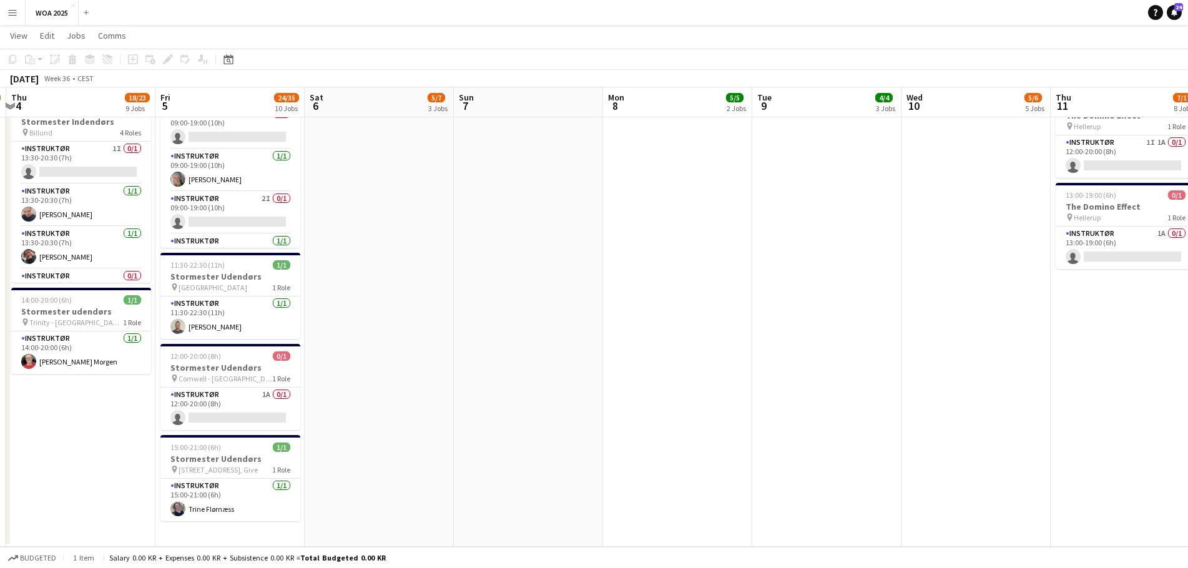
drag, startPoint x: 951, startPoint y: 254, endPoint x: 616, endPoint y: 239, distance: 335.0
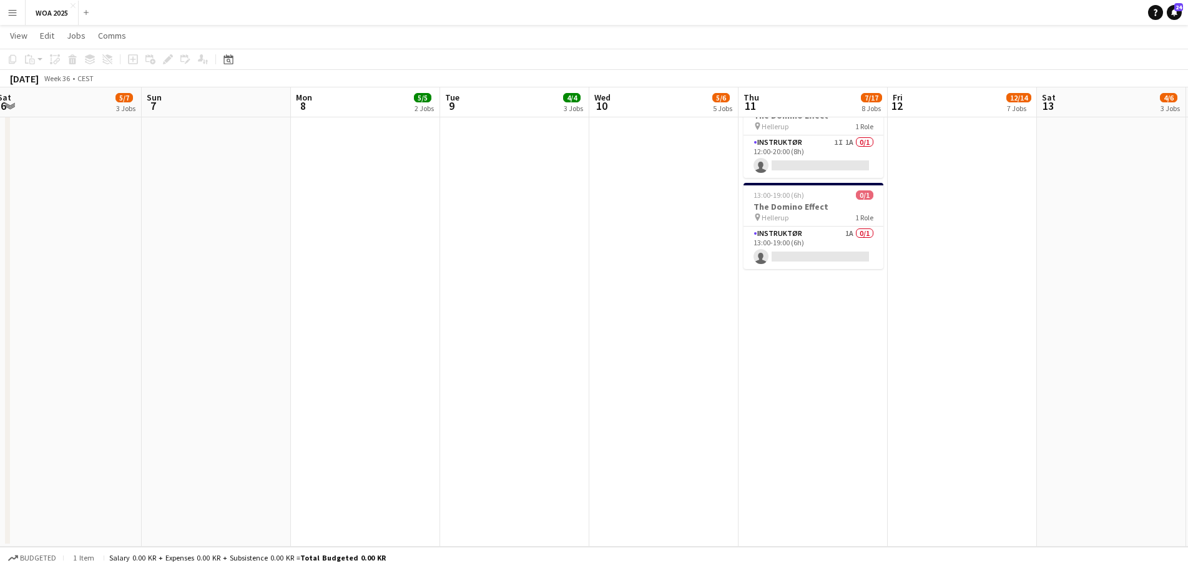
drag, startPoint x: 578, startPoint y: 232, endPoint x: 583, endPoint y: 236, distance: 6.6
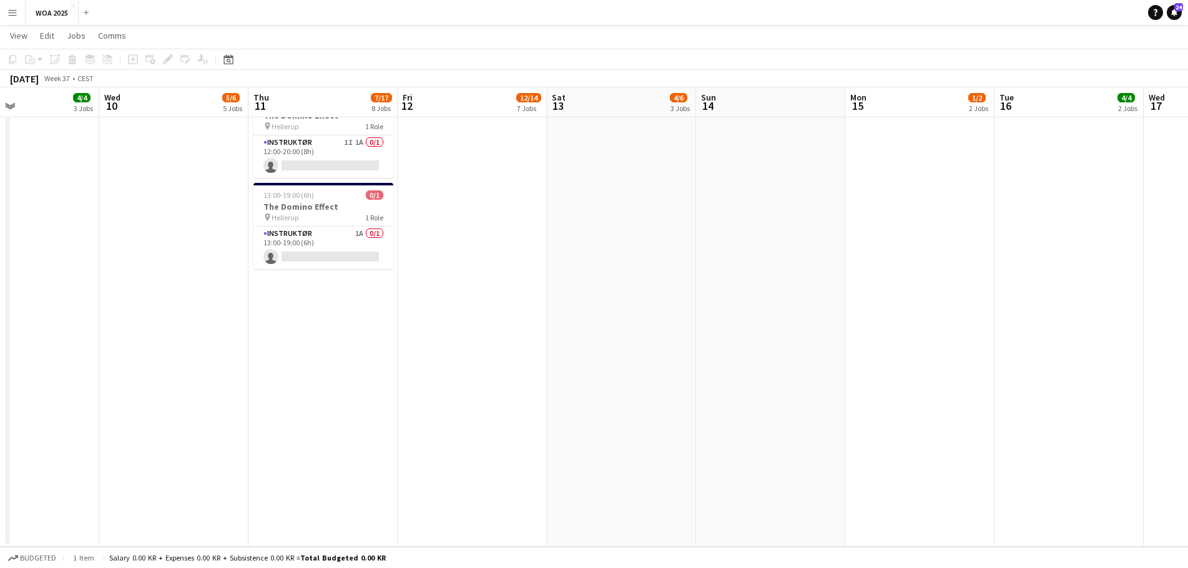
drag, startPoint x: 731, startPoint y: 265, endPoint x: 264, endPoint y: 262, distance: 467.7
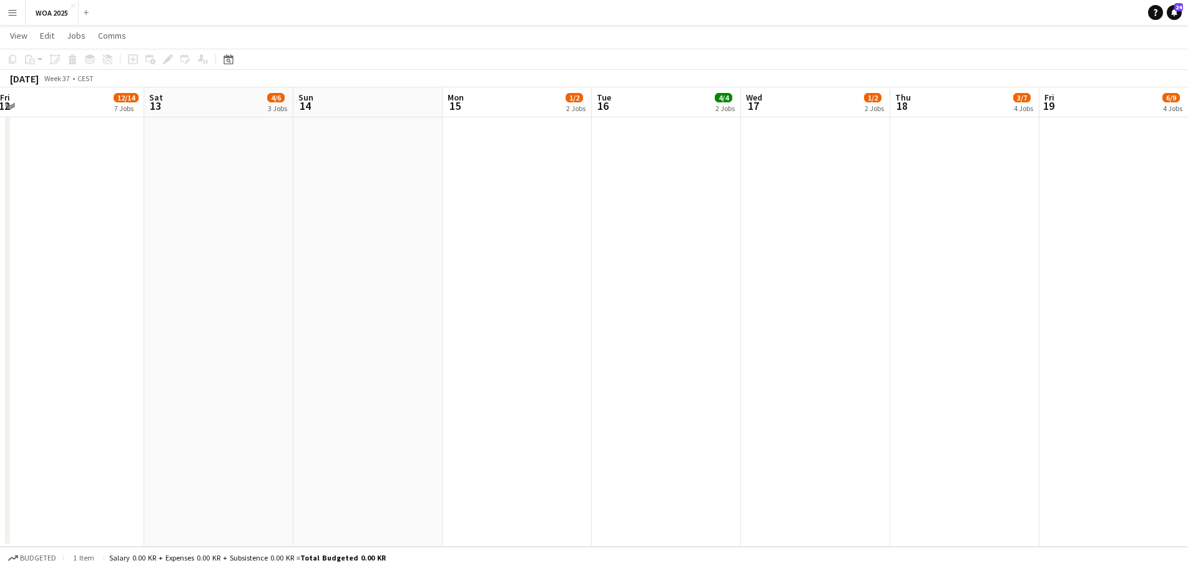
scroll to position [0, 467]
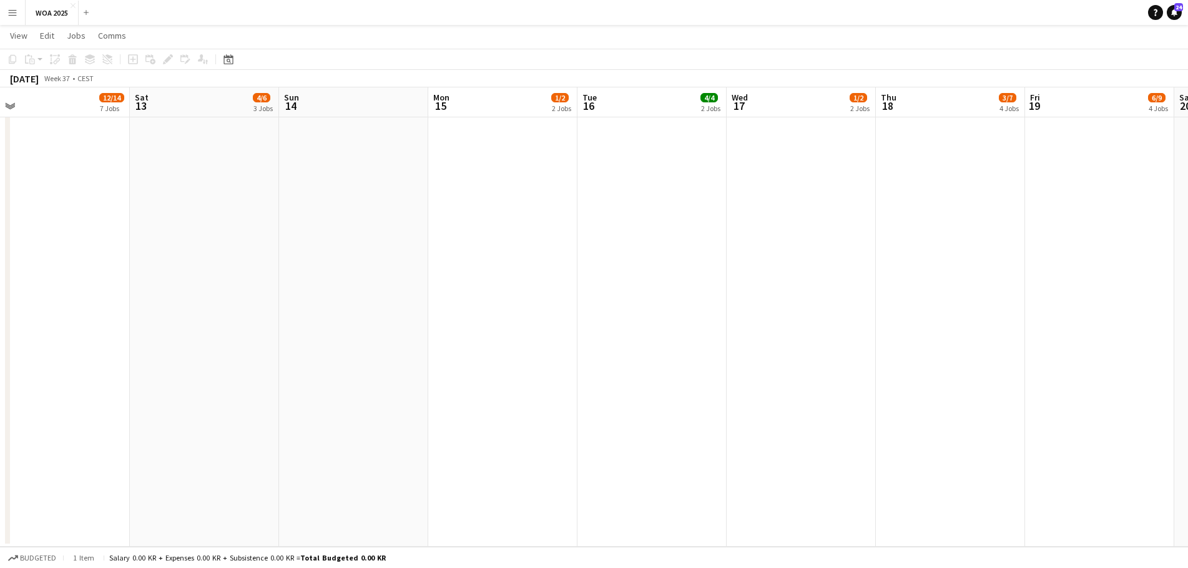
drag, startPoint x: 674, startPoint y: 267, endPoint x: 609, endPoint y: 277, distance: 65.7
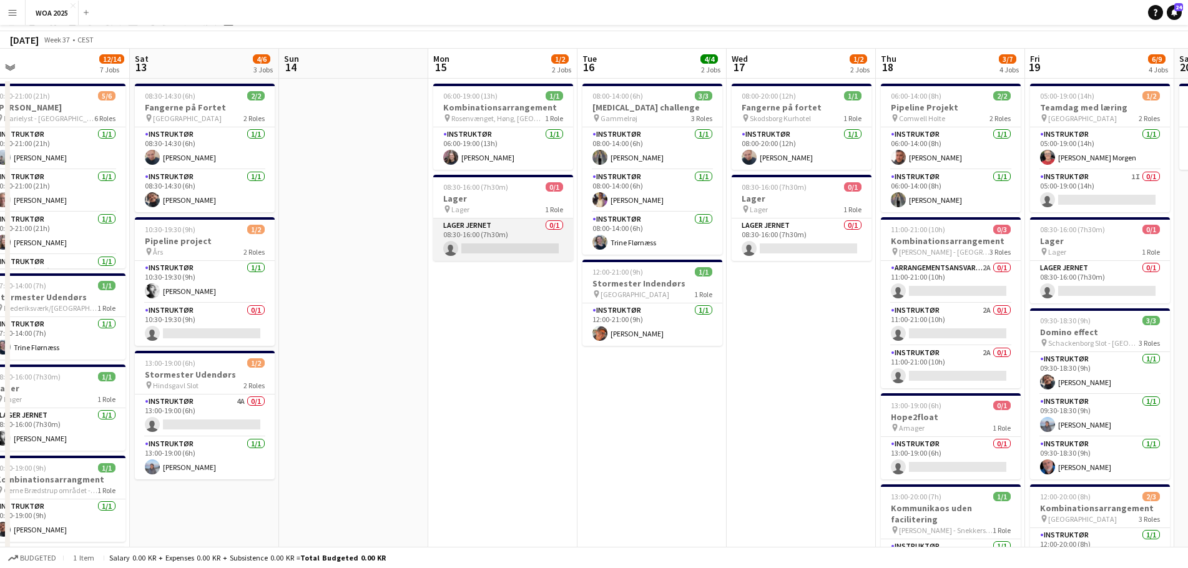
scroll to position [0, 0]
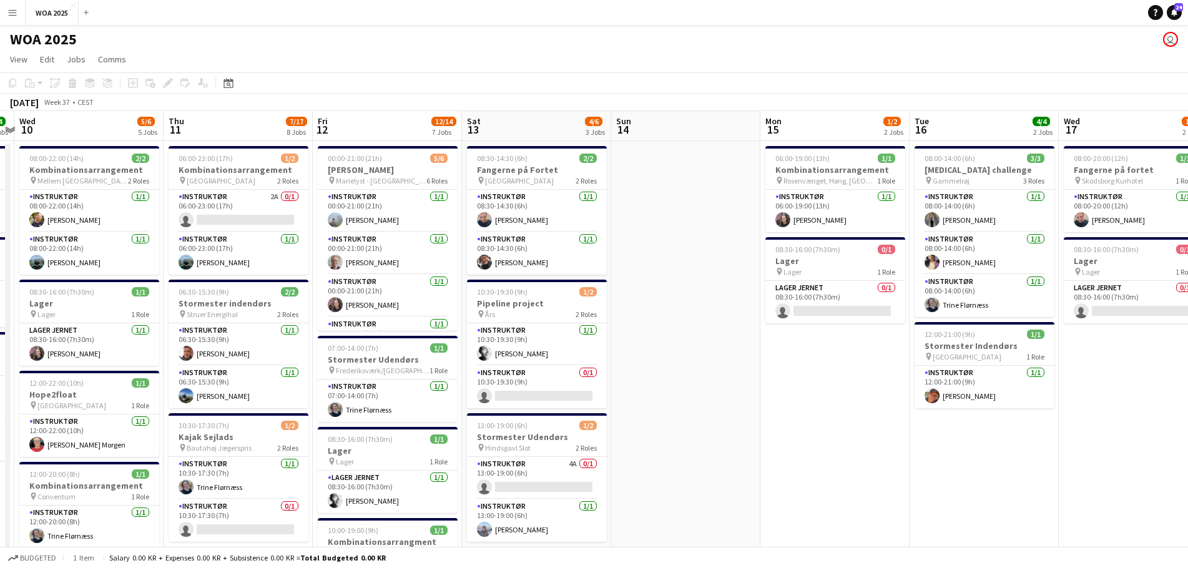
drag, startPoint x: 438, startPoint y: 371, endPoint x: 972, endPoint y: 400, distance: 535.3
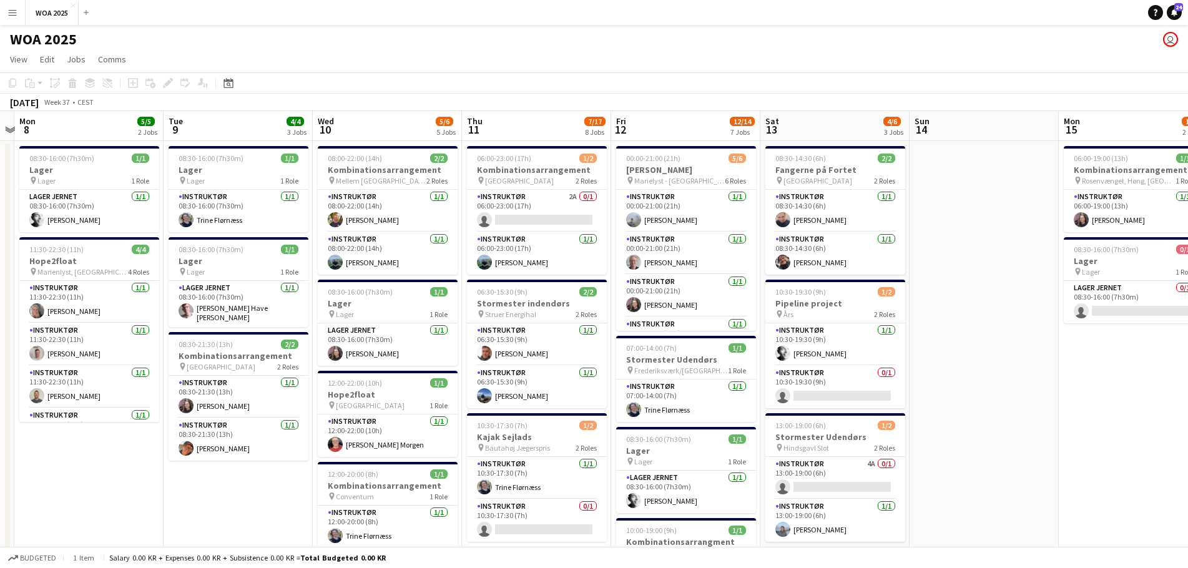
scroll to position [0, 382]
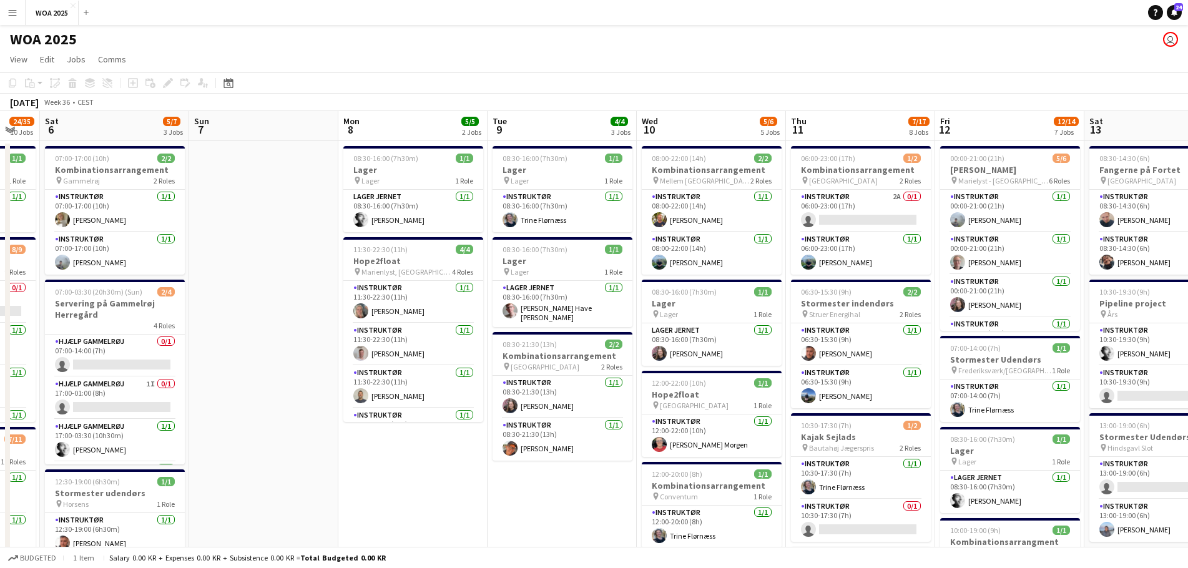
drag, startPoint x: 377, startPoint y: 213, endPoint x: 982, endPoint y: 234, distance: 605.4
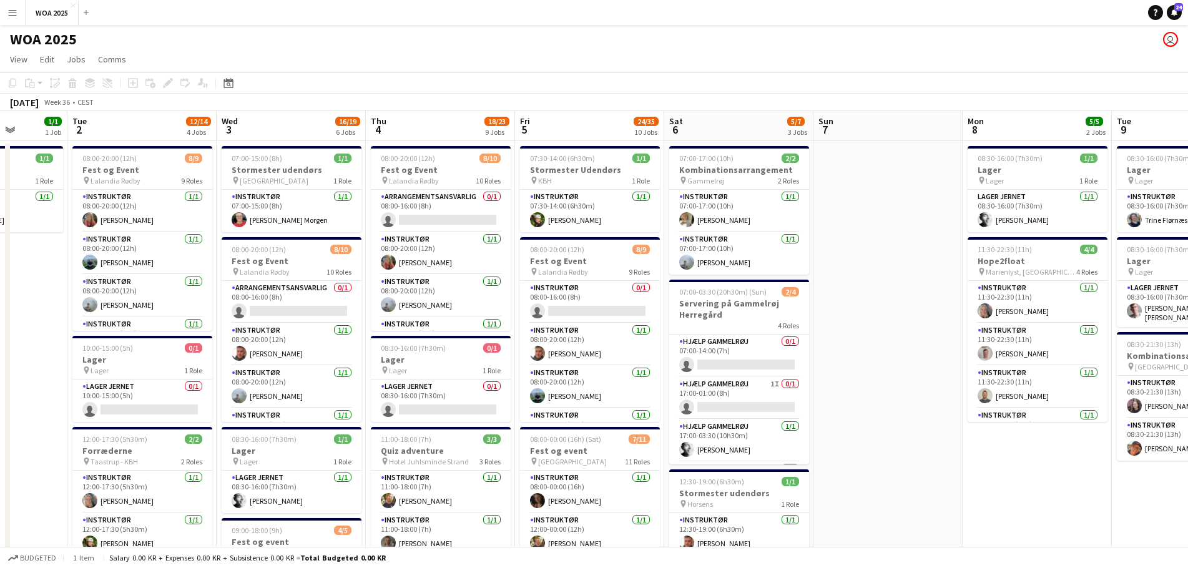
drag, startPoint x: 613, startPoint y: 230, endPoint x: 893, endPoint y: 232, distance: 280.4
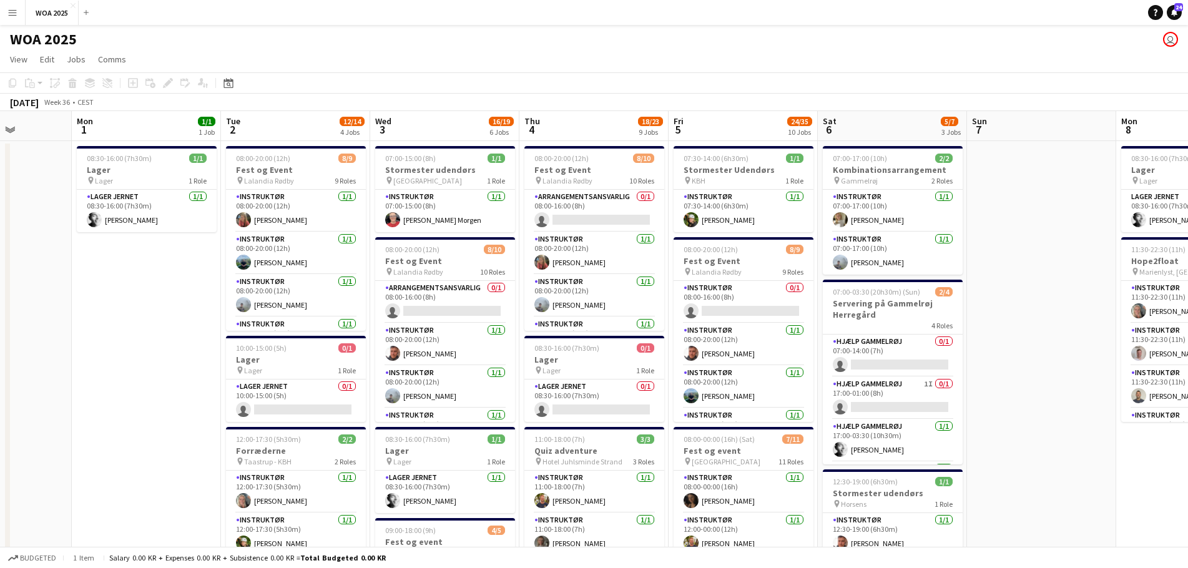
drag, startPoint x: 548, startPoint y: 216, endPoint x: 829, endPoint y: 232, distance: 282.1
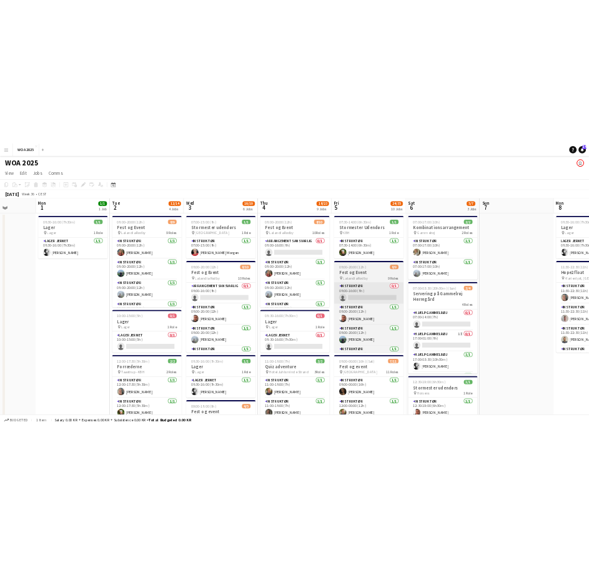
scroll to position [0, 365]
